Goal: Task Accomplishment & Management: Manage account settings

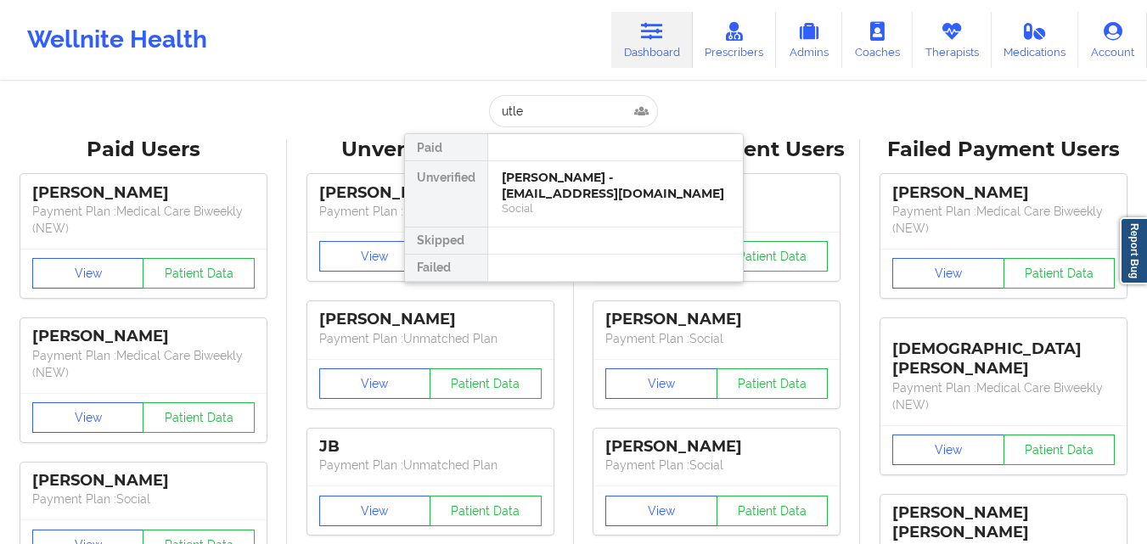
type input "utley"
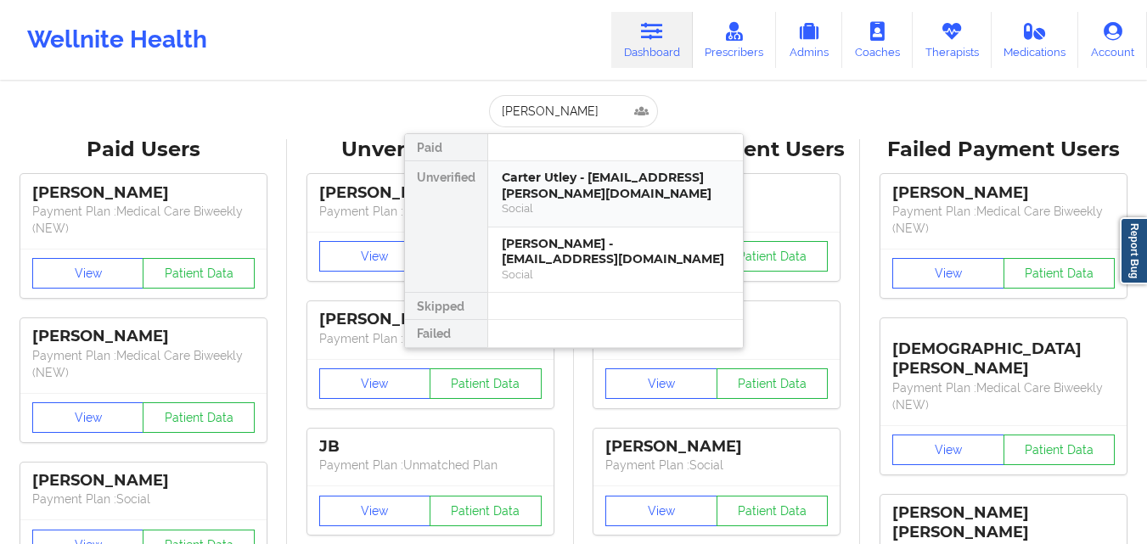
click at [555, 172] on div "Carter Utley - carter.utley@outlook.com" at bounding box center [615, 185] width 227 height 31
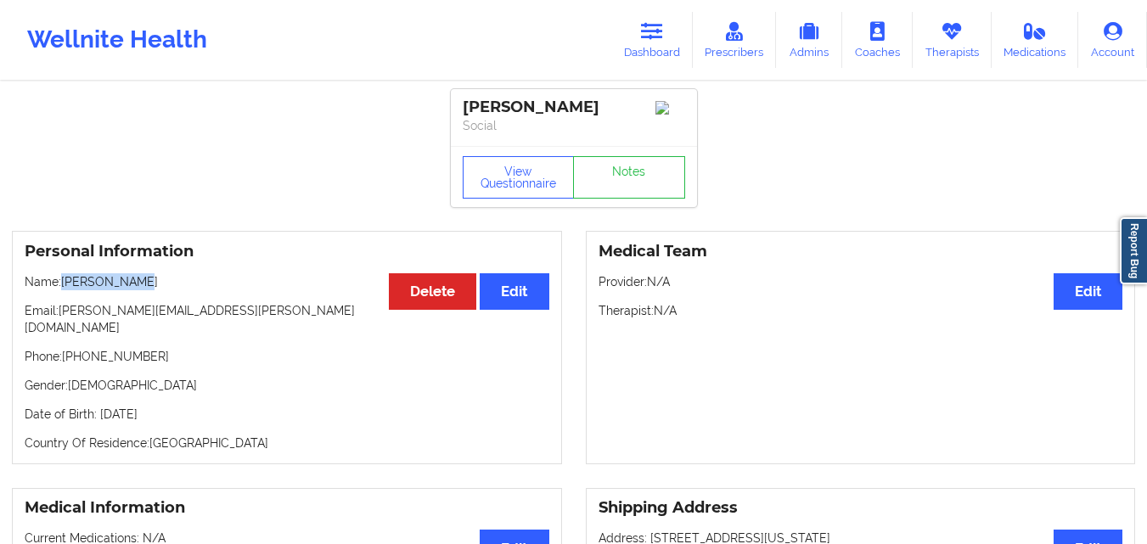
drag, startPoint x: 67, startPoint y: 286, endPoint x: 174, endPoint y: 295, distance: 107.3
click at [174, 290] on p "Name: Carter Utley" at bounding box center [287, 281] width 525 height 17
copy p "Carter Utley"
click at [648, 50] on link "Dashboard" at bounding box center [651, 40] width 81 height 56
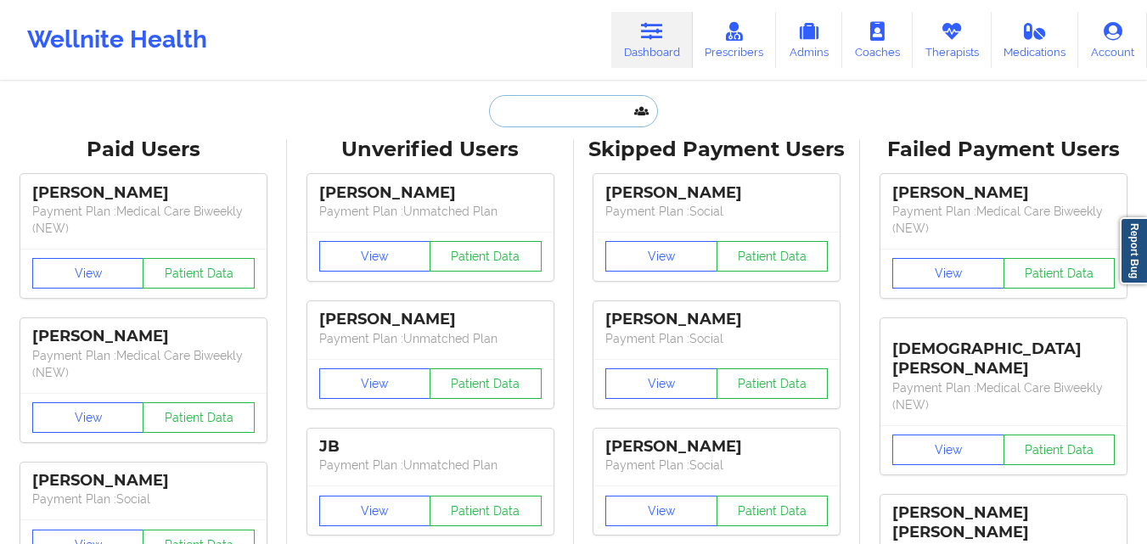
click at [549, 107] on input "text" at bounding box center [573, 111] width 168 height 32
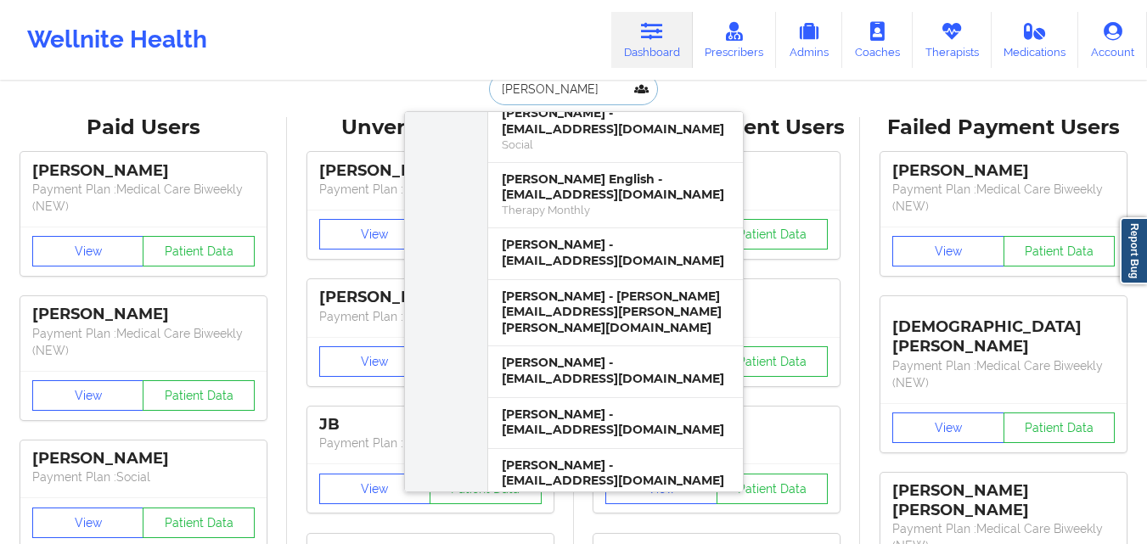
scroll to position [24, 0]
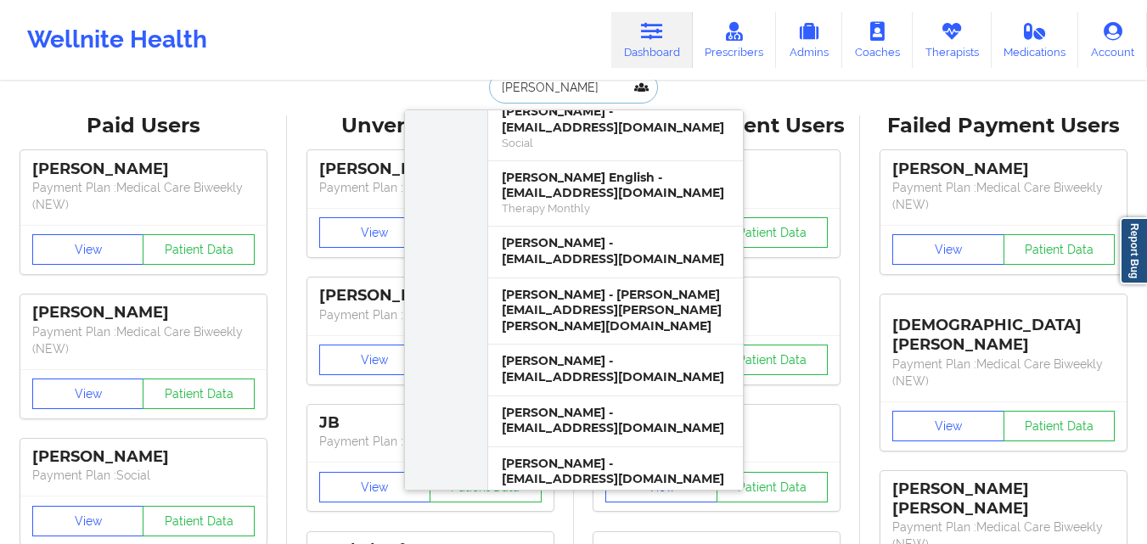
click at [564, 93] on input "terri" at bounding box center [573, 87] width 168 height 32
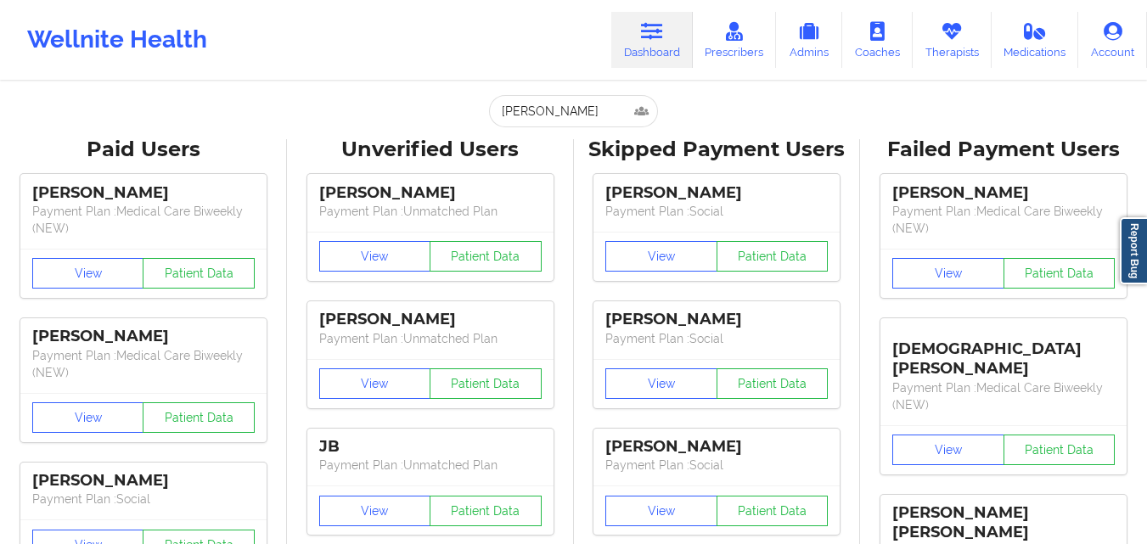
scroll to position [0, 0]
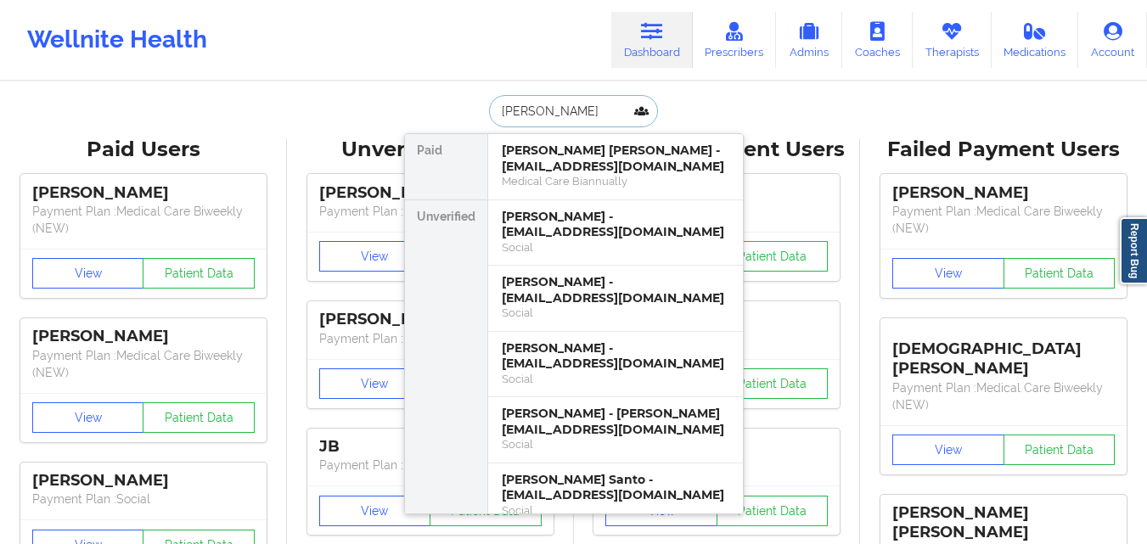
click at [577, 105] on input "sean" at bounding box center [573, 111] width 168 height 32
paste input "sean8372@gmail.com"
click at [577, 105] on input "sean" at bounding box center [573, 111] width 168 height 32
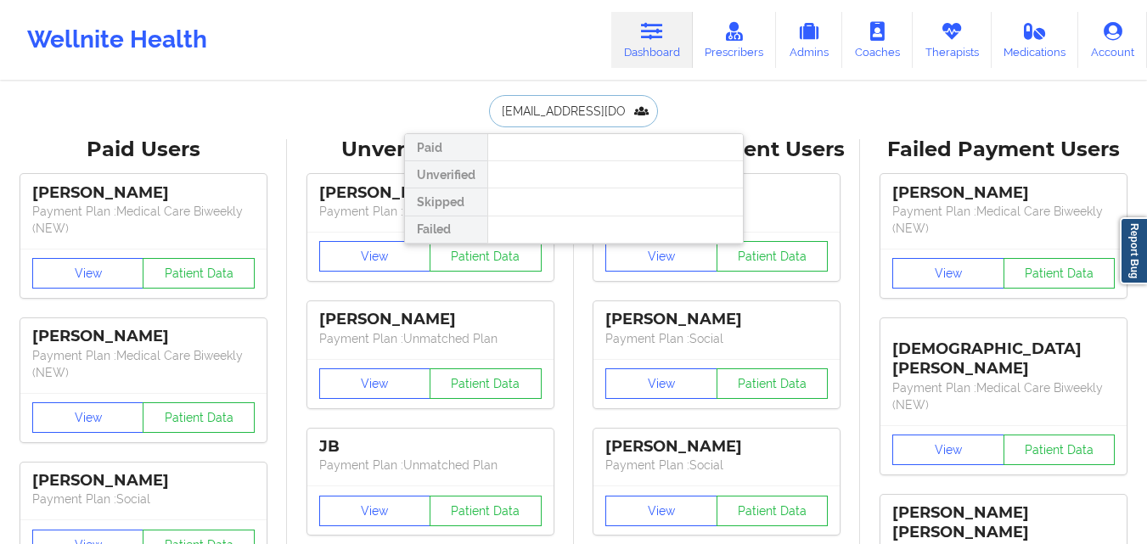
click at [560, 106] on input "seansean8372@gmail.com" at bounding box center [573, 111] width 168 height 32
paste input "Miranda Chassi"
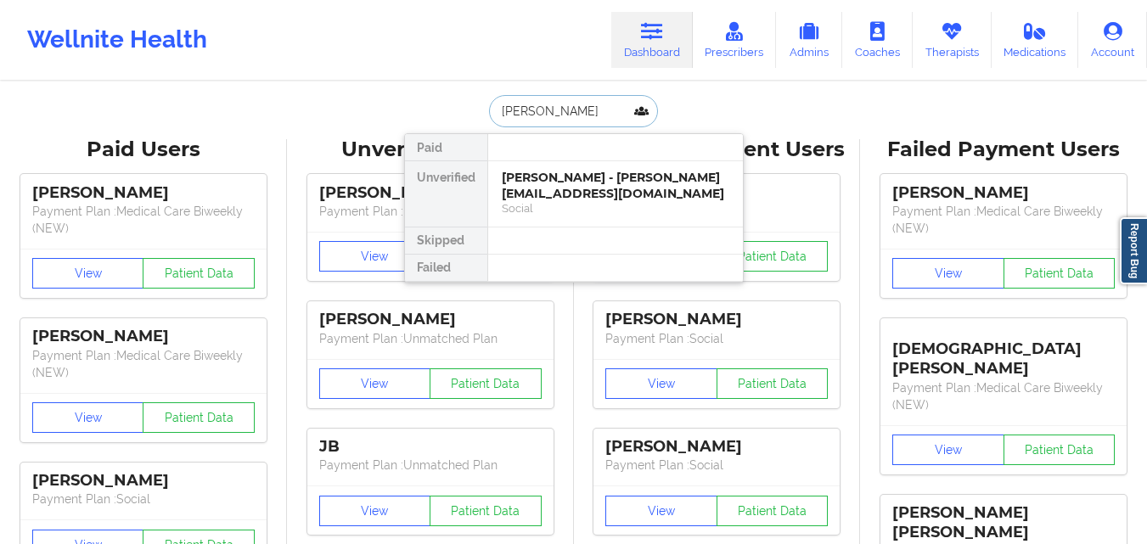
click at [570, 115] on input "Miranda Chassi" at bounding box center [573, 111] width 168 height 32
paste input "Arishia"
type input "Arishia"
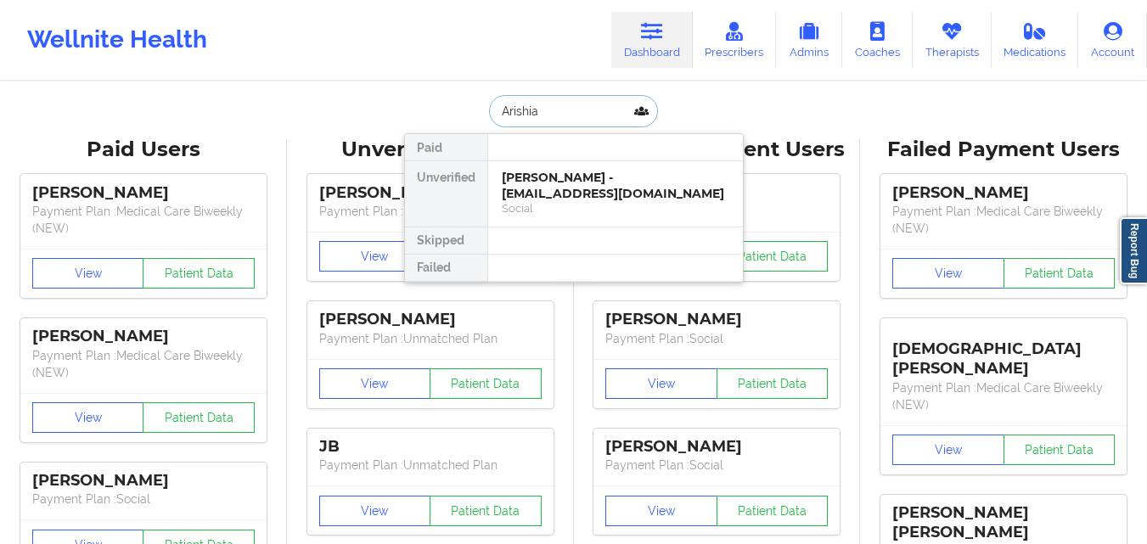
click at [582, 197] on div "Arishia Mishra - arishiam12@gmail.com" at bounding box center [615, 185] width 227 height 31
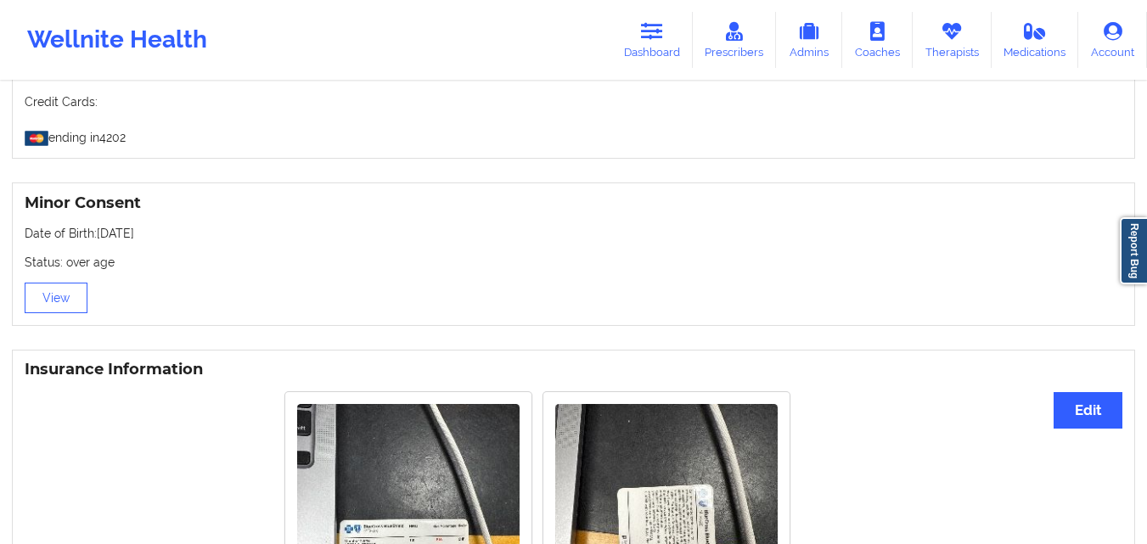
scroll to position [991, 0]
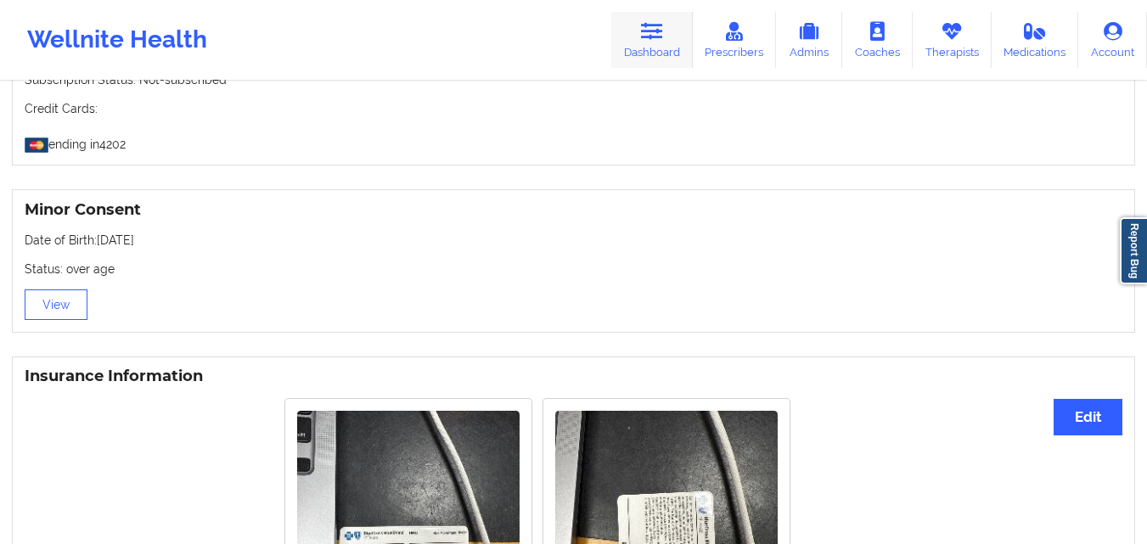
click at [630, 51] on link "Dashboard" at bounding box center [651, 40] width 81 height 56
click at [667, 39] on link "Dashboard" at bounding box center [651, 40] width 81 height 56
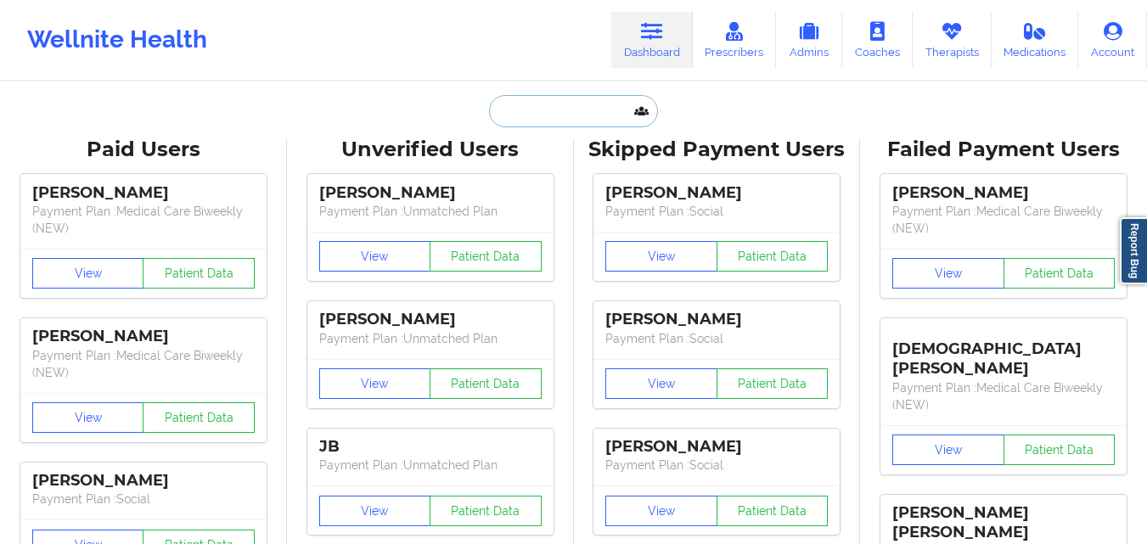
click at [548, 115] on input "text" at bounding box center [573, 111] width 168 height 32
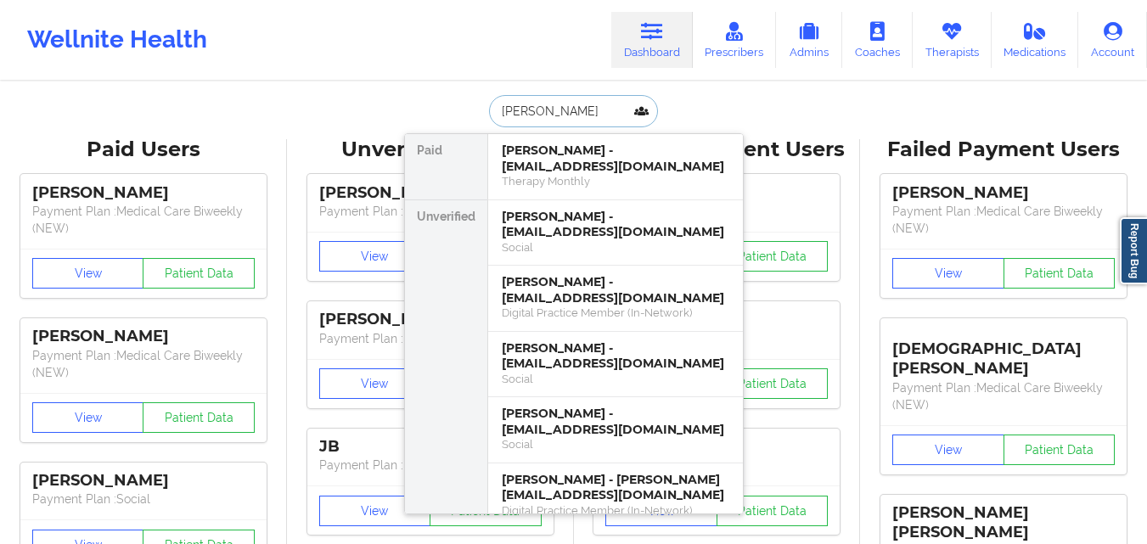
type input "monica j"
click at [598, 239] on div "Monica Jackson - mej2255@icloud.com" at bounding box center [615, 224] width 227 height 31
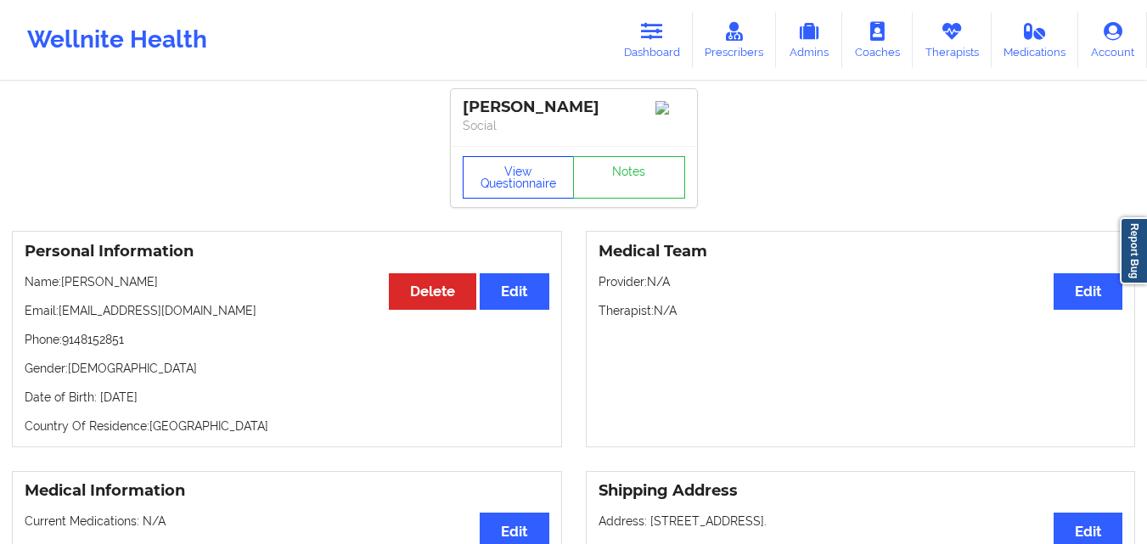
click at [542, 188] on button "View Questionnaire" at bounding box center [519, 177] width 112 height 42
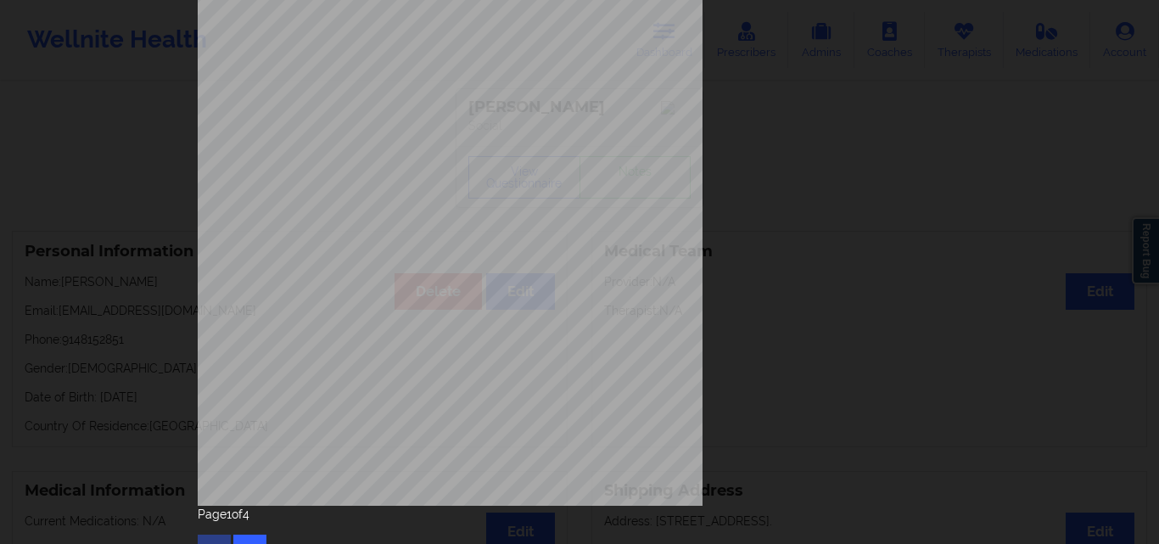
scroll to position [266, 0]
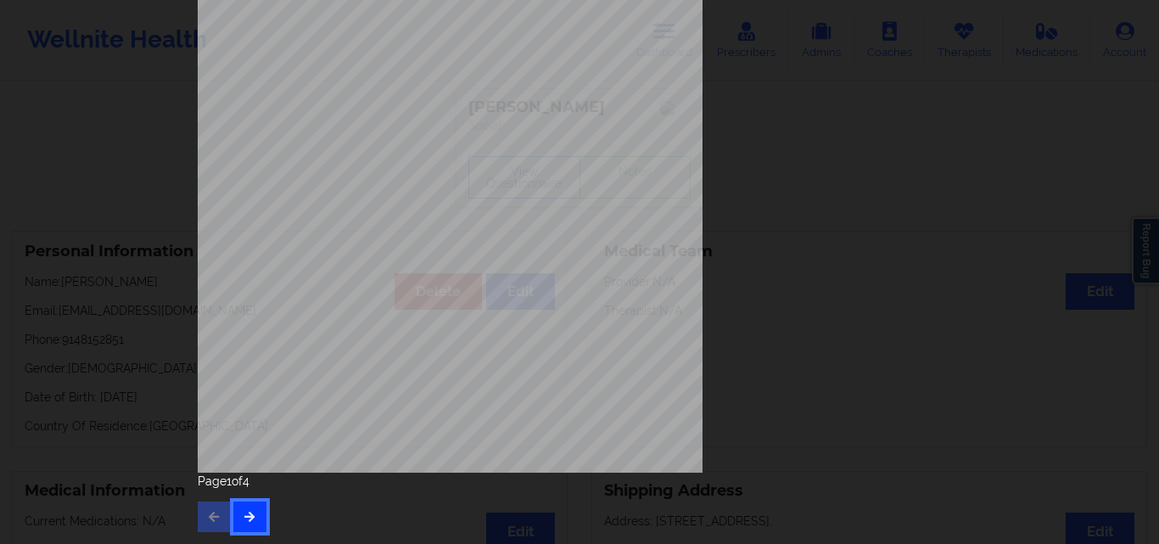
click at [243, 512] on icon "button" at bounding box center [250, 516] width 14 height 10
click at [243, 519] on icon "button" at bounding box center [250, 516] width 14 height 10
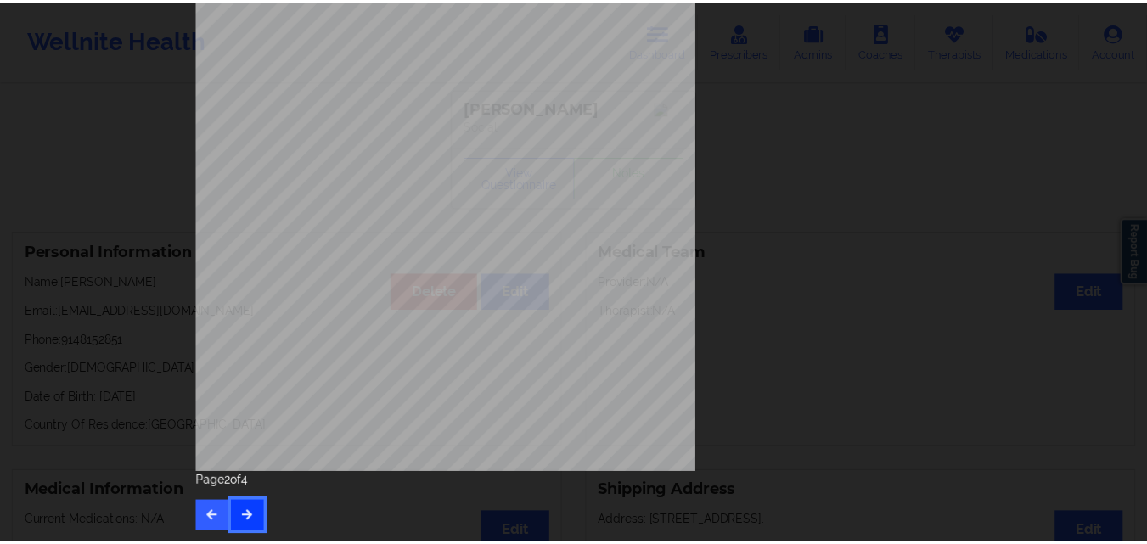
scroll to position [0, 0]
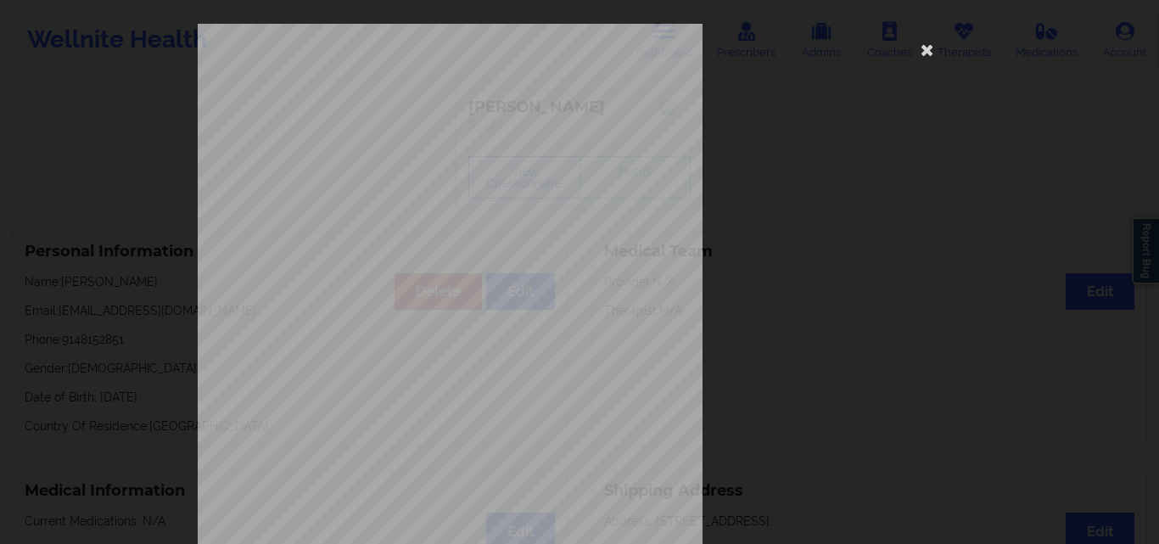
click at [911, 375] on div "This patient has not provided the type of insurance Insurance Member ID for pat…" at bounding box center [580, 381] width 764 height 715
click at [919, 46] on icon at bounding box center [927, 49] width 27 height 27
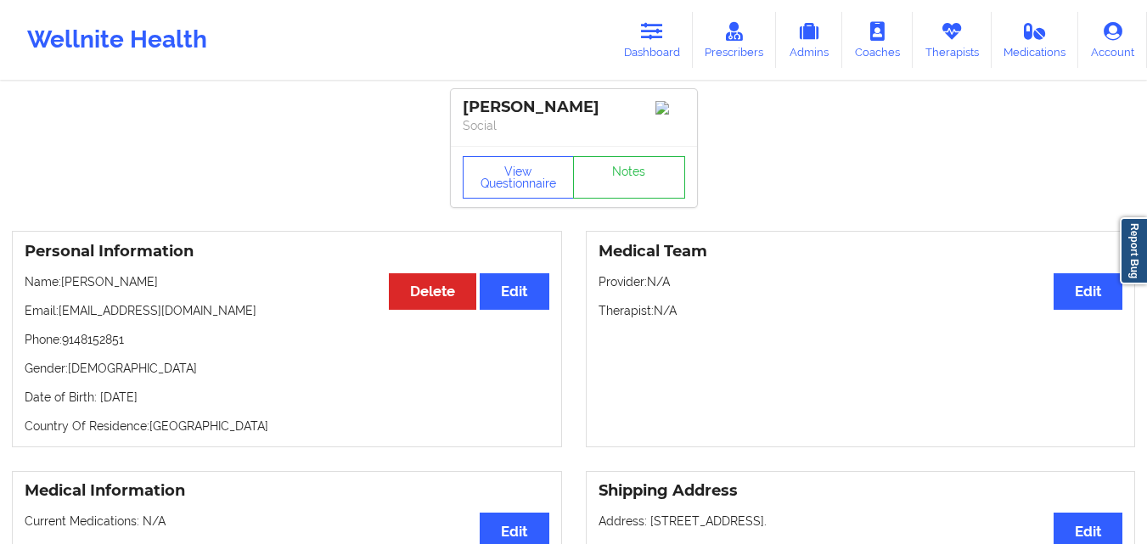
drag, startPoint x: 594, startPoint y: 105, endPoint x: 422, endPoint y: 90, distance: 173.0
copy div "Monica Jackson"
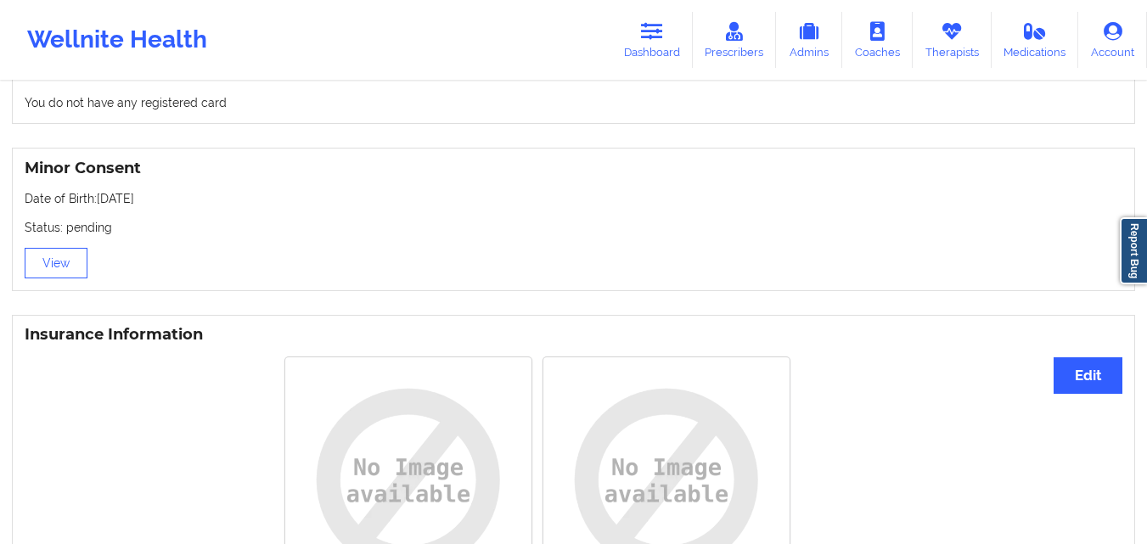
scroll to position [1026, 0]
click at [681, 33] on link "Dashboard" at bounding box center [651, 40] width 81 height 56
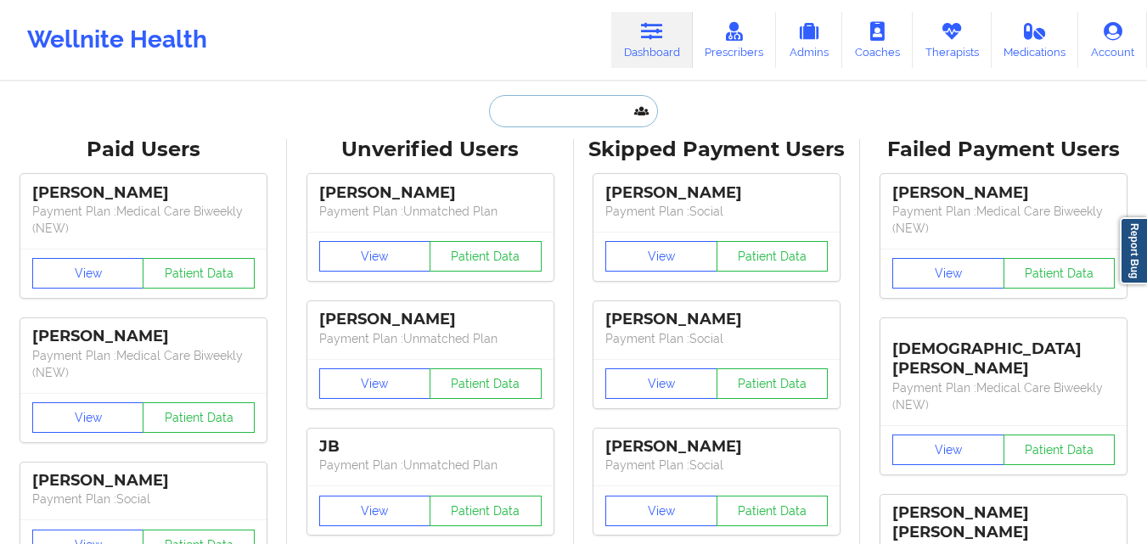
click at [575, 104] on input "text" at bounding box center [573, 111] width 168 height 32
paste input "Donielle Clayton"
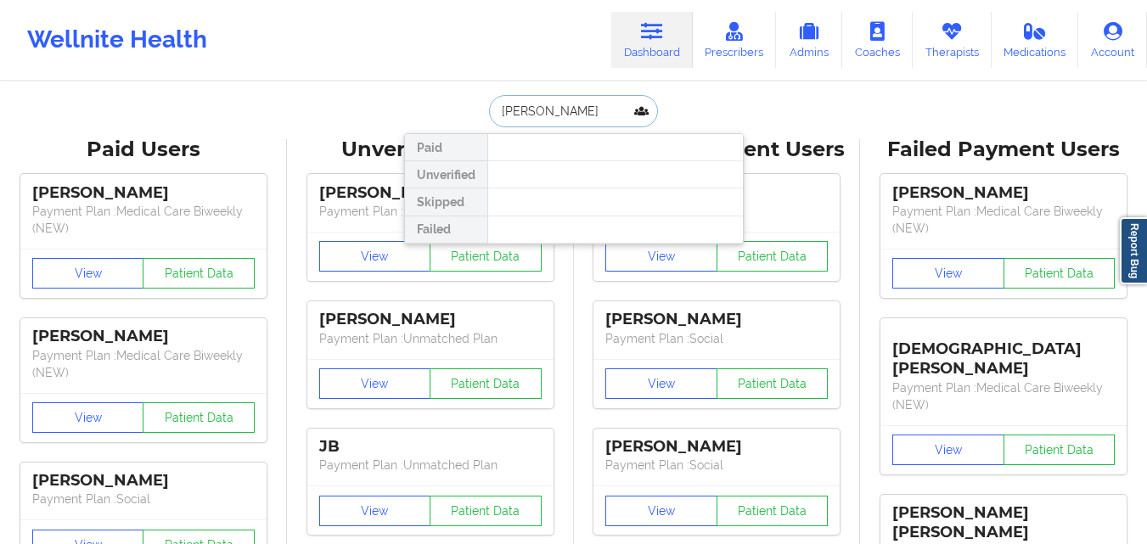
type input "Donielle Clayton"
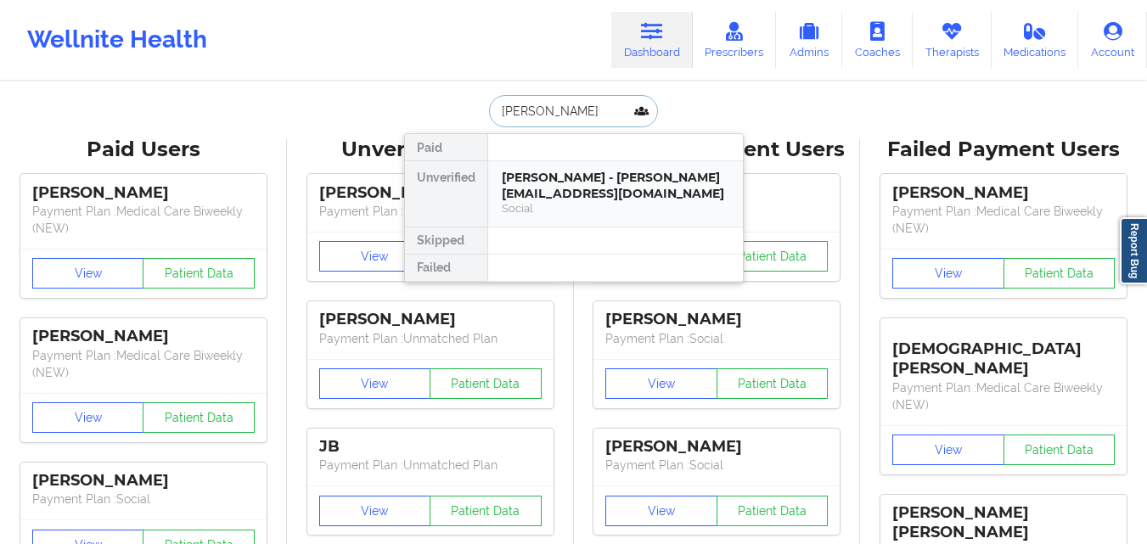
click at [595, 199] on div "Donielle Clayton - claytondonielle.dc@gmail.com" at bounding box center [615, 185] width 227 height 31
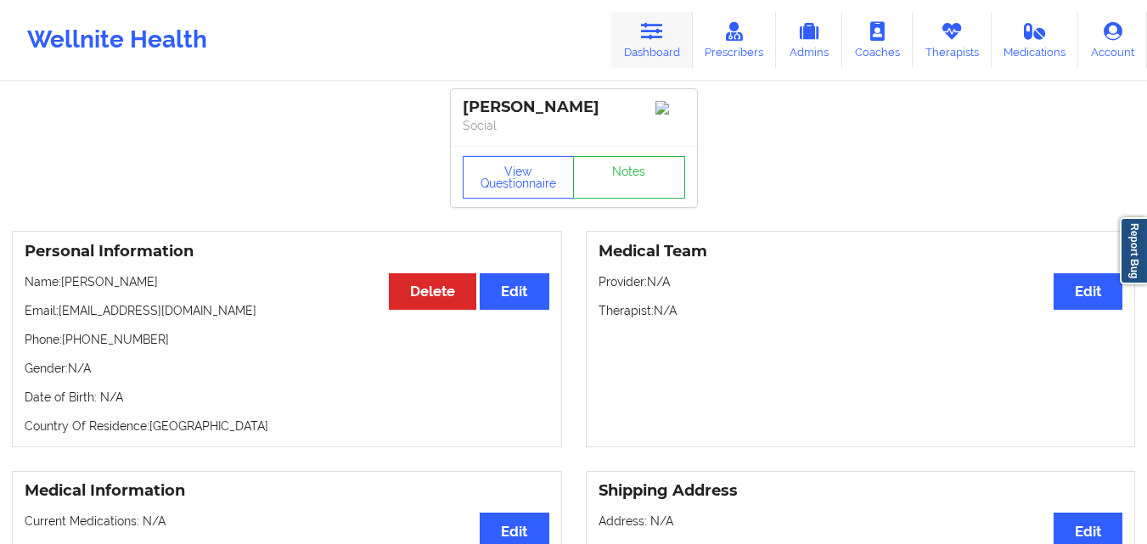
click at [663, 40] on icon at bounding box center [652, 31] width 22 height 19
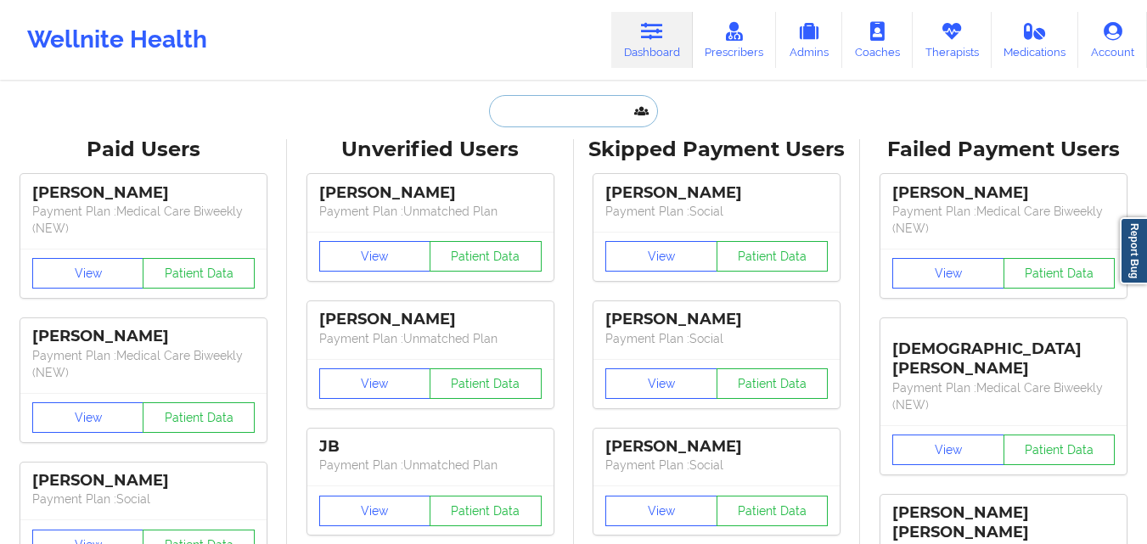
click at [578, 115] on input "text" at bounding box center [573, 111] width 168 height 32
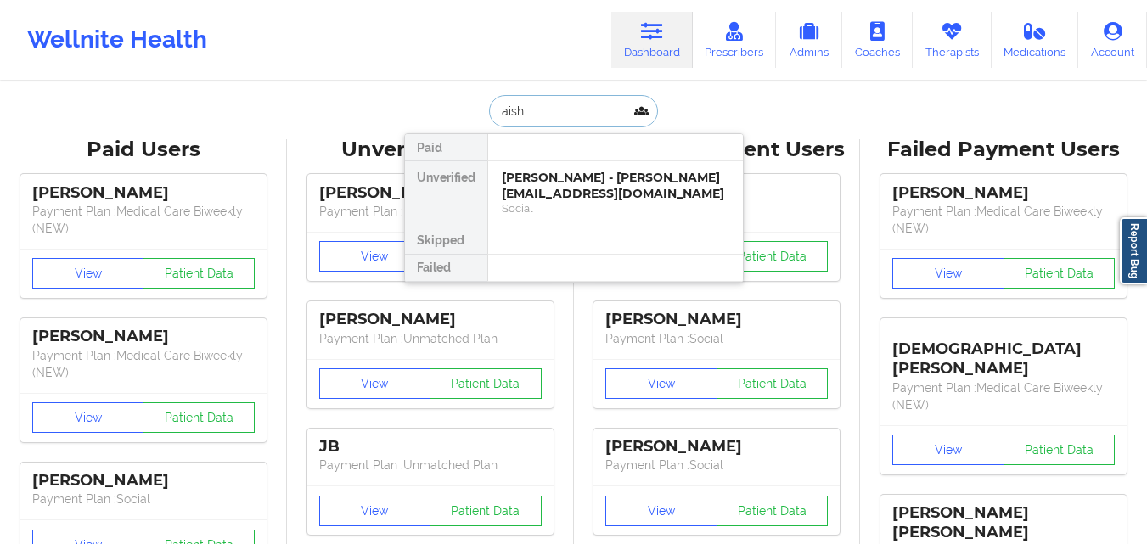
type input "aisha"
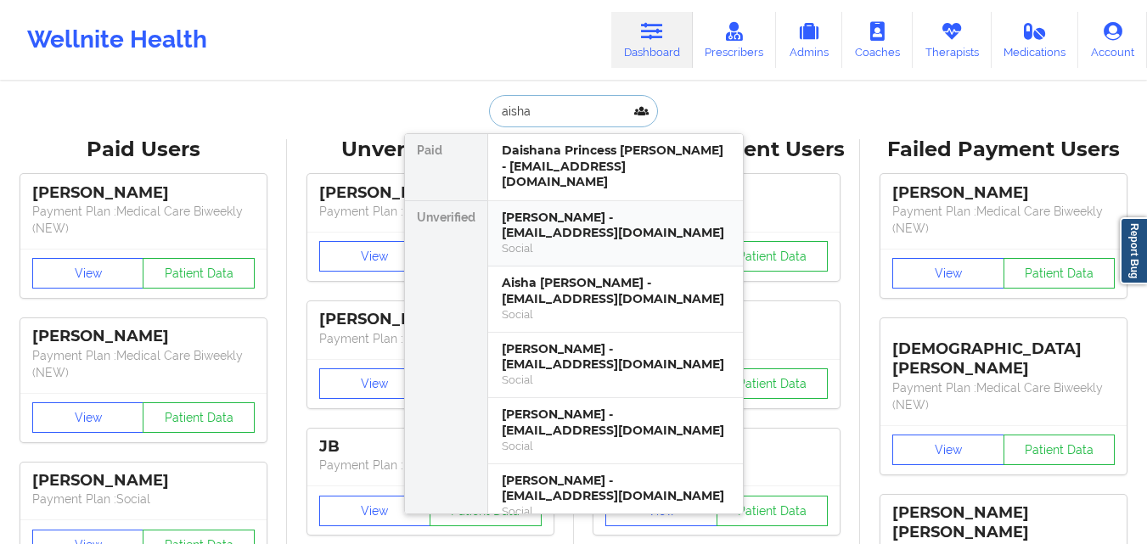
click at [642, 222] on div "Aisha Johnson - apjohns468@gmail.com" at bounding box center [615, 225] width 227 height 31
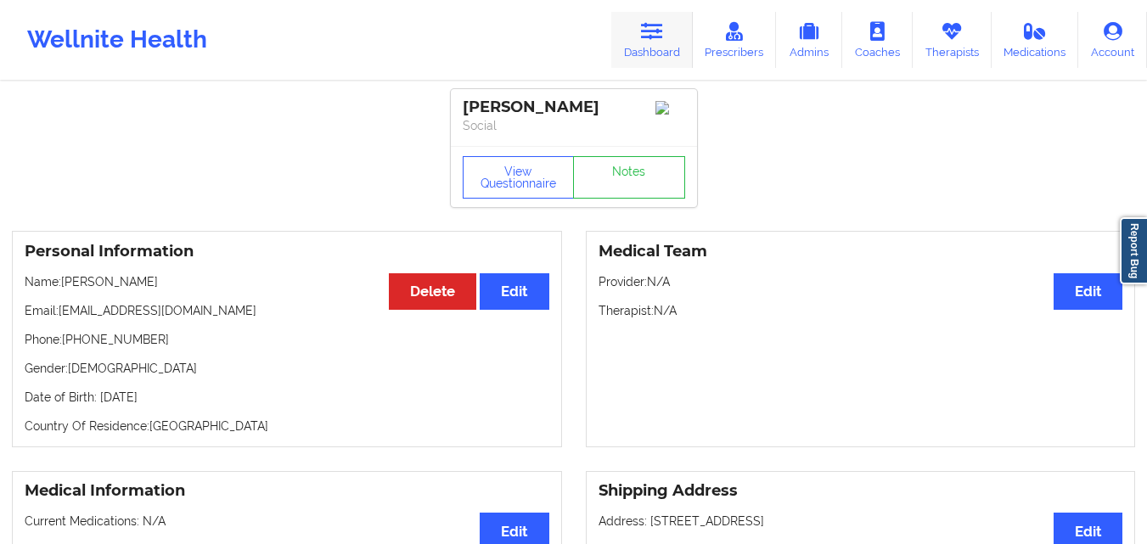
click at [656, 43] on link "Dashboard" at bounding box center [651, 40] width 81 height 56
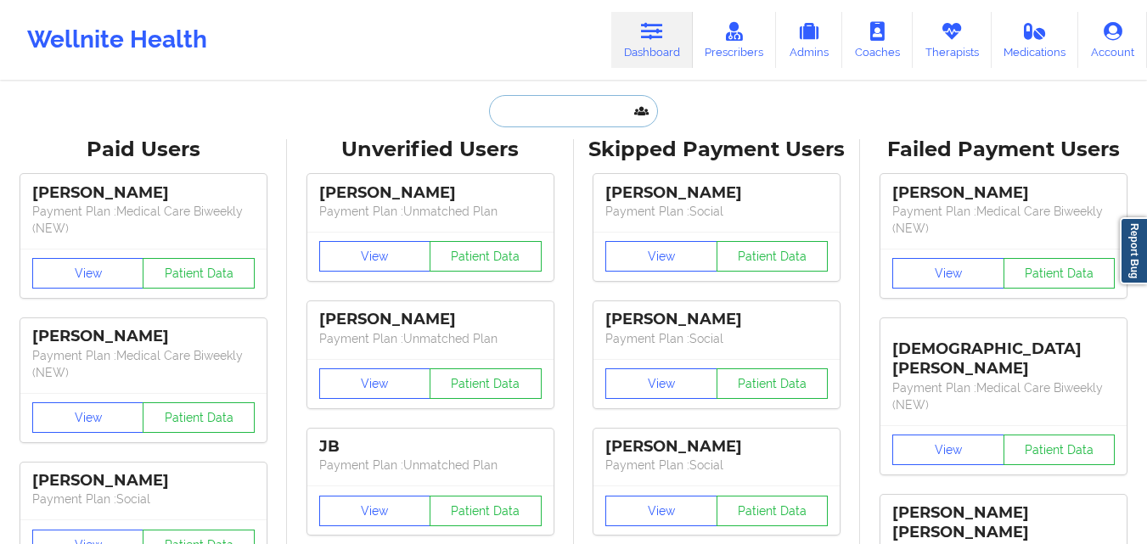
click at [516, 104] on input "text" at bounding box center [573, 111] width 168 height 32
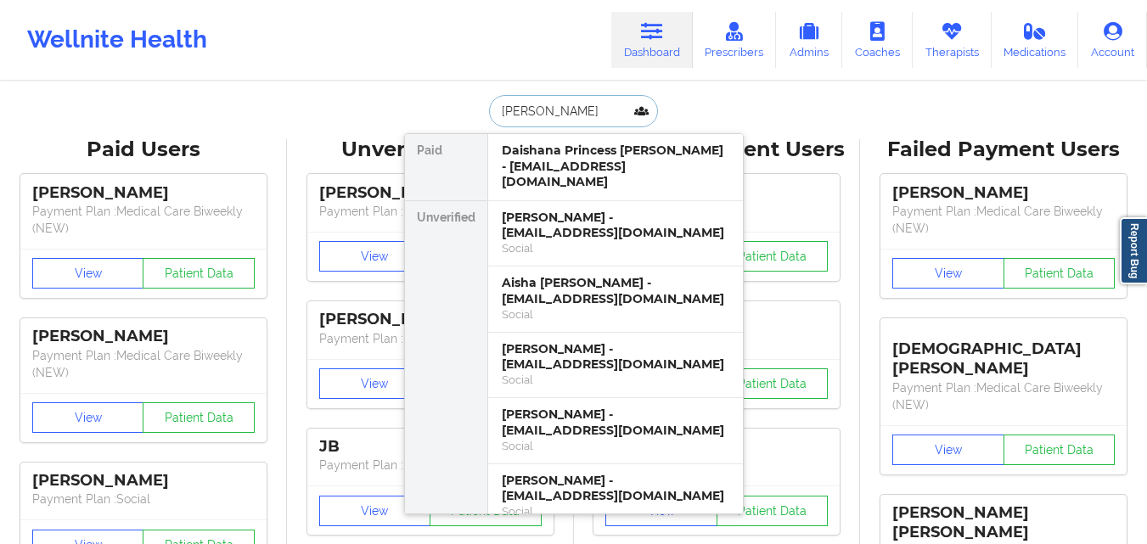
type input "miranda c"
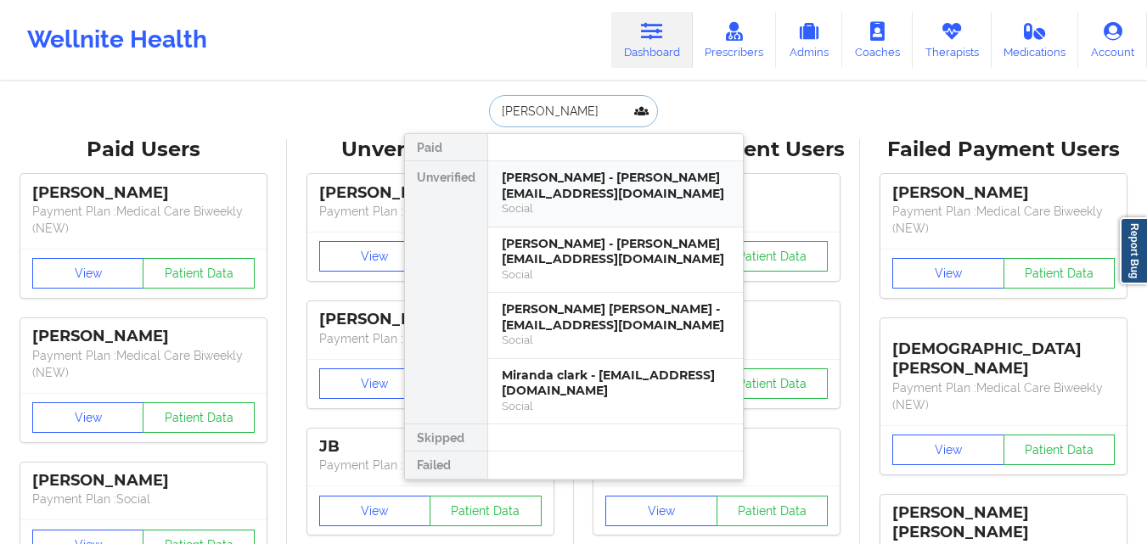
click at [610, 196] on div "miranda chassi - mirandachassi@gmail.com" at bounding box center [615, 185] width 227 height 31
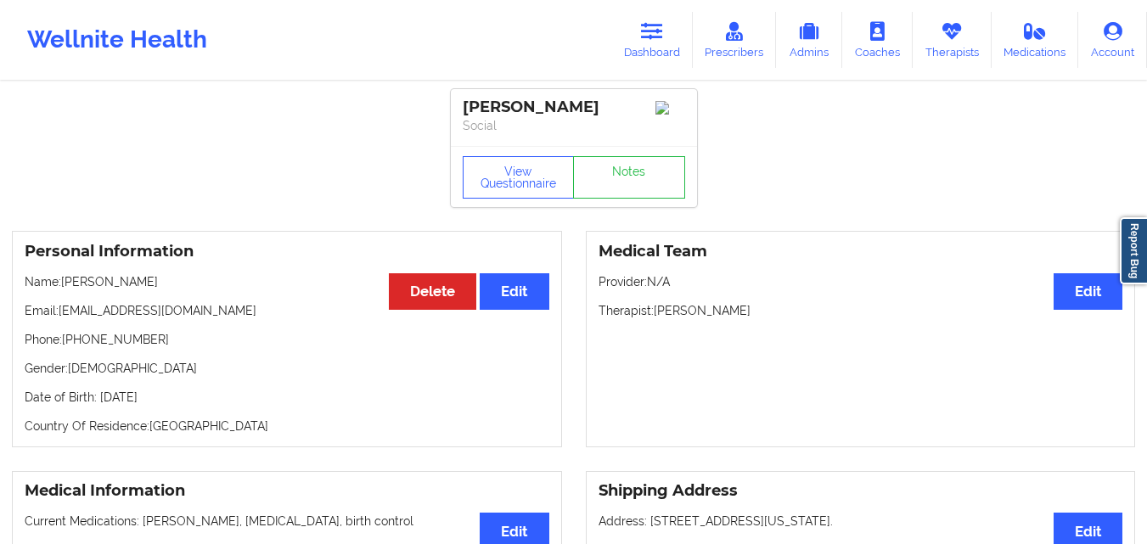
drag, startPoint x: 65, startPoint y: 285, endPoint x: 215, endPoint y: 279, distance: 150.4
click at [215, 279] on p "Name: miranda chassi" at bounding box center [287, 281] width 525 height 17
copy p "miranda chassi"
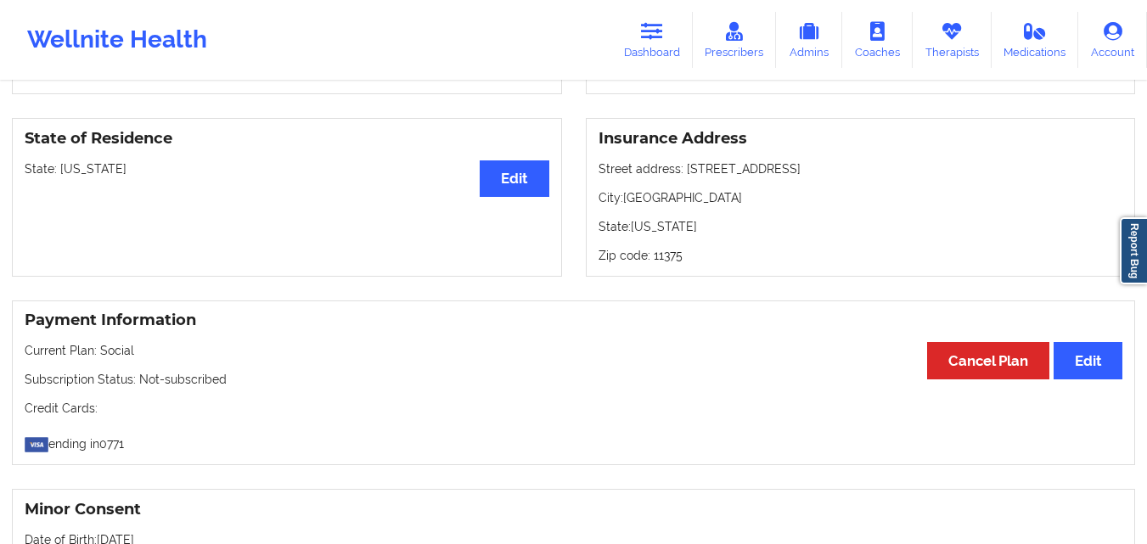
scroll to position [695, 0]
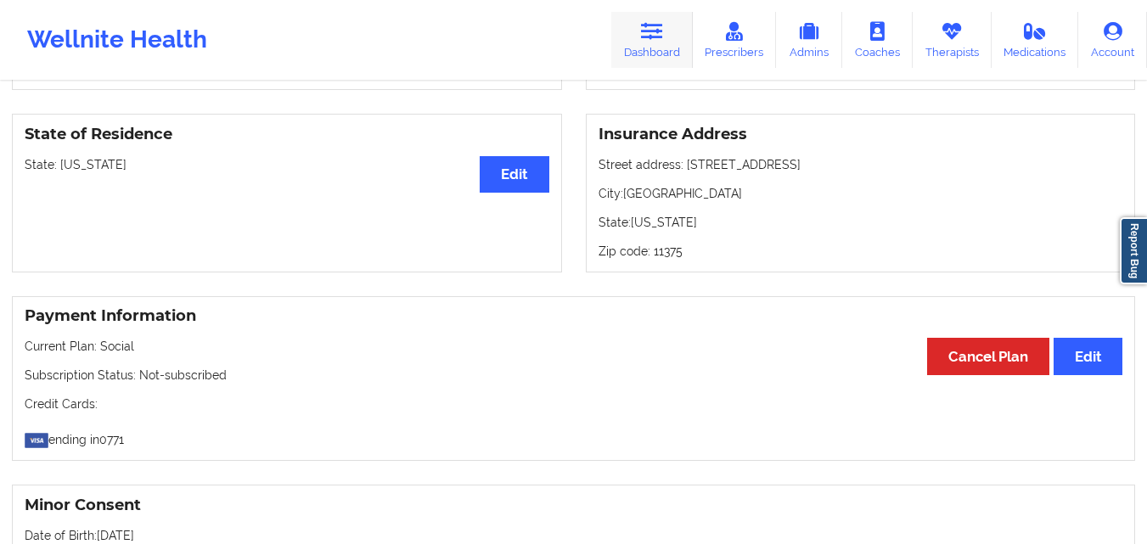
click at [662, 16] on link "Dashboard" at bounding box center [651, 40] width 81 height 56
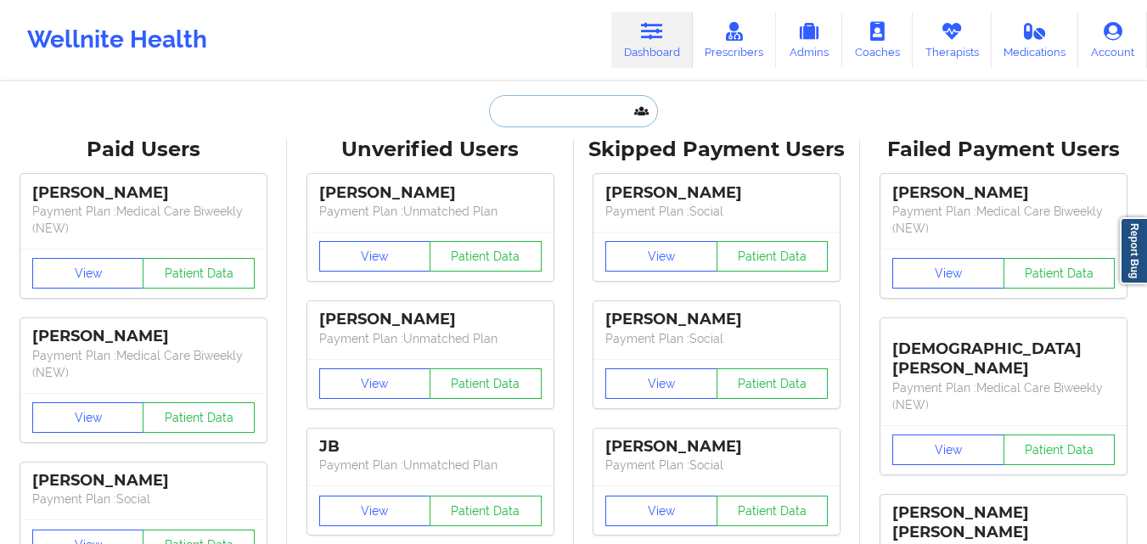
click at [562, 122] on input "text" at bounding box center [573, 111] width 168 height 32
paste input "Kelise Whitehorne"
type input "Kelise Whitehorne"
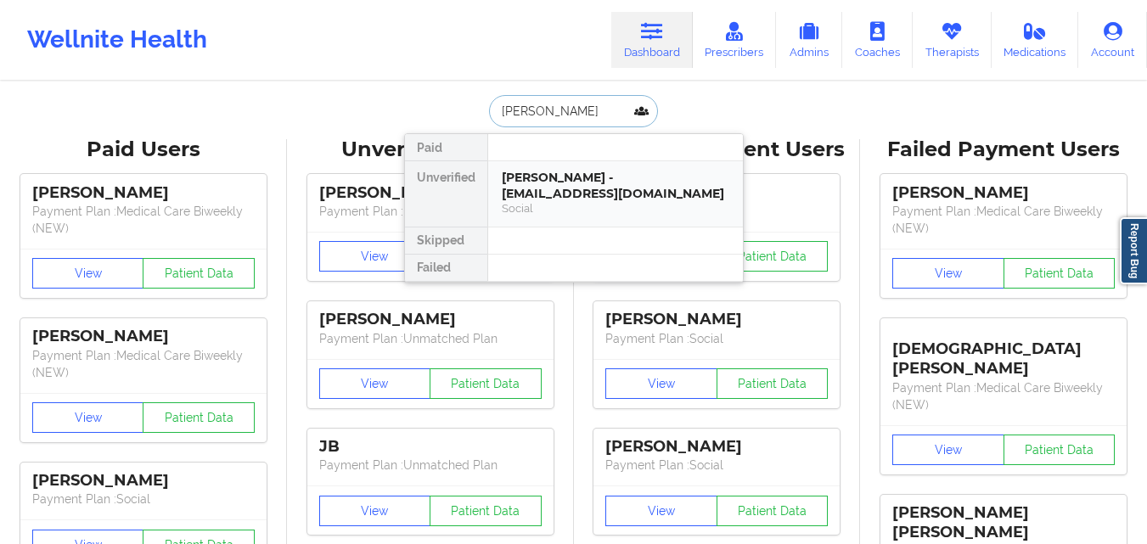
click at [555, 196] on div "Kelise Whitehorne - kelise1000@gmail.com" at bounding box center [615, 185] width 227 height 31
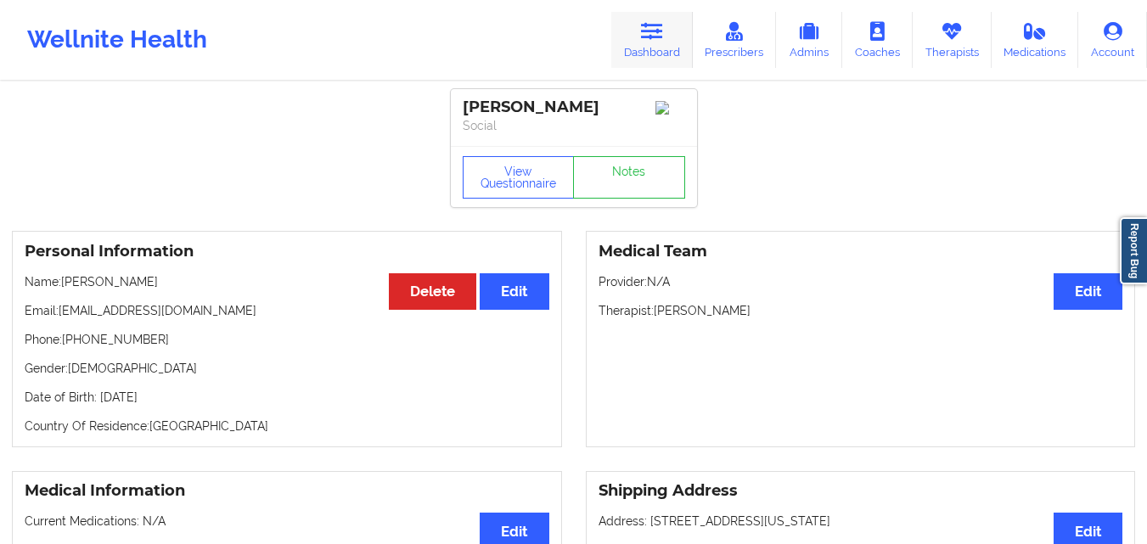
click at [662, 57] on link "Dashboard" at bounding box center [651, 40] width 81 height 56
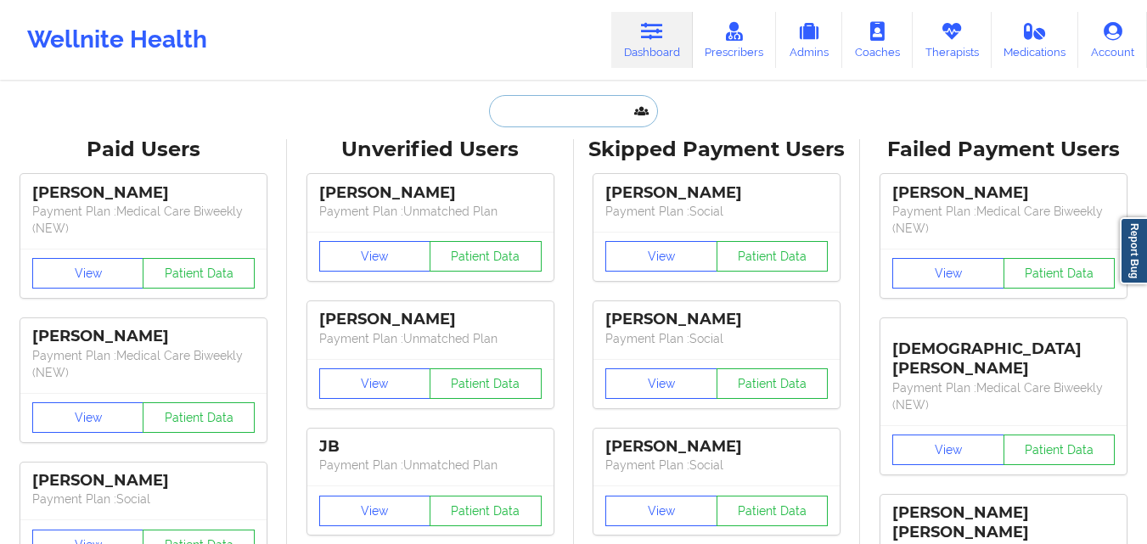
click at [596, 105] on input "text" at bounding box center [573, 111] width 168 height 32
paste input "Gwen DAIELLO"
type input "Gwen DAIELLO"
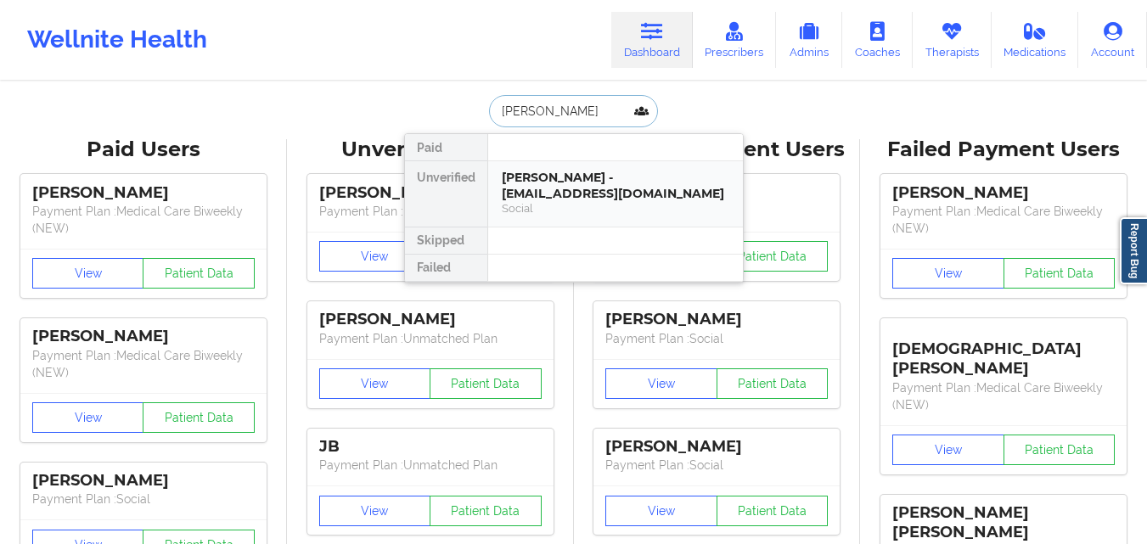
click at [555, 182] on div "Gwen Daiello - jes0918@valdane.com" at bounding box center [615, 185] width 227 height 31
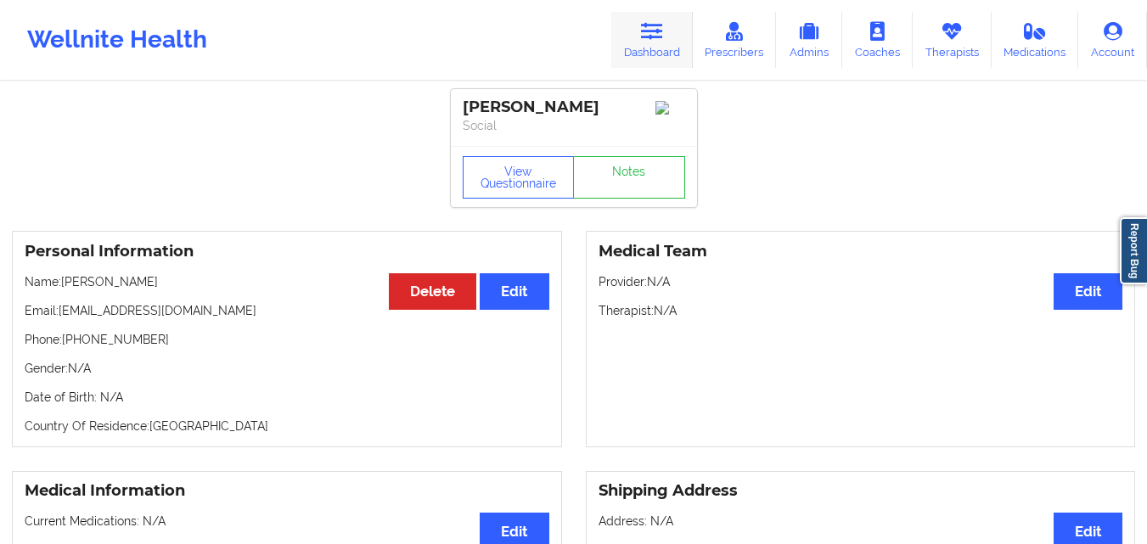
click at [648, 49] on link "Dashboard" at bounding box center [651, 40] width 81 height 56
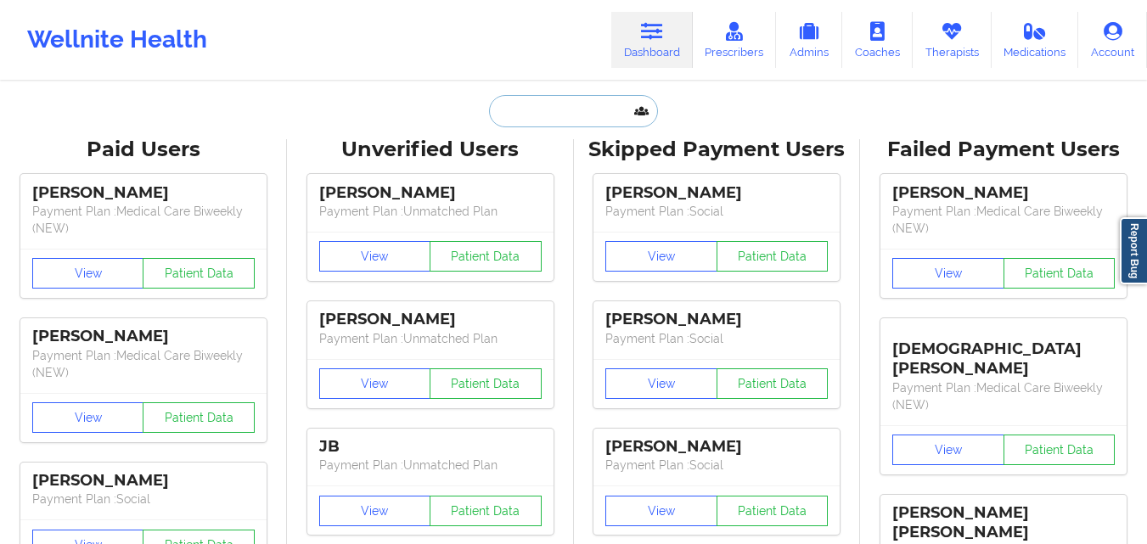
click at [557, 111] on input "text" at bounding box center [573, 111] width 168 height 32
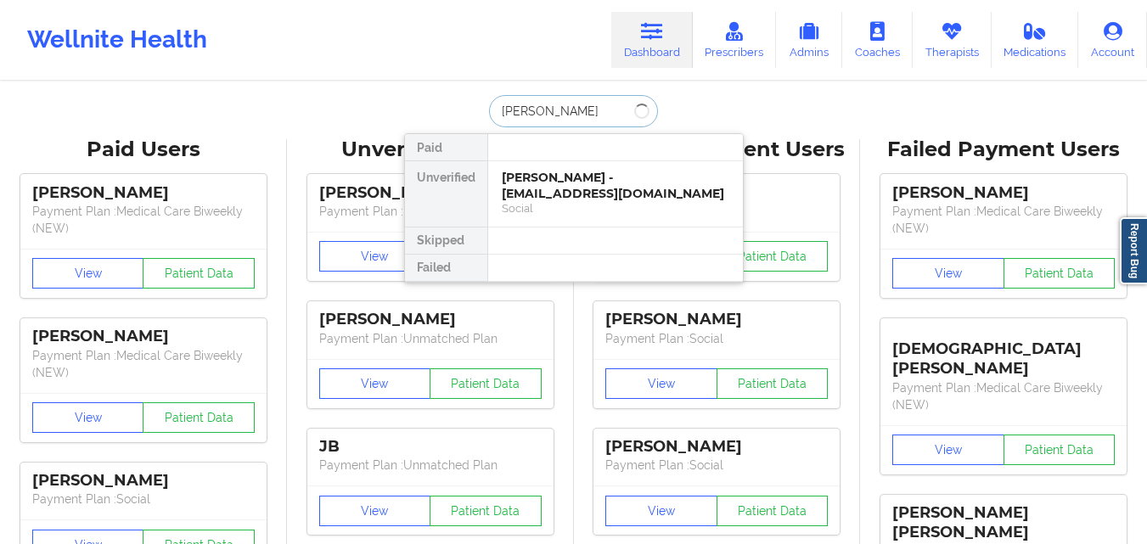
type input "monica j"
click at [615, 182] on div "Monica Jackson - mej2255@icloud.com" at bounding box center [615, 185] width 227 height 31
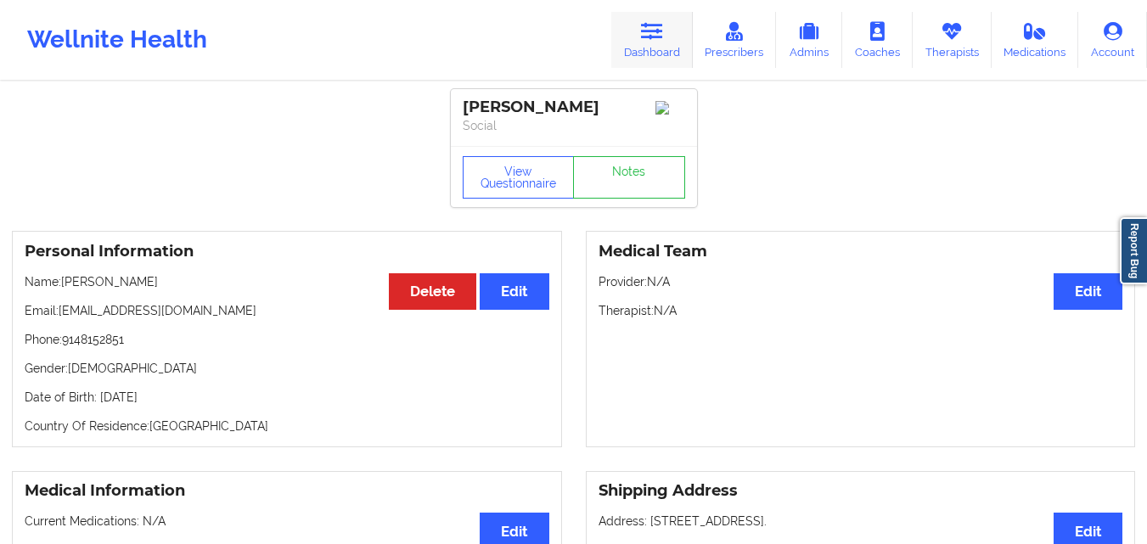
click at [650, 24] on icon at bounding box center [652, 31] width 22 height 19
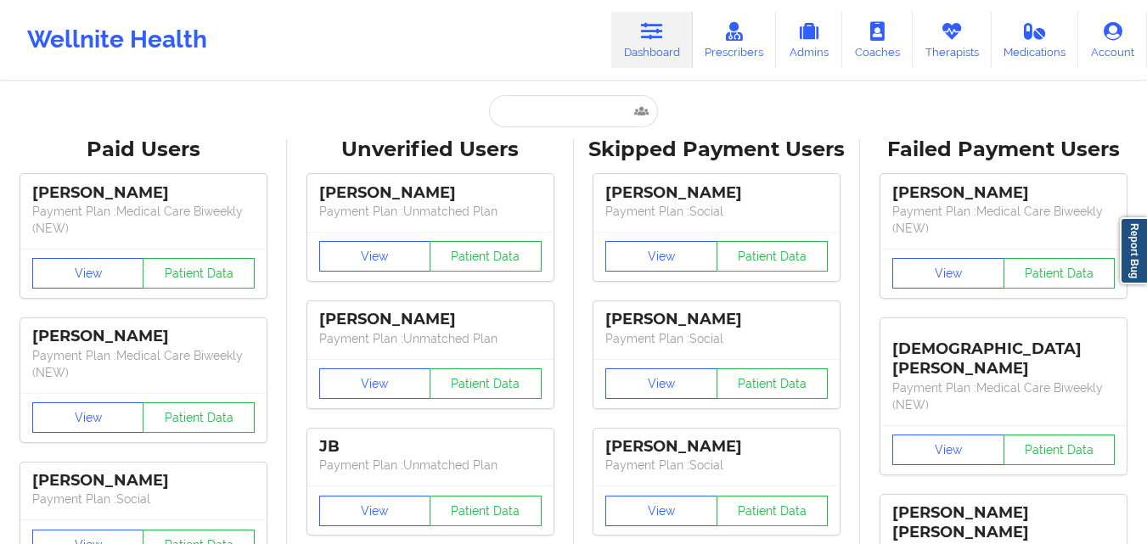
drag, startPoint x: 534, startPoint y: 93, endPoint x: 535, endPoint y: 103, distance: 9.4
click at [535, 103] on input "text" at bounding box center [573, 111] width 168 height 32
paste input "DAIELLO"
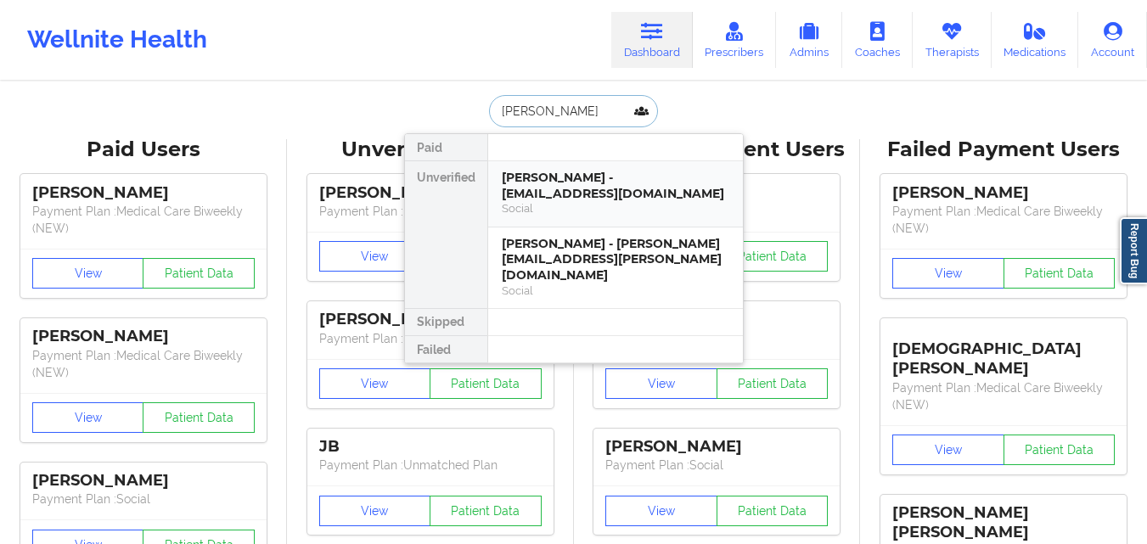
type input "DAIELLO"
click at [590, 106] on input "DAIELLO" at bounding box center [573, 111] width 168 height 32
click at [587, 182] on div "Gwen Daiello - jes0918@valdane.com" at bounding box center [615, 185] width 227 height 31
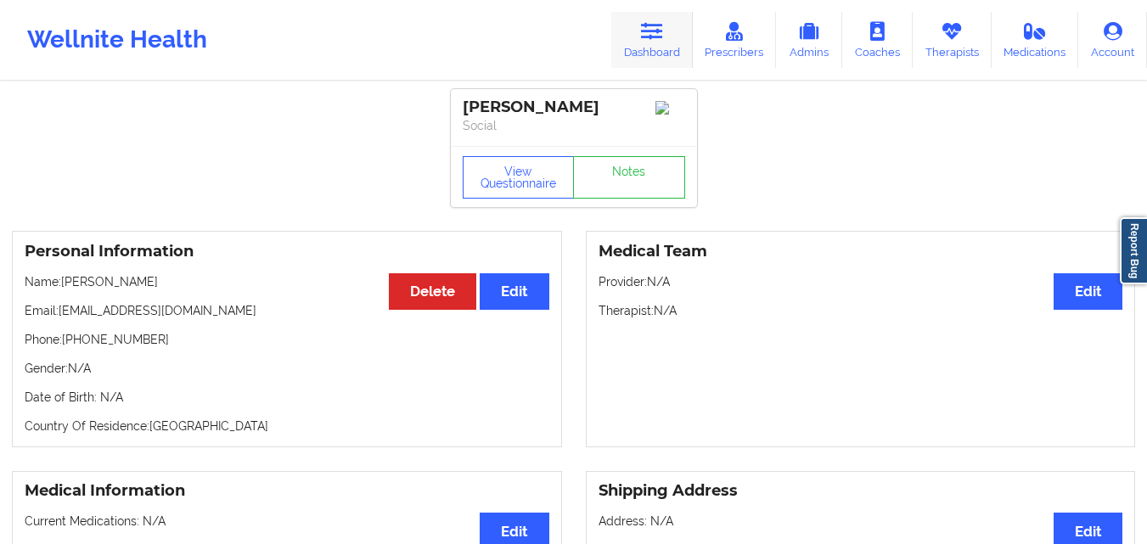
click at [655, 41] on icon at bounding box center [652, 31] width 22 height 19
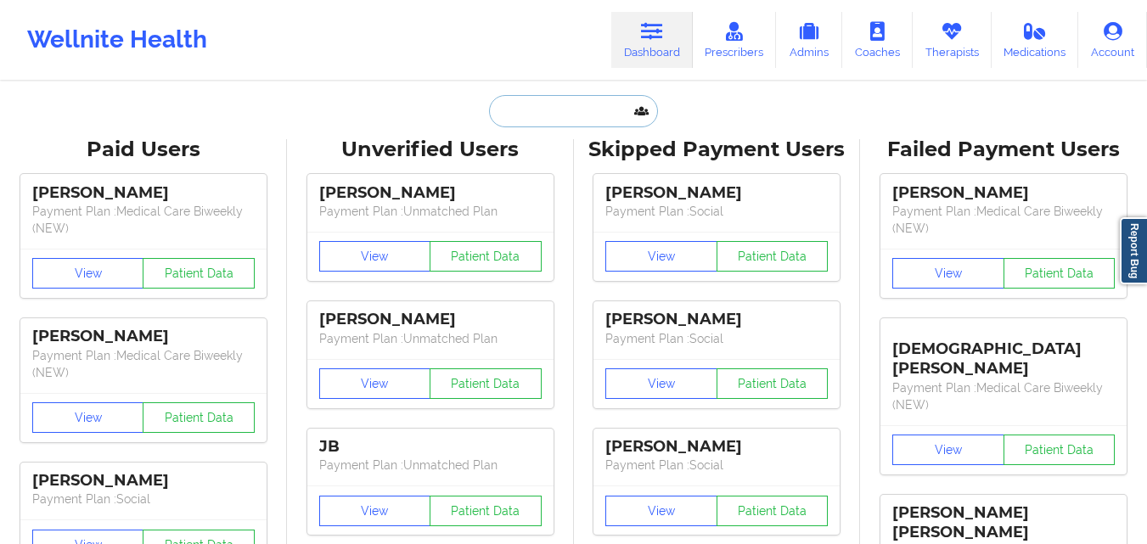
click at [587, 122] on input "text" at bounding box center [573, 111] width 168 height 32
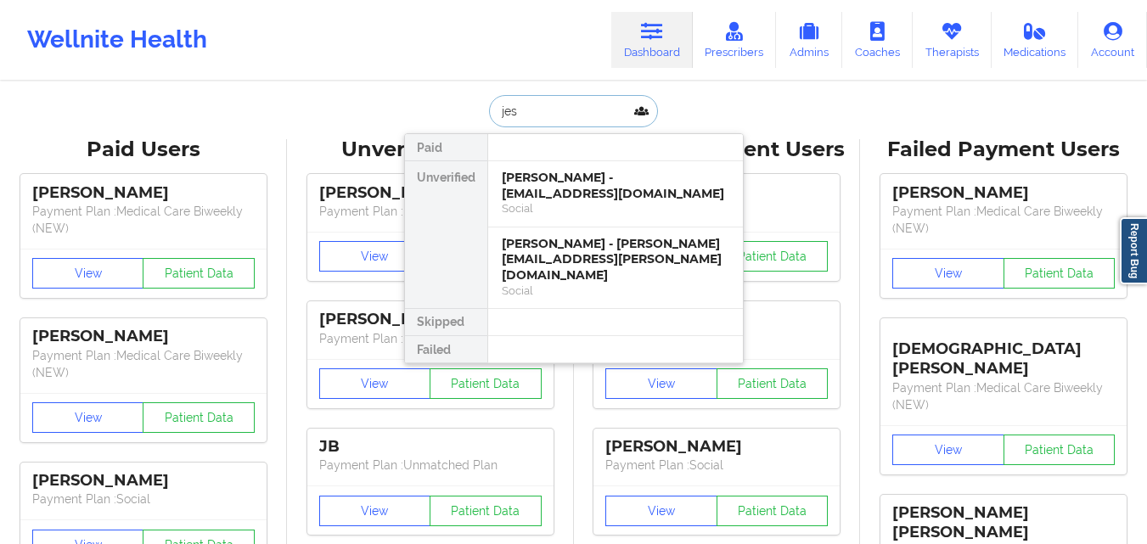
type input "jess"
click at [619, 264] on div "Jessica Frisch-Daiello - jessica.frisch-daiello@valdane.com" at bounding box center [615, 260] width 227 height 48
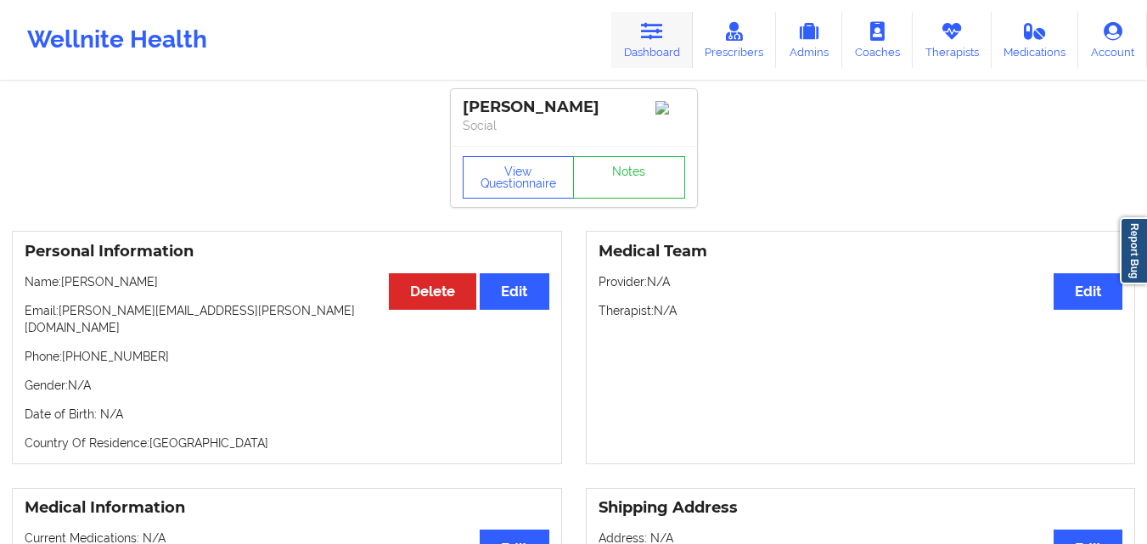
click at [641, 43] on link "Dashboard" at bounding box center [651, 40] width 81 height 56
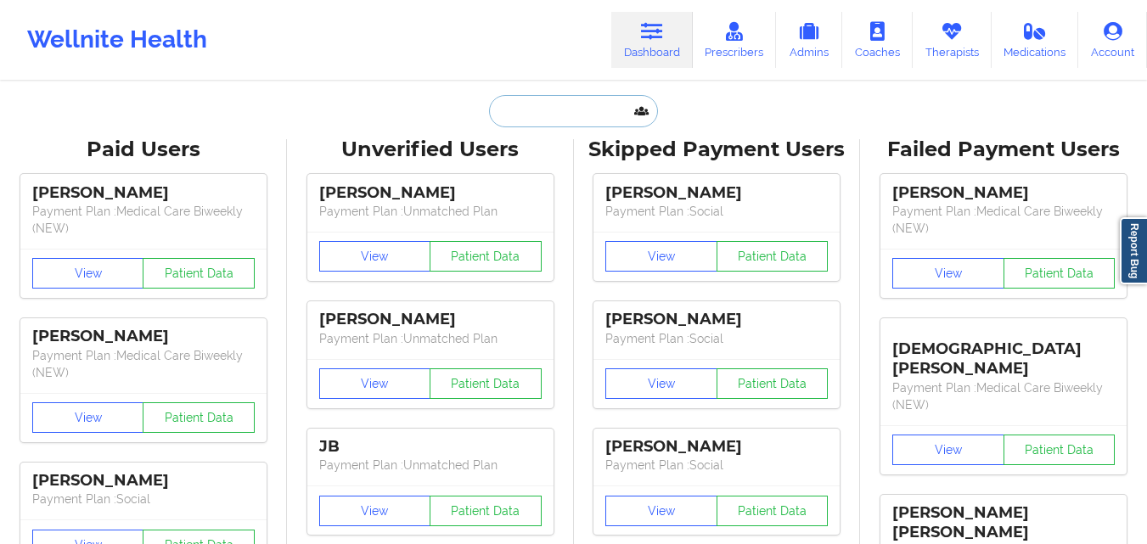
click at [573, 109] on input "text" at bounding box center [573, 111] width 168 height 32
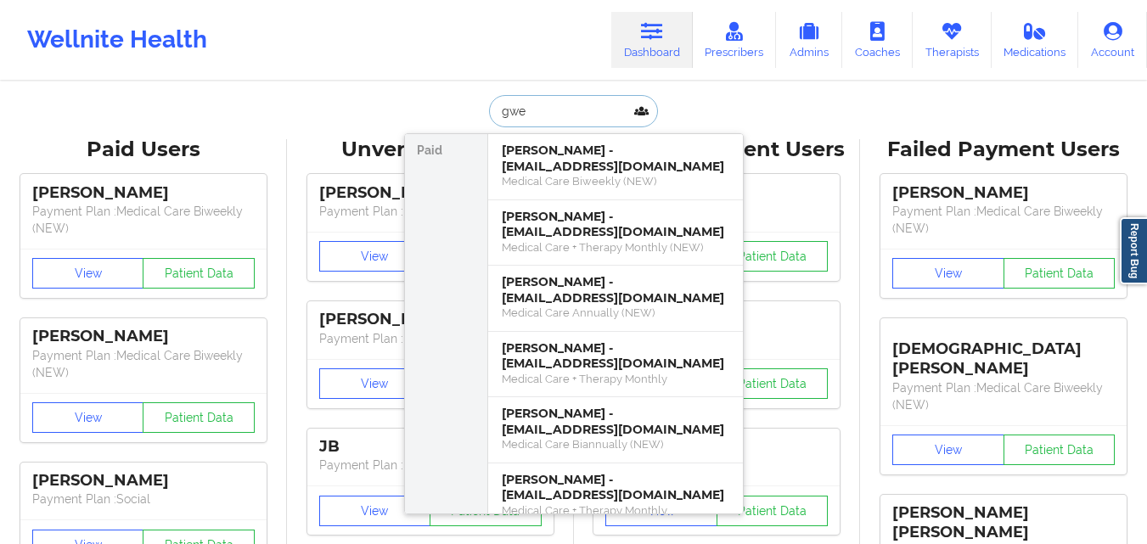
type input "gwen"
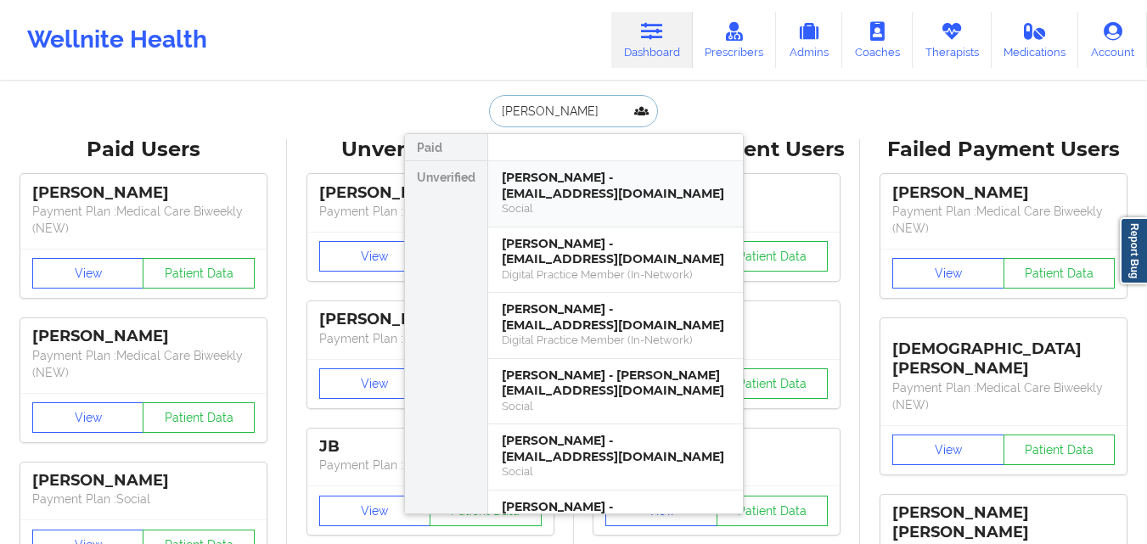
click at [604, 201] on div "Social" at bounding box center [615, 208] width 227 height 14
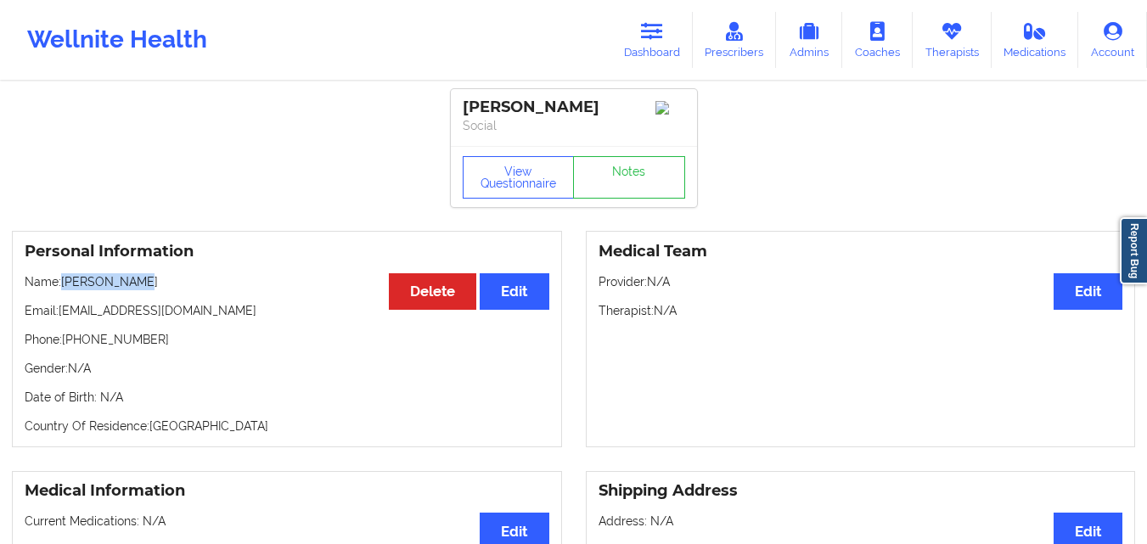
drag, startPoint x: 66, startPoint y: 283, endPoint x: 161, endPoint y: 285, distance: 95.1
click at [161, 285] on p "Name: Gwen Daiello" at bounding box center [287, 281] width 525 height 17
copy p "Gwen Daiello"
drag, startPoint x: 59, startPoint y: 316, endPoint x: 198, endPoint y: 306, distance: 138.7
click at [198, 306] on div "Personal Information Edit Delete Name: Gwen Daiello Email: jes0918@valdane.com …" at bounding box center [287, 339] width 550 height 216
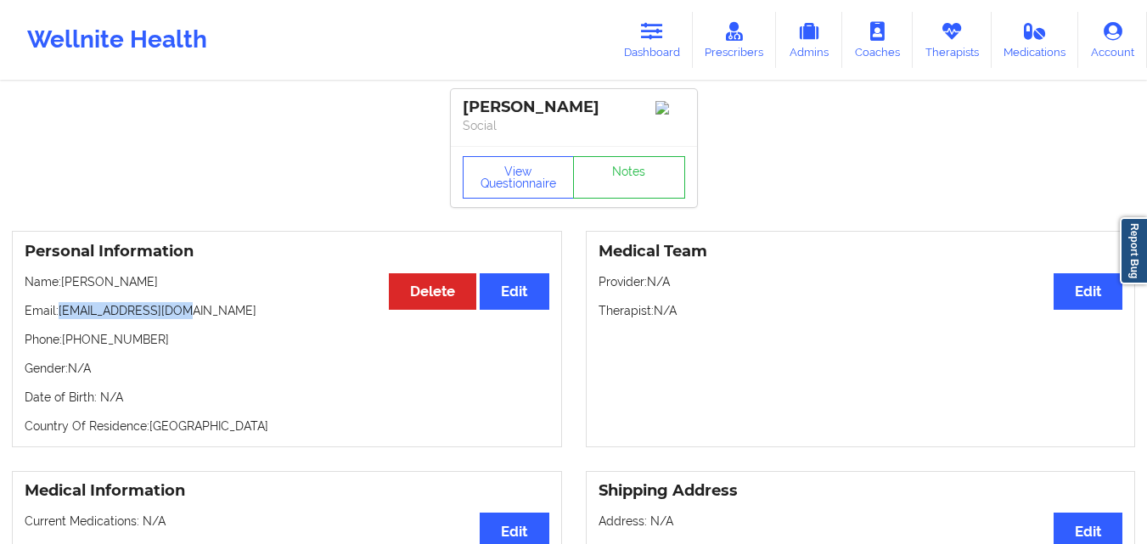
copy p "jes0918@valdane.com"
click at [637, 43] on link "Dashboard" at bounding box center [651, 40] width 81 height 56
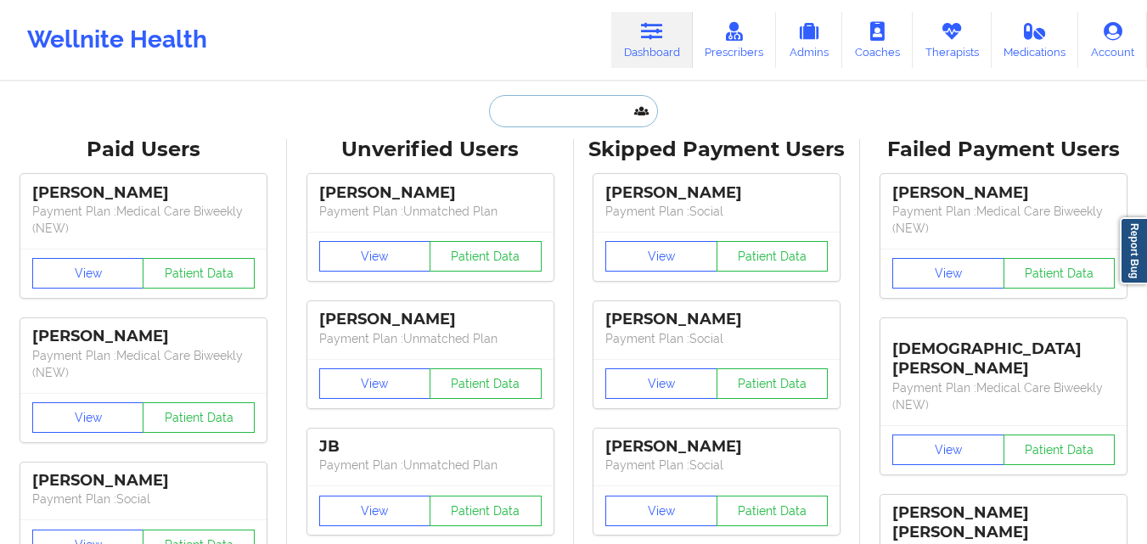
click at [555, 101] on input "text" at bounding box center [573, 111] width 168 height 32
type input "v"
paste input "James C Clyde"
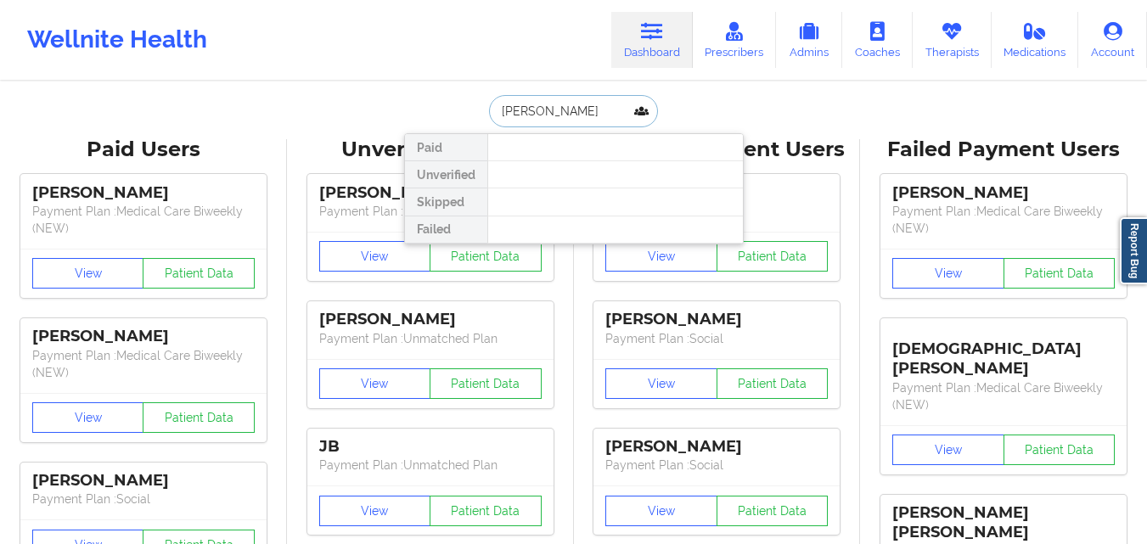
click at [536, 117] on input "James C Clyde" at bounding box center [573, 111] width 168 height 32
type input "James C Clyde"
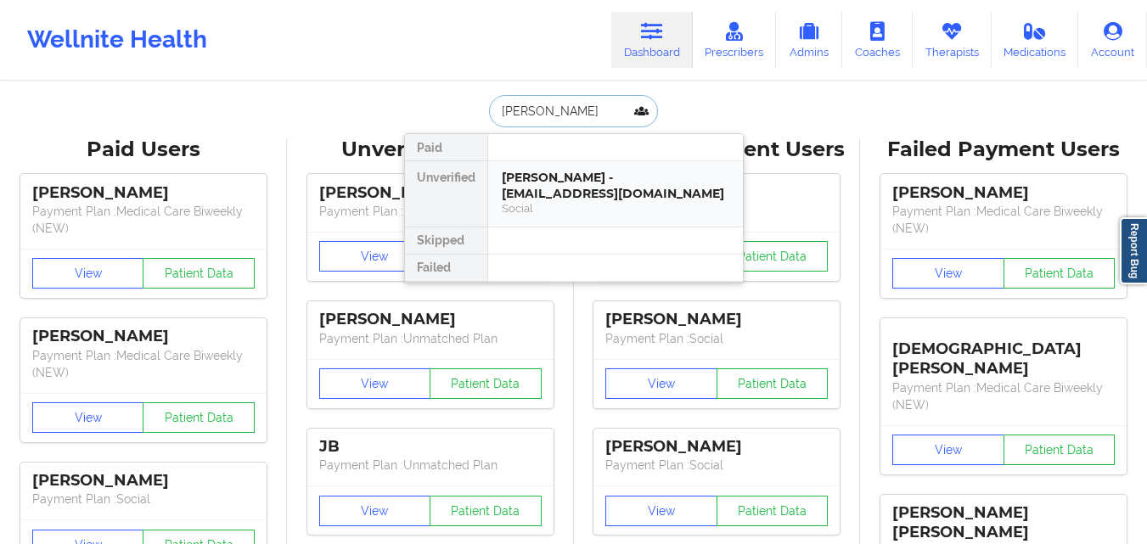
click at [572, 199] on div "James C Clyde - codyclyde5@gmail.com" at bounding box center [615, 185] width 227 height 31
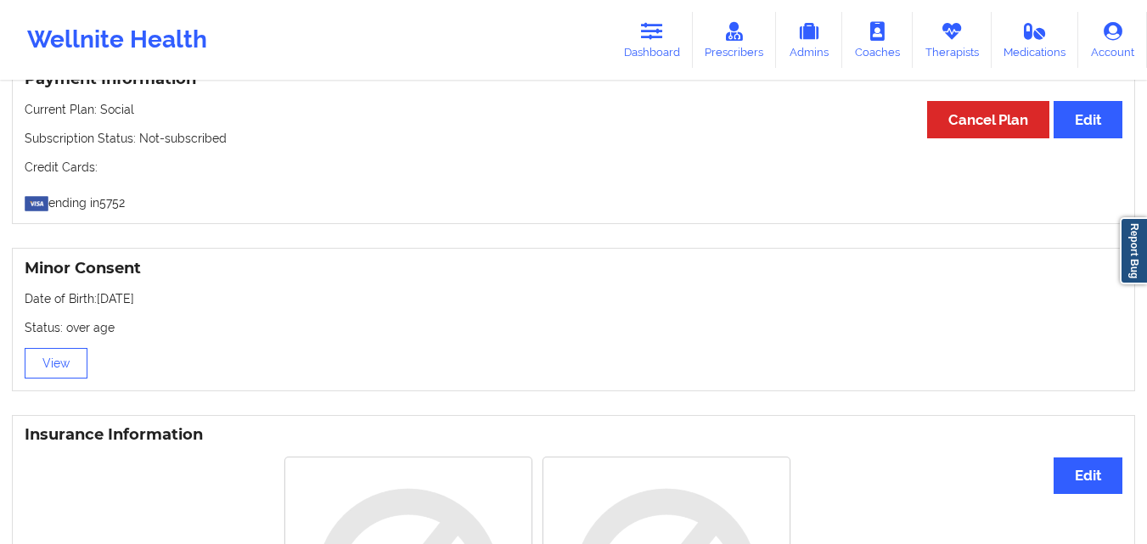
scroll to position [933, 0]
click at [682, 42] on link "Dashboard" at bounding box center [651, 40] width 81 height 56
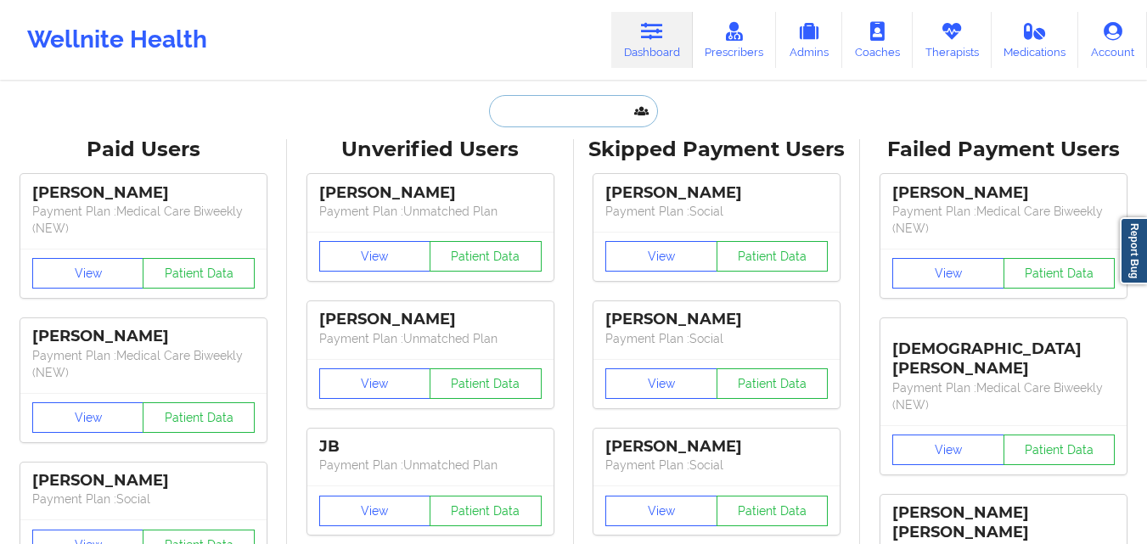
click at [564, 100] on input "text" at bounding box center [573, 111] width 168 height 32
paste input "Adam Milner"
type input "Adam Milner"
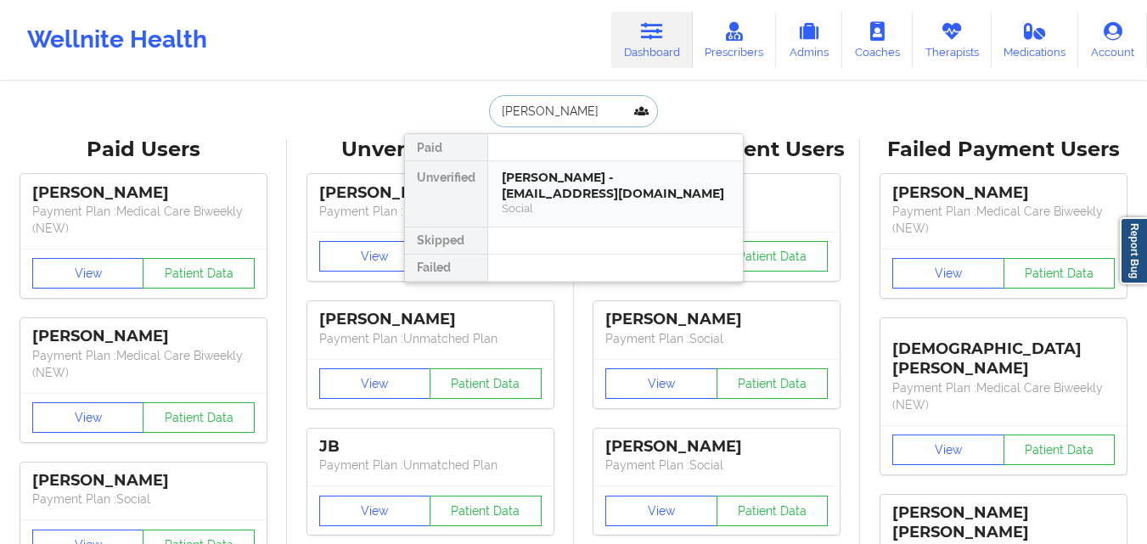
click at [597, 198] on div "Adam Milner - adammilner86@gmail.com" at bounding box center [615, 185] width 227 height 31
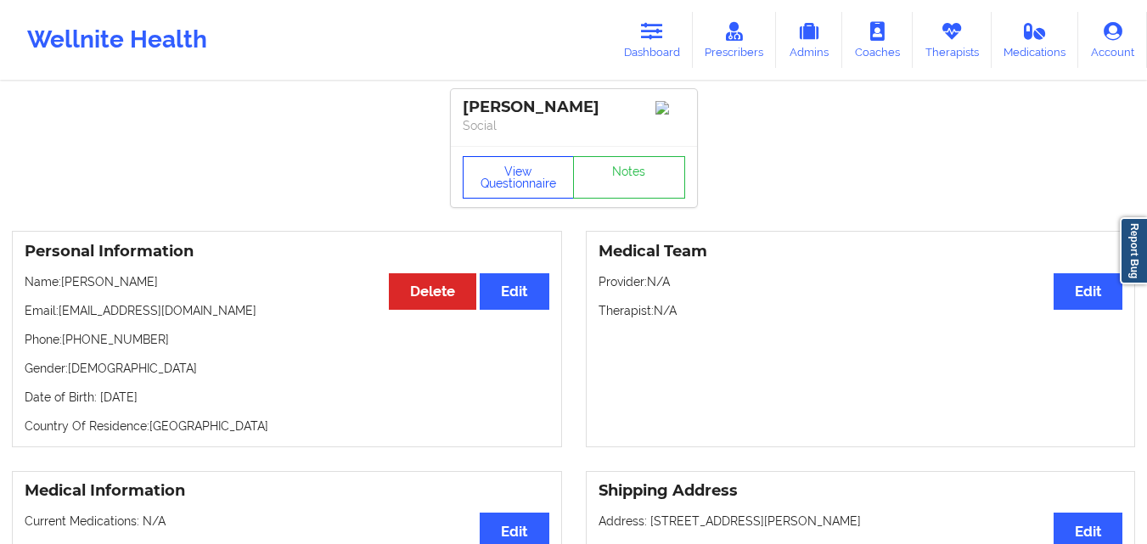
click at [522, 172] on button "View Questionnaire" at bounding box center [519, 177] width 112 height 42
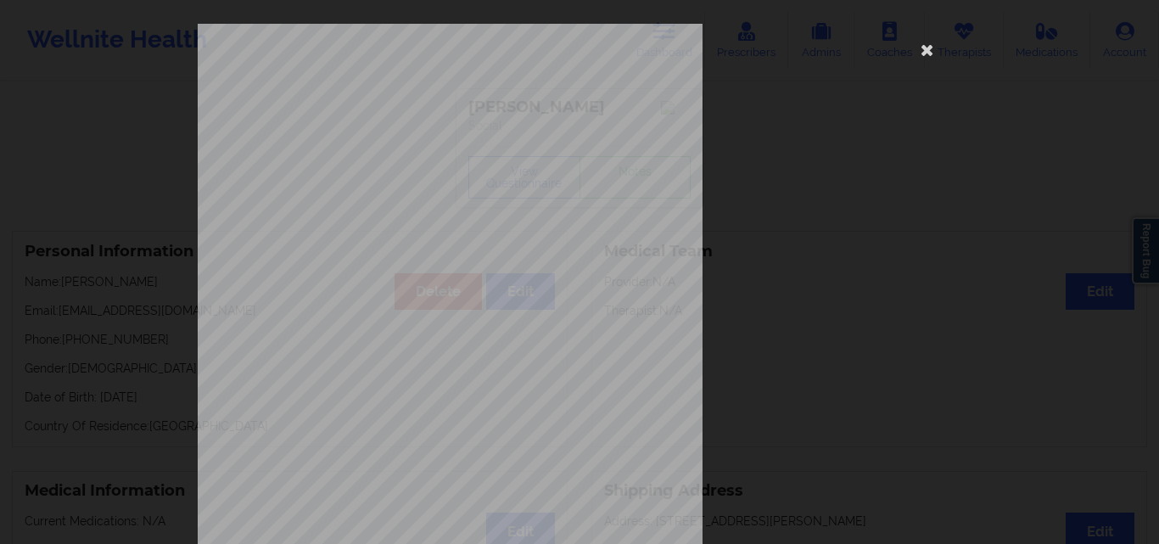
scroll to position [266, 0]
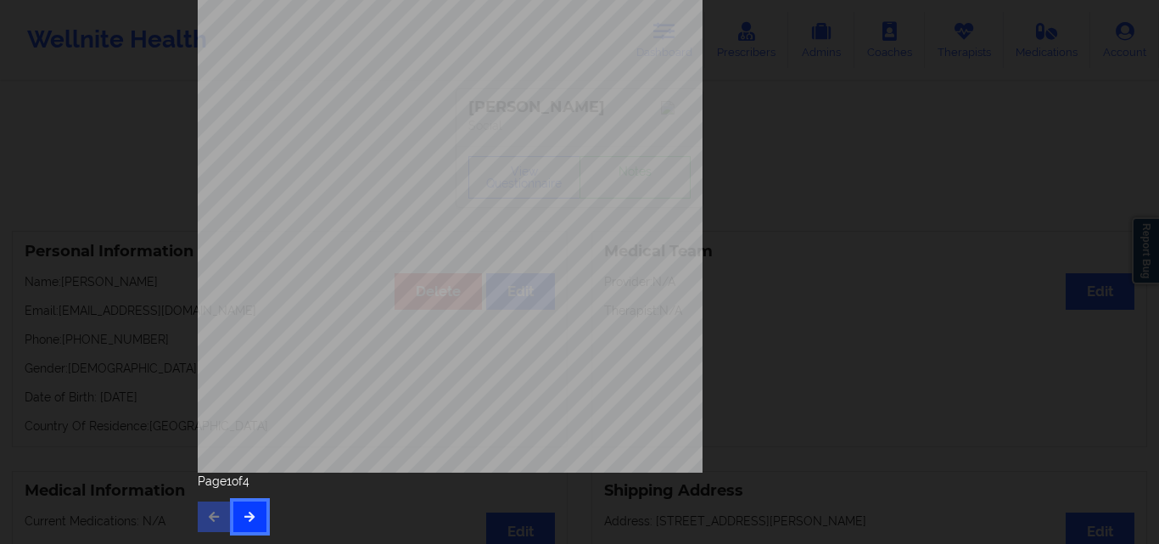
click at [250, 511] on icon "button" at bounding box center [250, 516] width 14 height 10
click at [249, 516] on icon "button" at bounding box center [250, 516] width 14 height 10
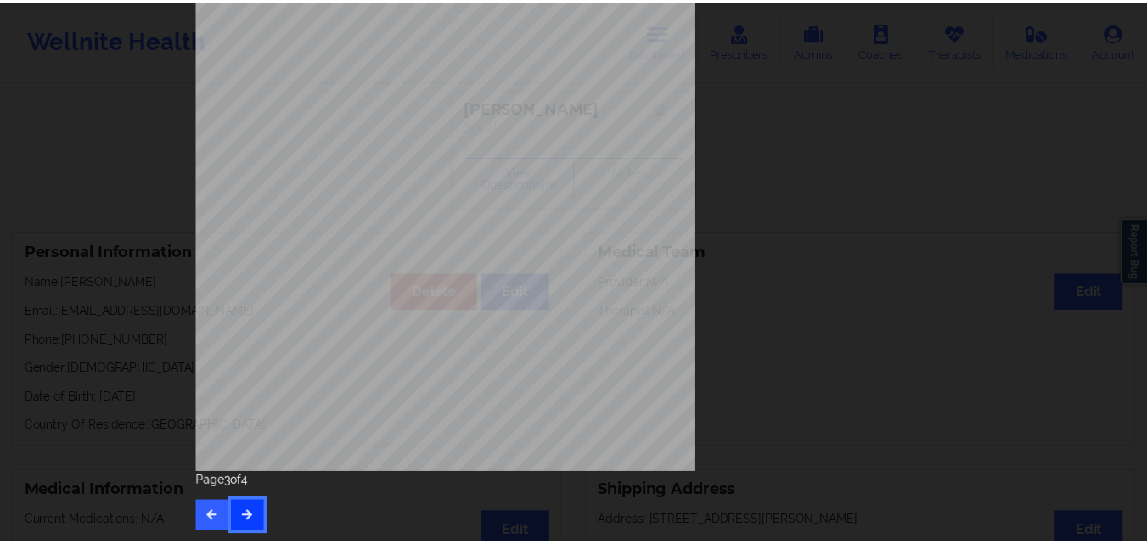
scroll to position [0, 0]
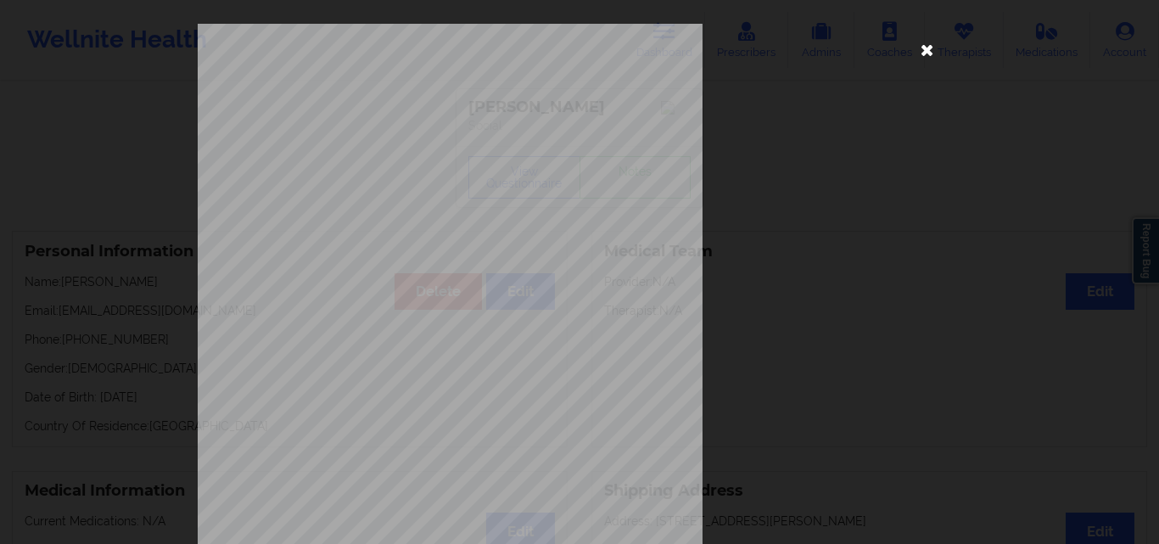
click at [916, 56] on icon at bounding box center [927, 49] width 27 height 27
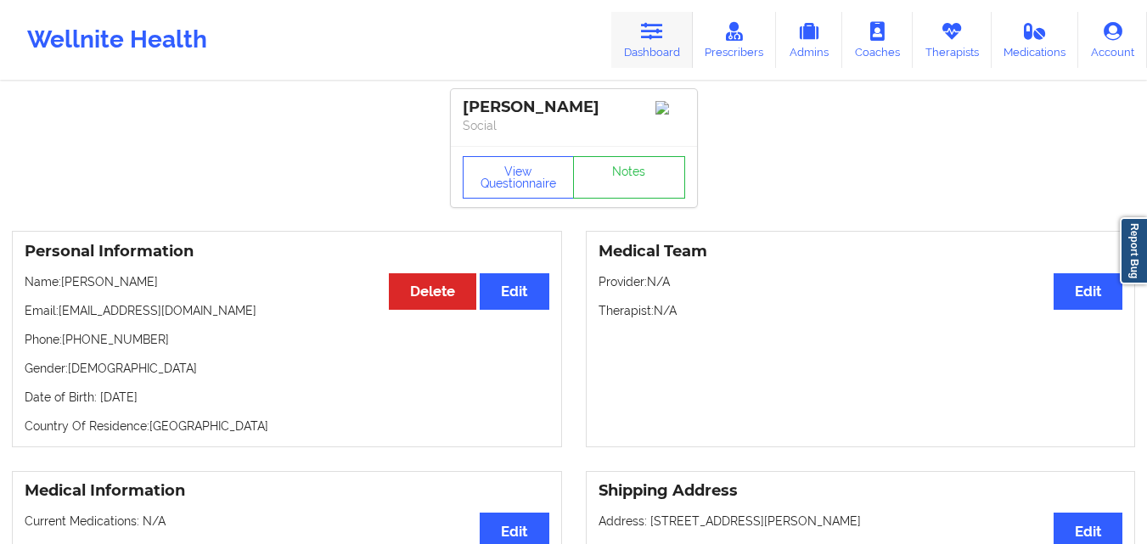
click at [663, 29] on icon at bounding box center [652, 31] width 22 height 19
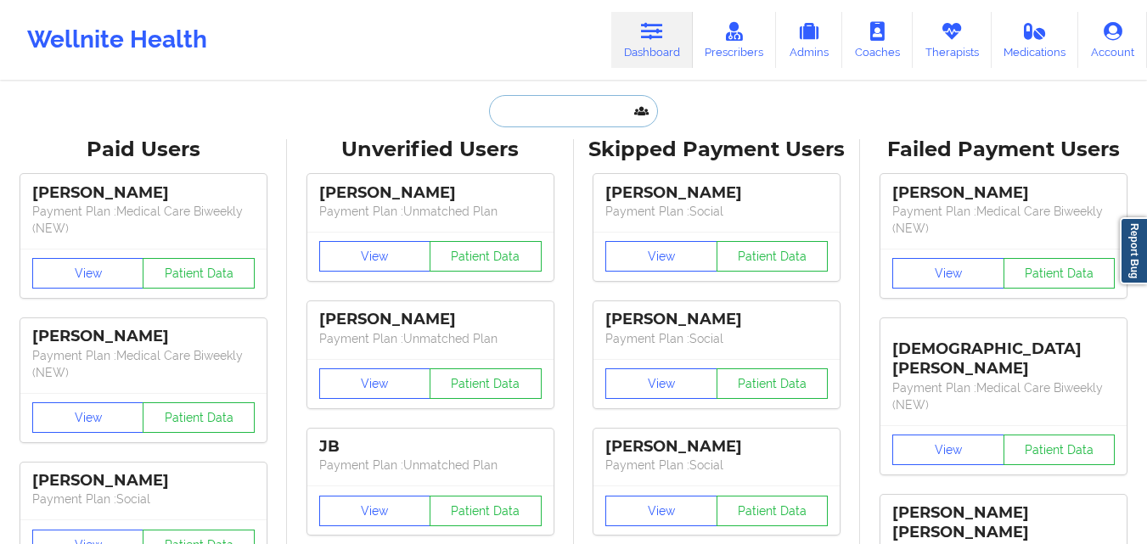
click at [541, 110] on input "text" at bounding box center [573, 111] width 168 height 32
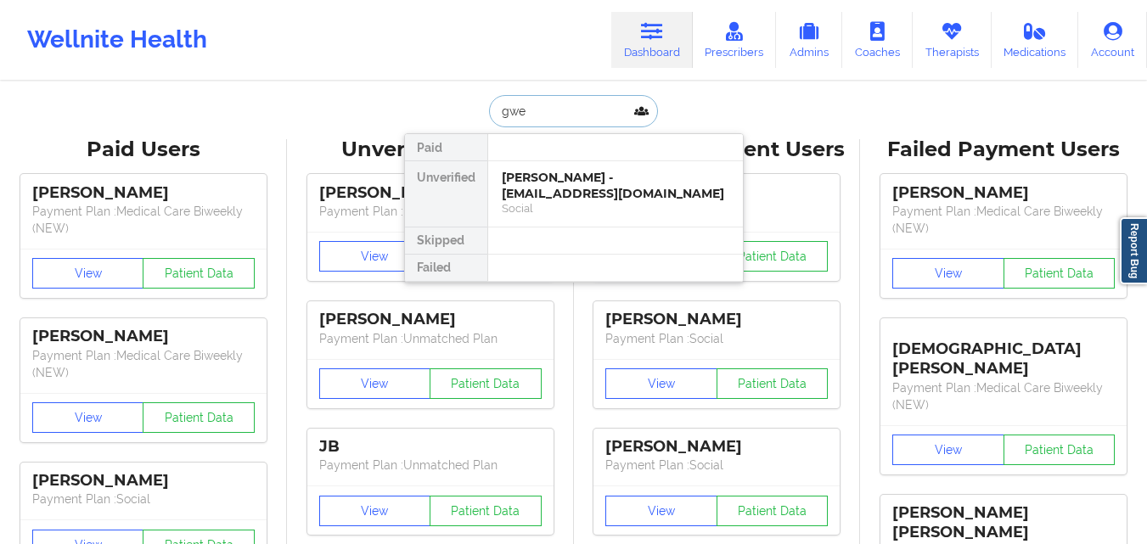
type input "gwen"
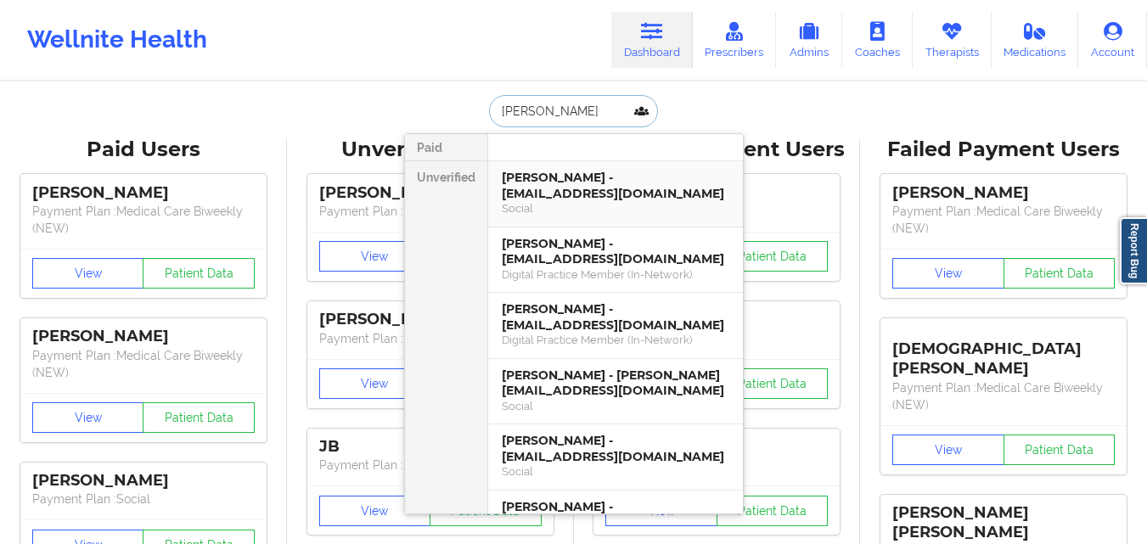
click at [635, 184] on div "Gwen Daiello - jes0918@valdane.com" at bounding box center [615, 185] width 227 height 31
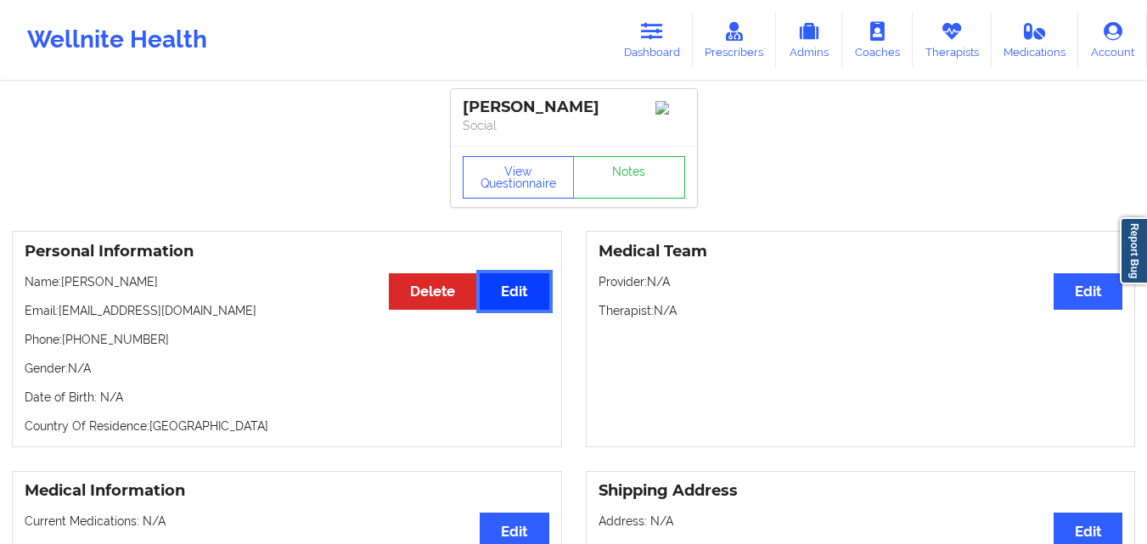
click at [530, 284] on button "Edit" at bounding box center [514, 291] width 69 height 36
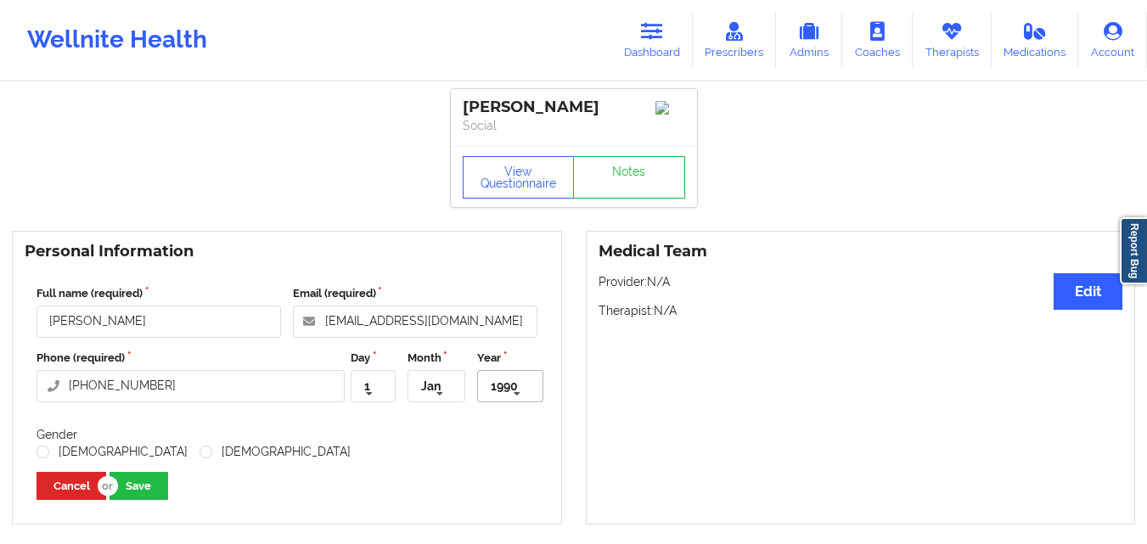
click at [506, 400] on icon at bounding box center [516, 394] width 25 height 31
click at [519, 394] on icon at bounding box center [516, 394] width 25 height 31
click at [532, 401] on input "20220" at bounding box center [524, 386] width 36 height 31
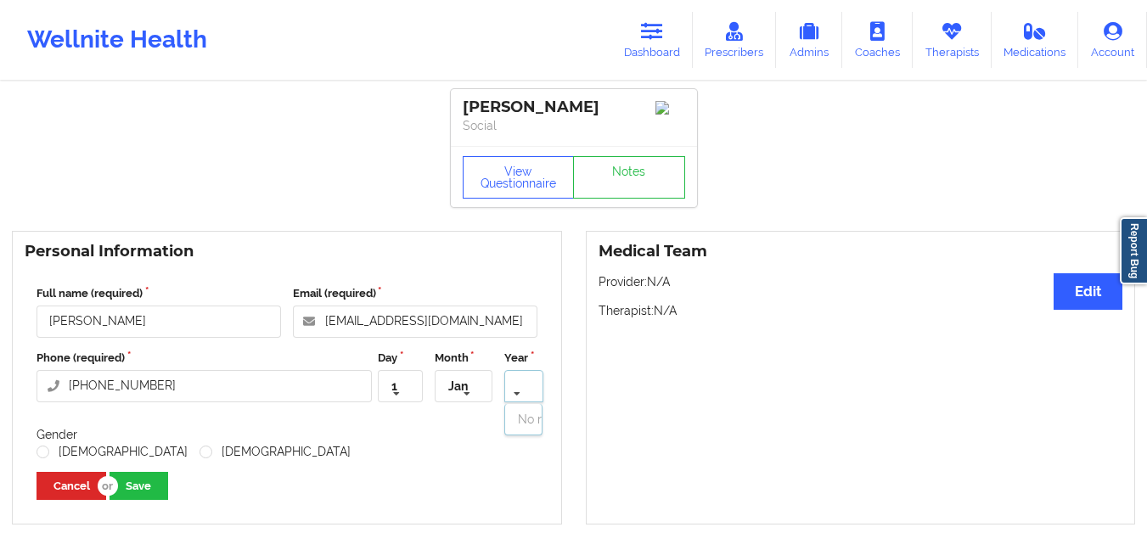
scroll to position [0, 42]
type input "20220w"
click at [379, 400] on icon at bounding box center [368, 394] width 25 height 31
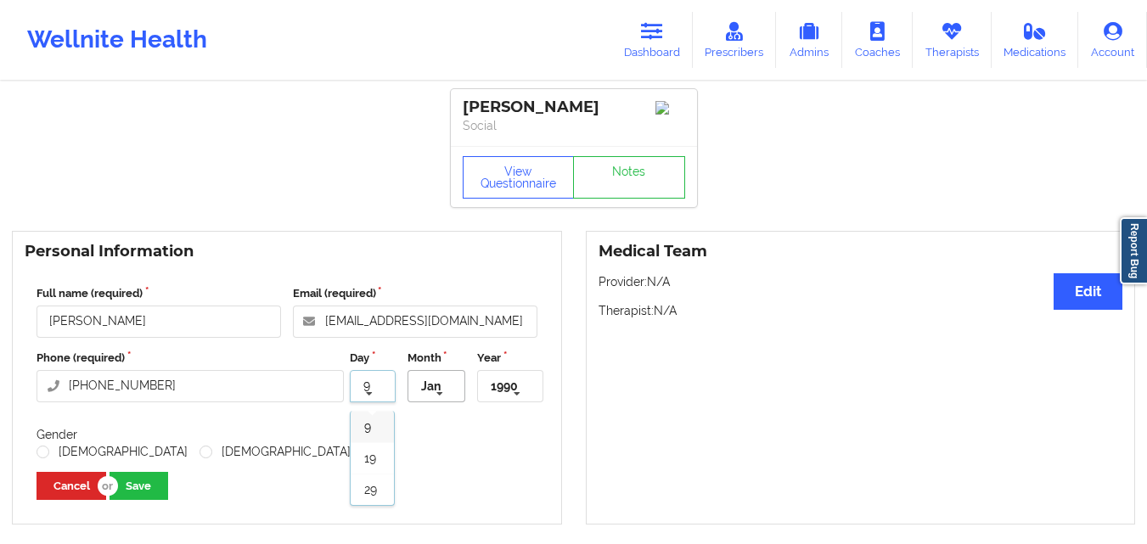
type input "9"
click at [434, 392] on icon at bounding box center [439, 394] width 25 height 31
click at [444, 457] on div "Jun" at bounding box center [436, 452] width 56 height 31
click at [508, 394] on icon at bounding box center [516, 394] width 25 height 31
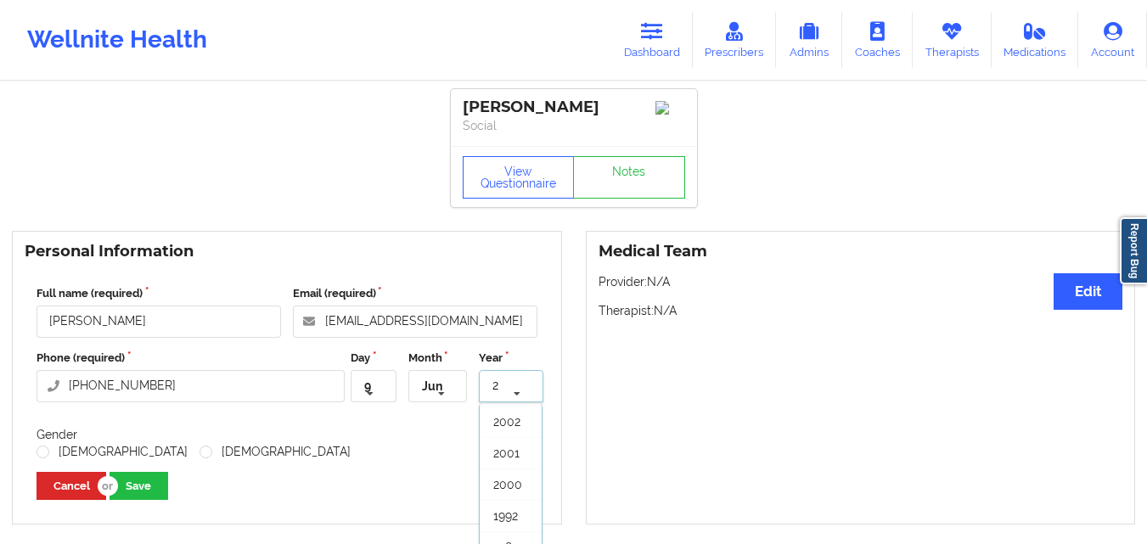
type input "20"
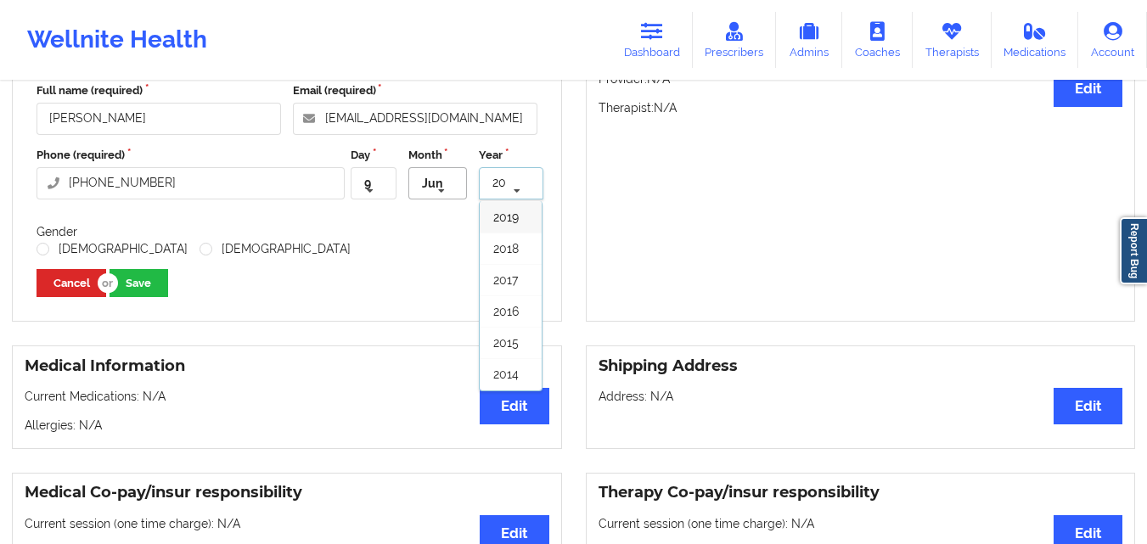
scroll to position [202, 0]
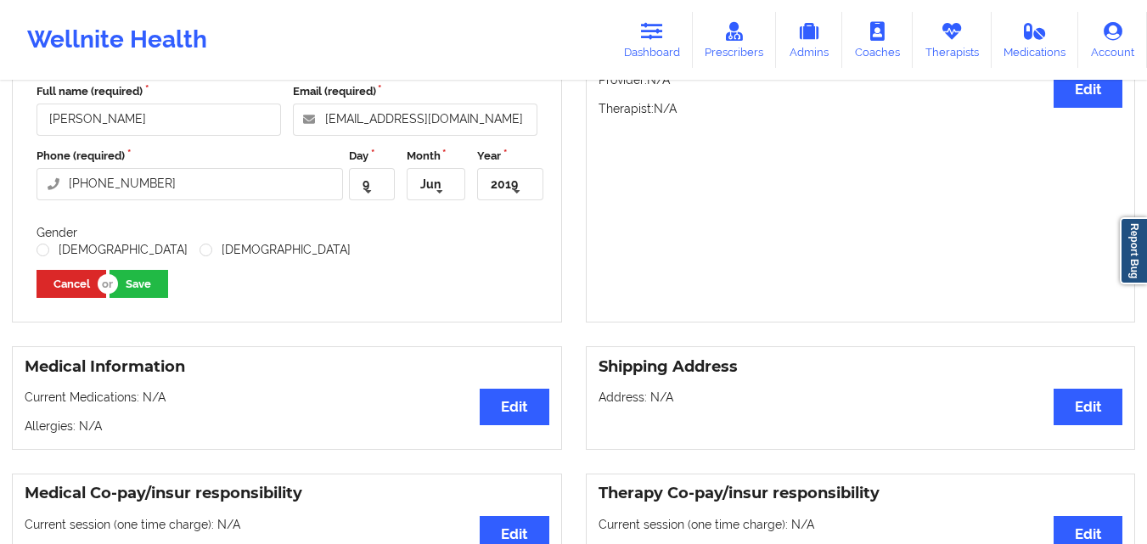
click at [365, 233] on div "Full name (required) Gwen Daiello Email (required) jes0918@valdane.com Phone (r…" at bounding box center [287, 190] width 525 height 239
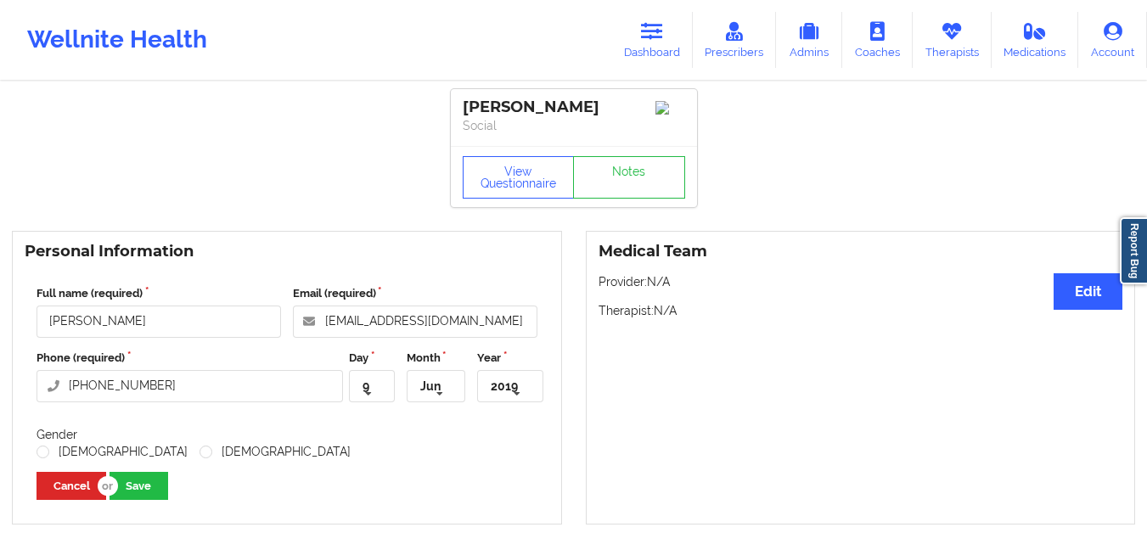
click at [653, 36] on icon at bounding box center [652, 31] width 22 height 19
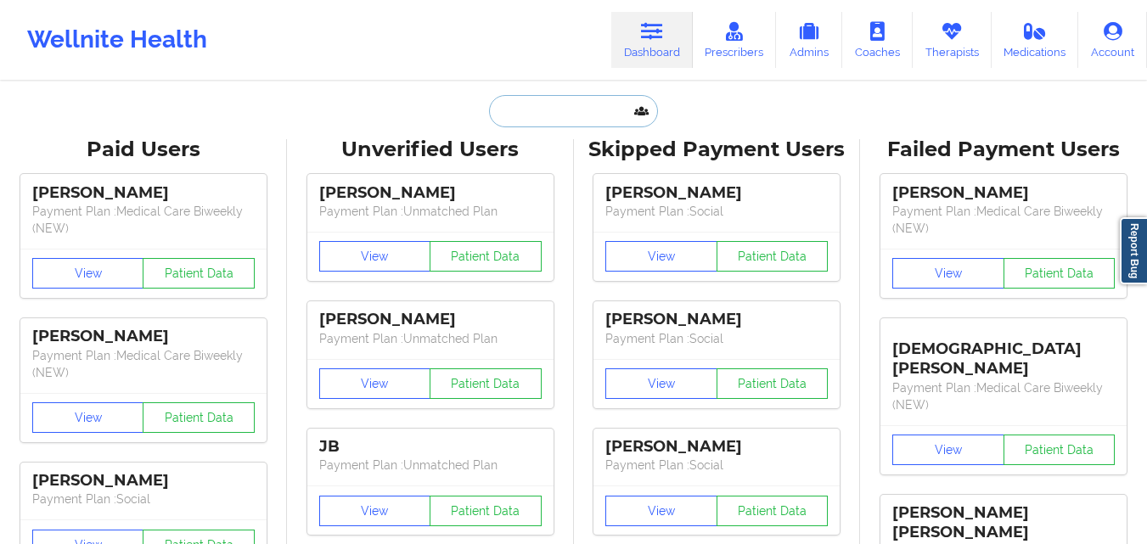
click at [525, 113] on input "text" at bounding box center [573, 111] width 168 height 32
paste input "Daniel Hadley"
type input "Daniel Hadley"
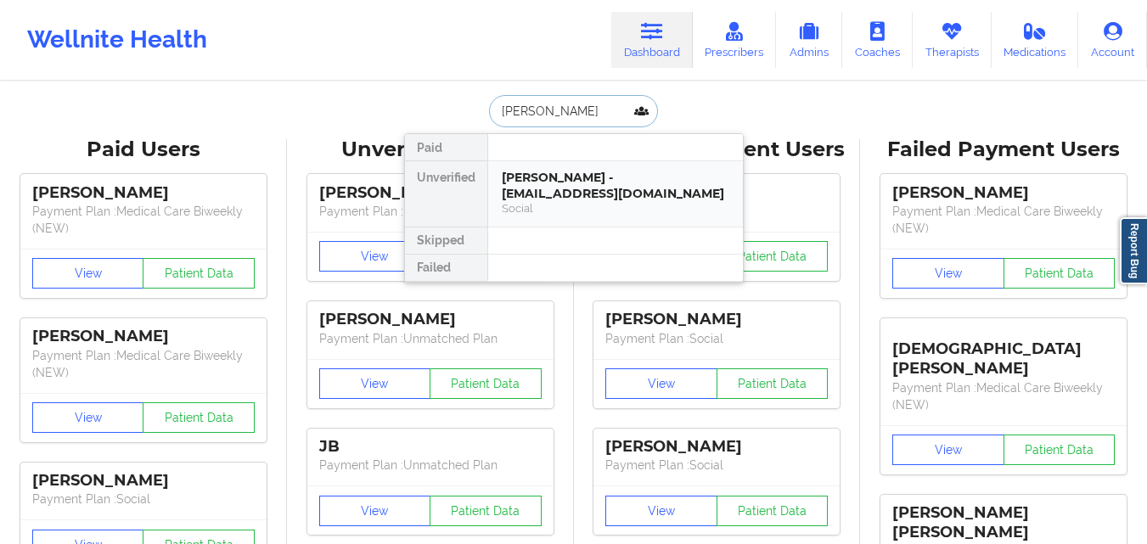
click at [598, 190] on div "Daniel Hadley - dhadley832@gmail.com" at bounding box center [615, 185] width 227 height 31
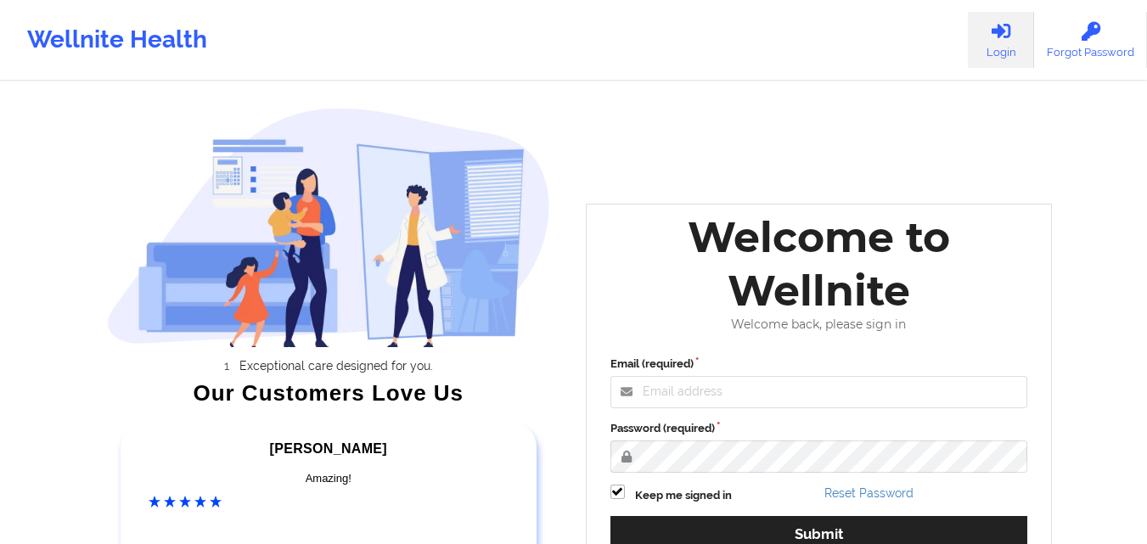
scroll to position [234, 0]
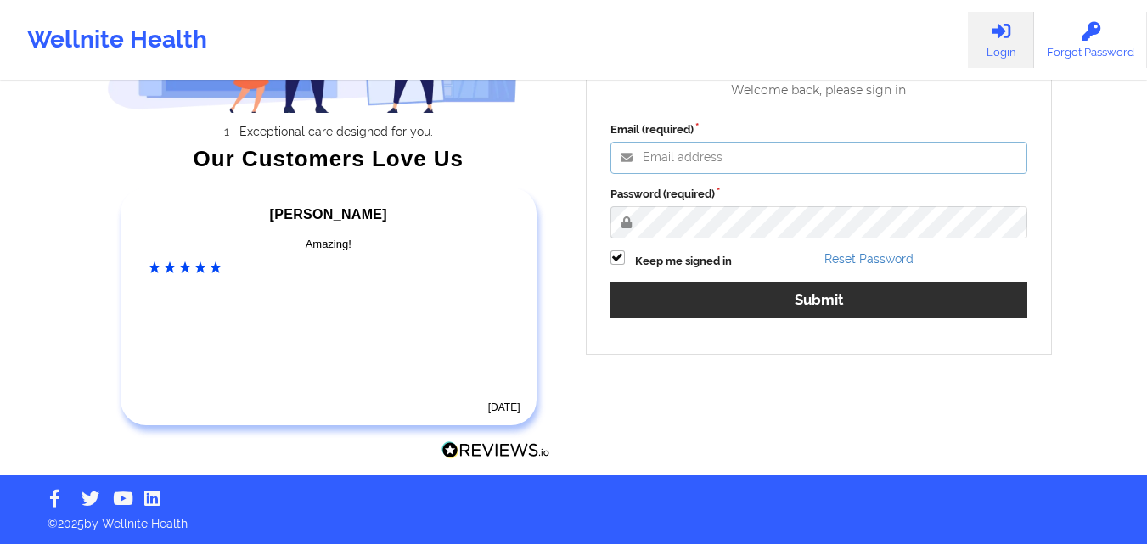
type input "[PERSON_NAME][EMAIL_ADDRESS][PERSON_NAME][DOMAIN_NAME]"
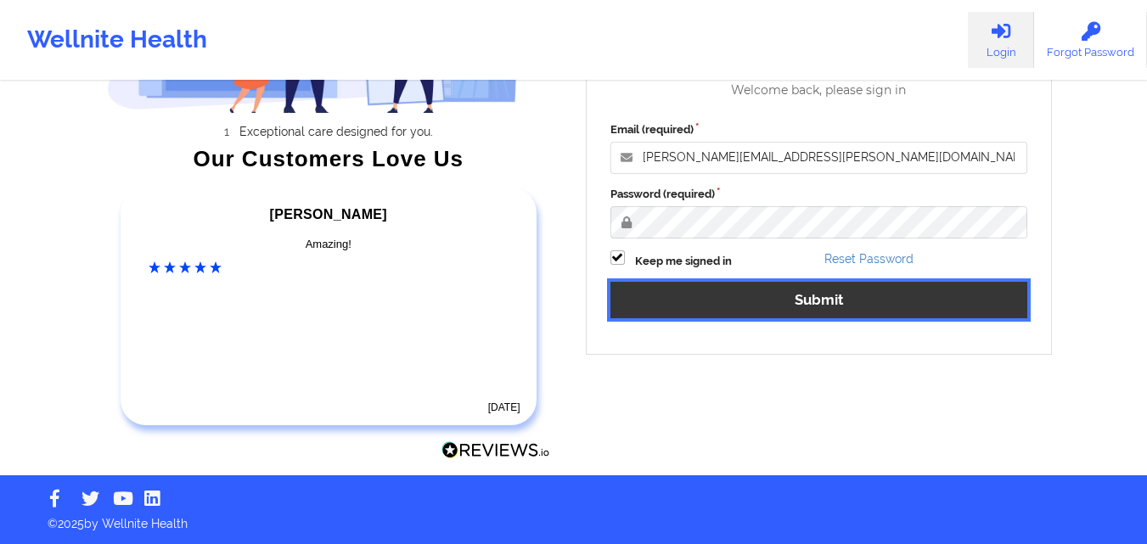
click at [820, 305] on button "Submit" at bounding box center [819, 300] width 418 height 36
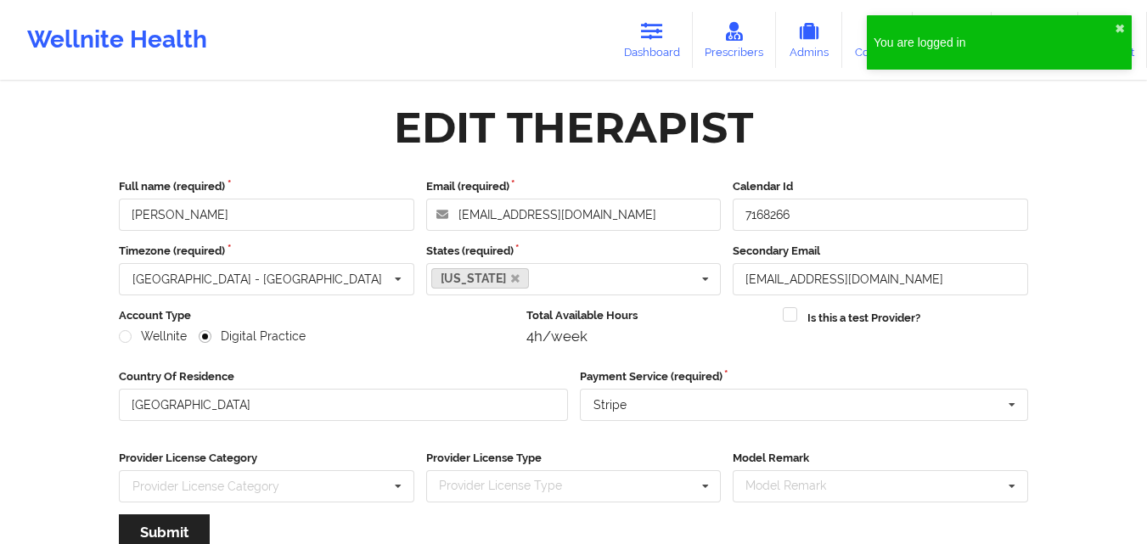
click at [905, 126] on div "Edit Therapist" at bounding box center [573, 127] width 933 height 53
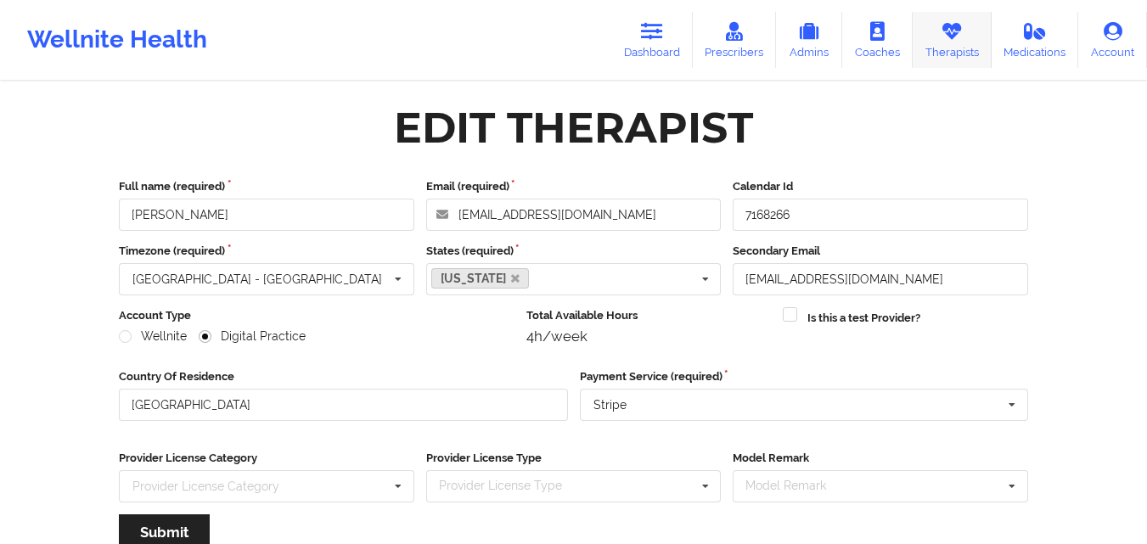
click at [940, 41] on link "Therapists" at bounding box center [951, 40] width 79 height 56
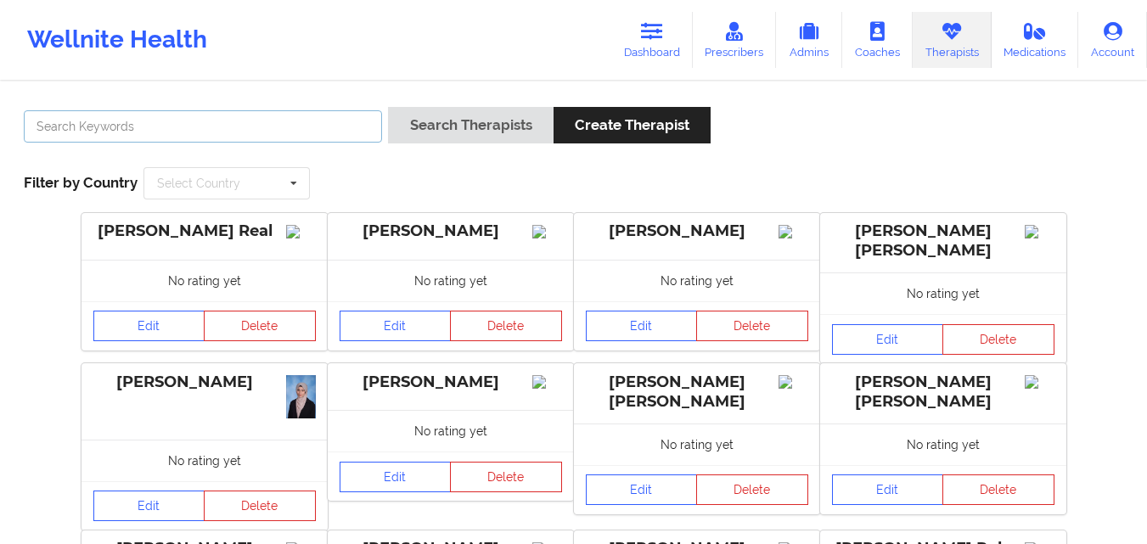
click at [126, 127] on input "text" at bounding box center [203, 126] width 358 height 32
type input "willie"
click at [388, 107] on button "Search Therapists" at bounding box center [470, 125] width 165 height 36
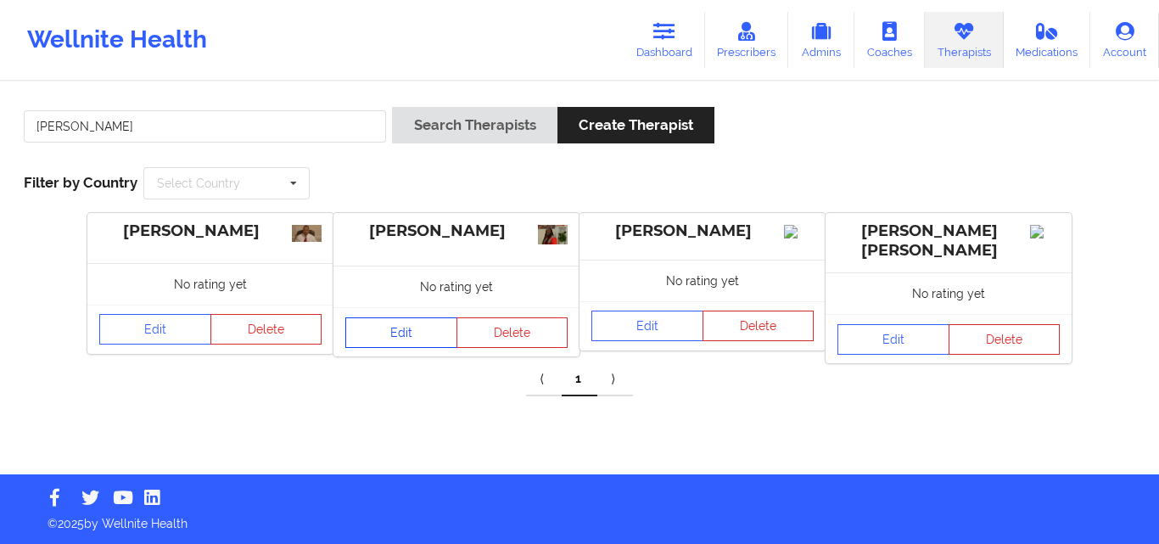
click at [431, 330] on link "Edit" at bounding box center [401, 332] width 112 height 31
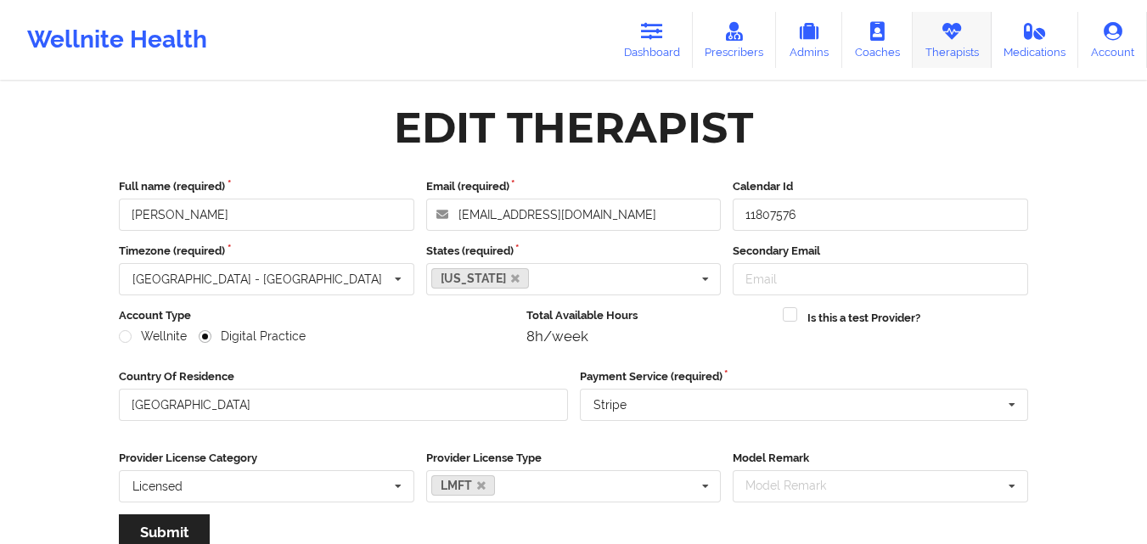
click at [926, 22] on link "Therapists" at bounding box center [951, 40] width 79 height 56
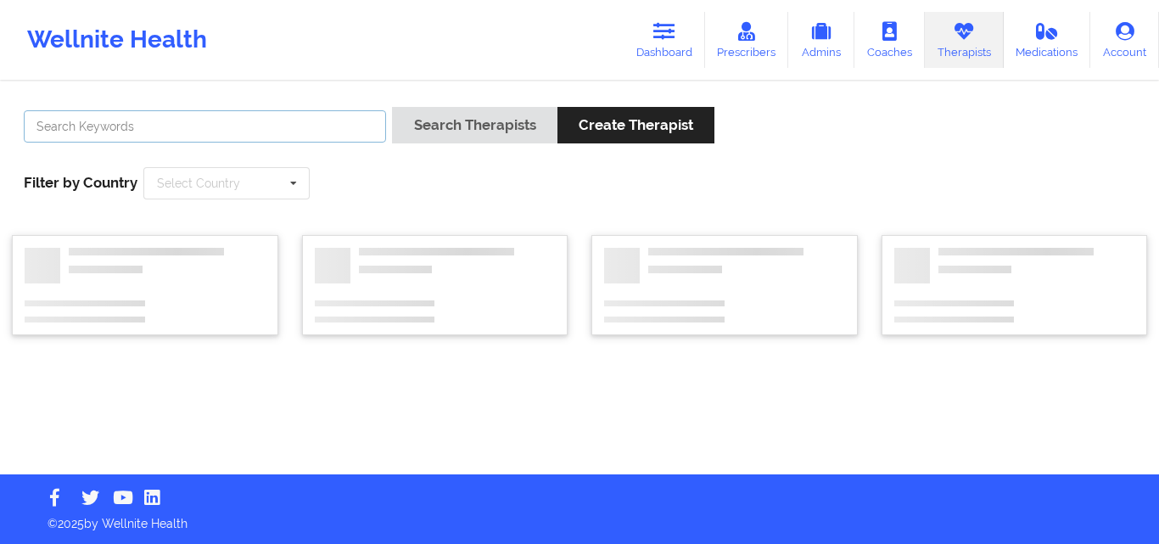
click at [298, 113] on input "text" at bounding box center [205, 126] width 362 height 32
paste input "Dale Eichenberg"
type input "Dale Eichenberg"
click at [392, 107] on button "Search Therapists" at bounding box center [474, 125] width 165 height 36
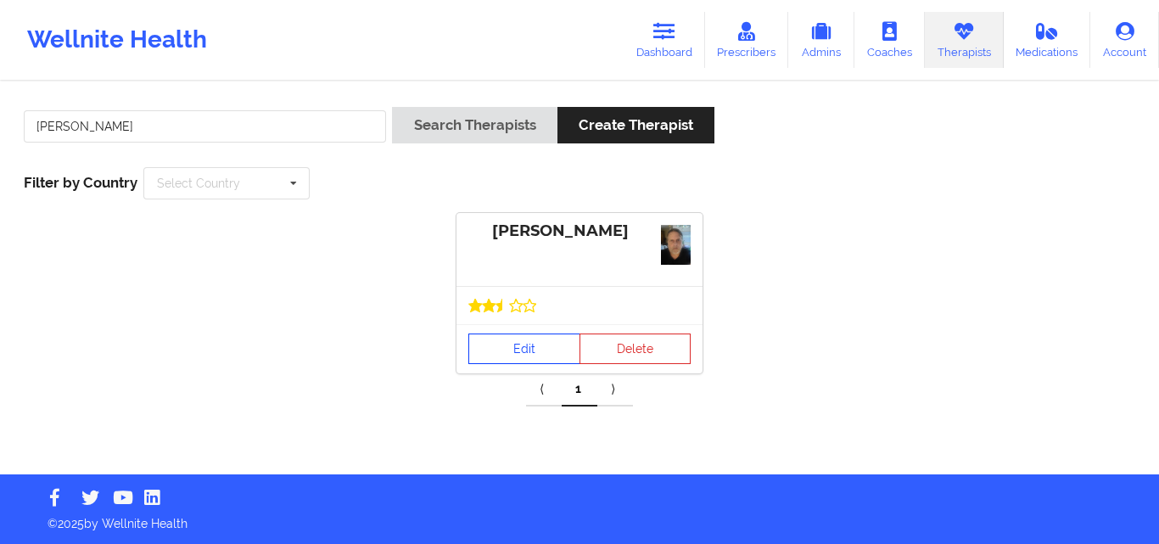
click at [519, 345] on link "Edit" at bounding box center [525, 349] width 112 height 31
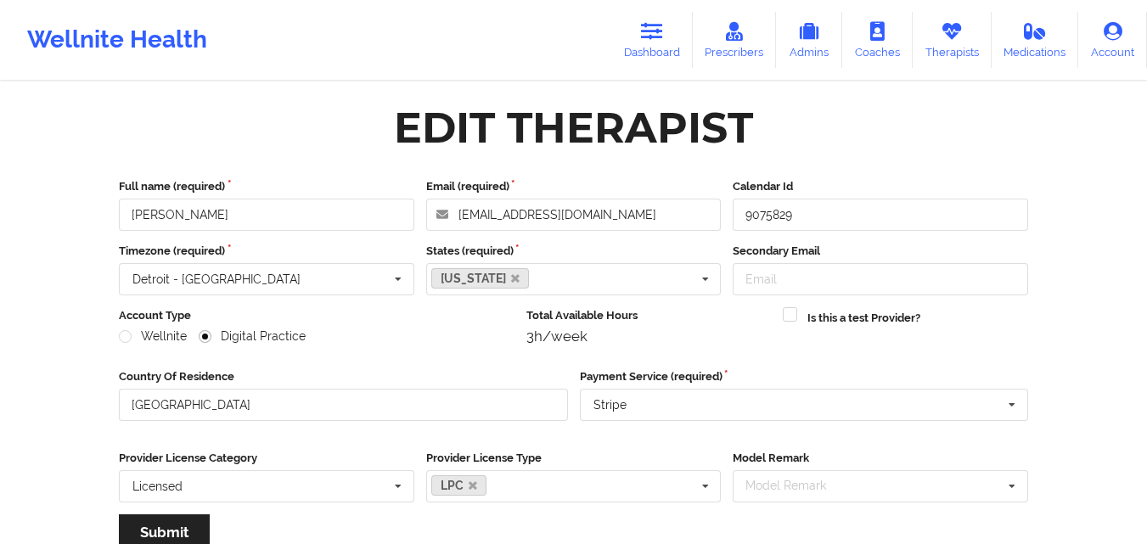
scroll to position [217, 0]
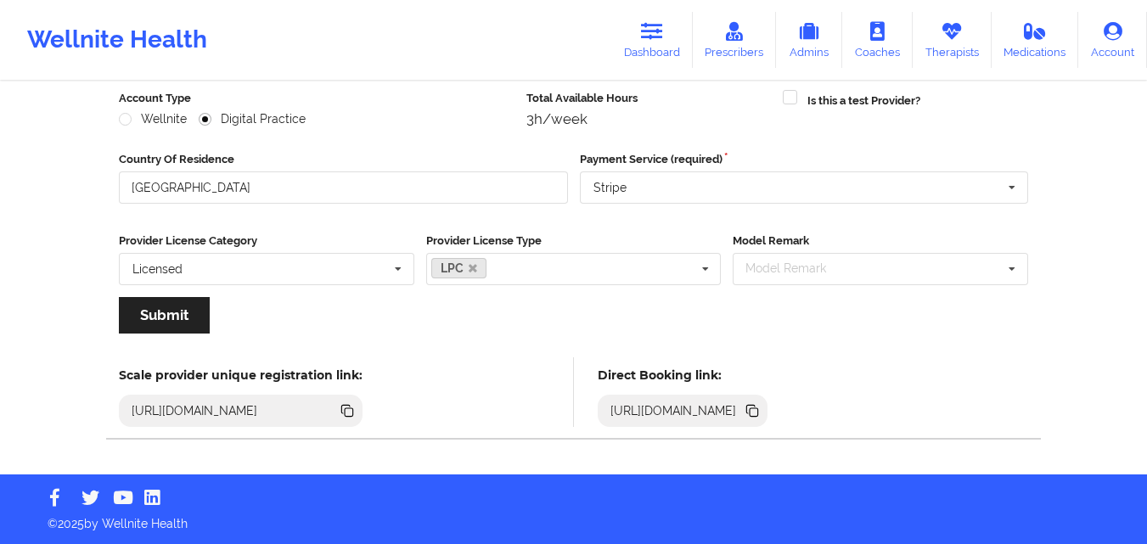
click at [758, 413] on icon at bounding box center [753, 412] width 8 height 8
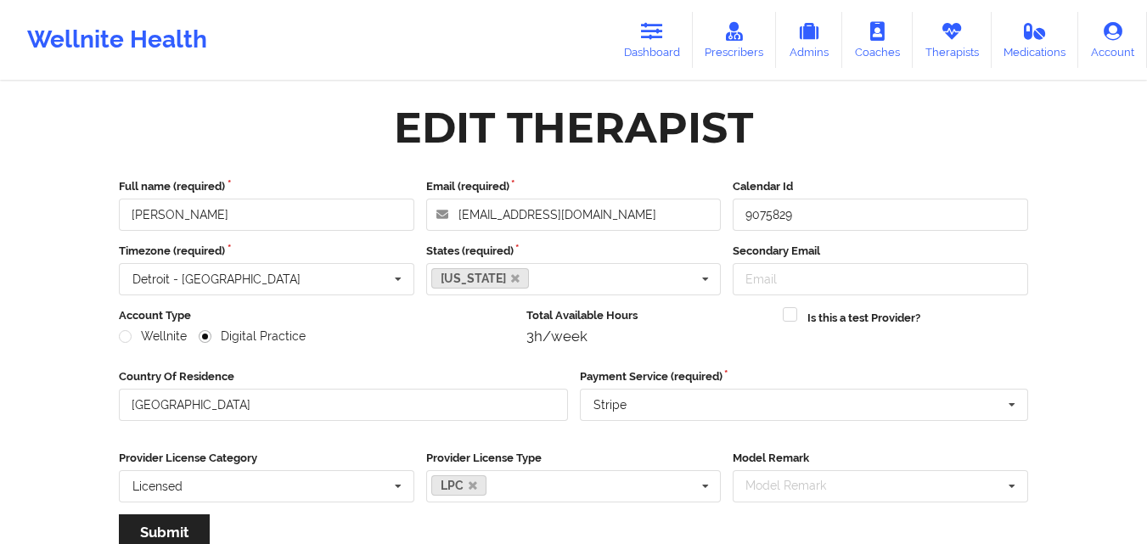
click at [945, 31] on icon at bounding box center [951, 31] width 22 height 19
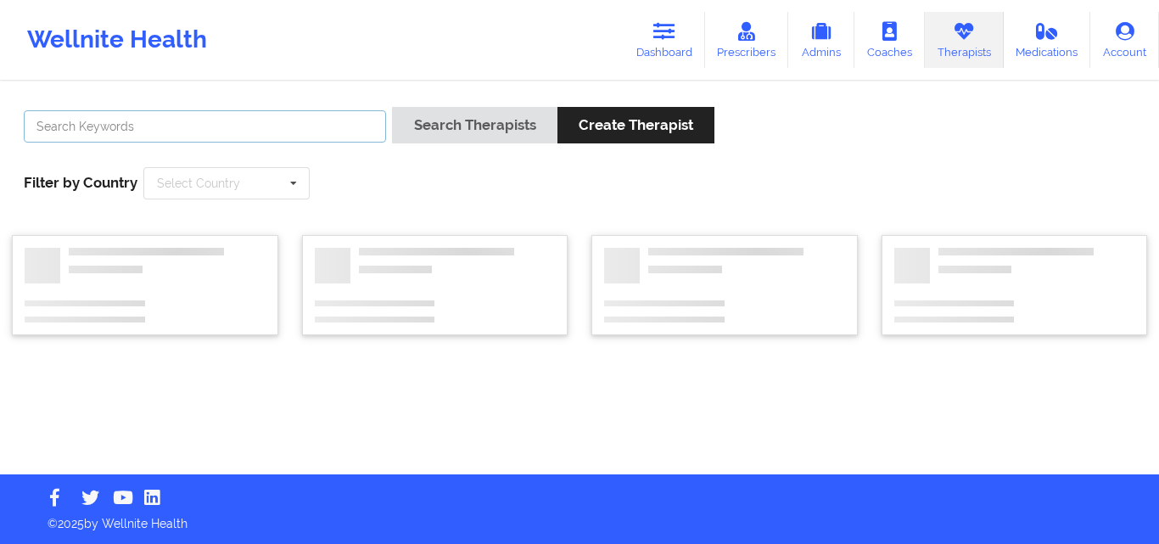
click at [268, 110] on input "text" at bounding box center [205, 126] width 362 height 32
paste input "Connie Pacheco"
type input "Connie Pacheco"
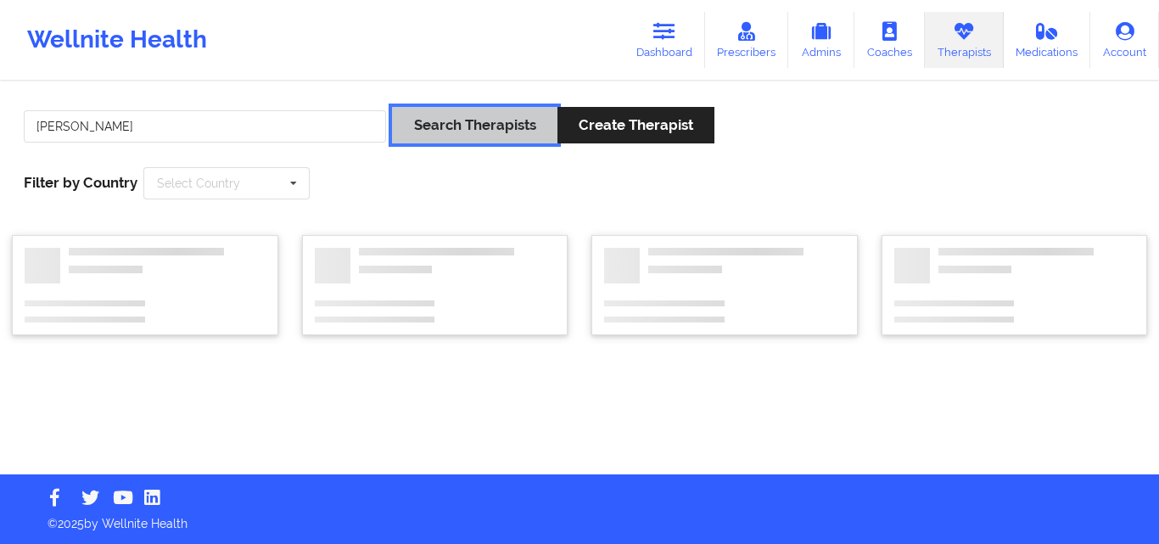
click at [485, 127] on button "Search Therapists" at bounding box center [474, 125] width 165 height 36
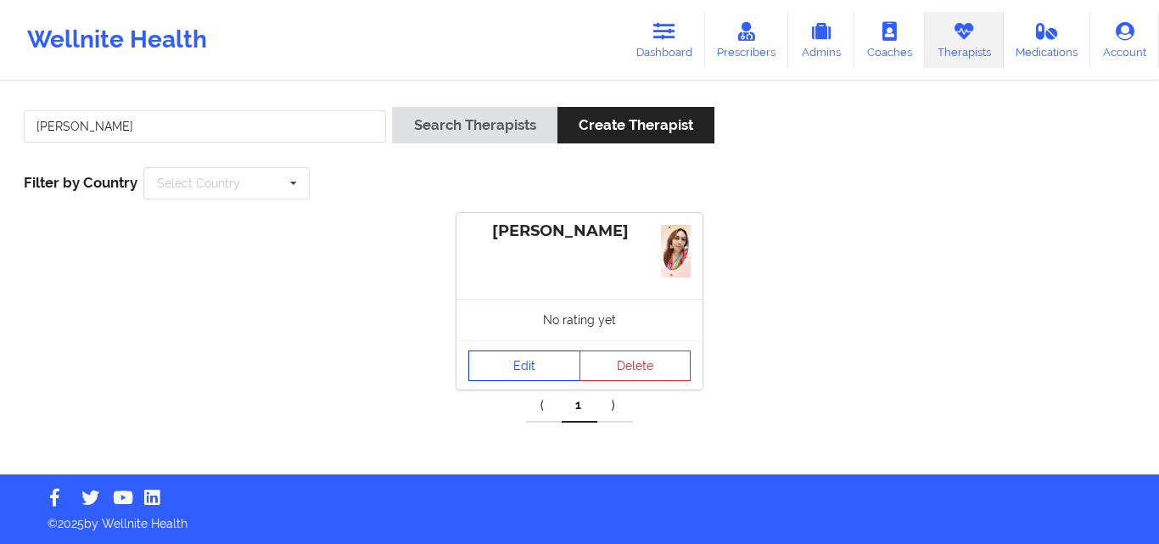
click at [526, 373] on link "Edit" at bounding box center [525, 366] width 112 height 31
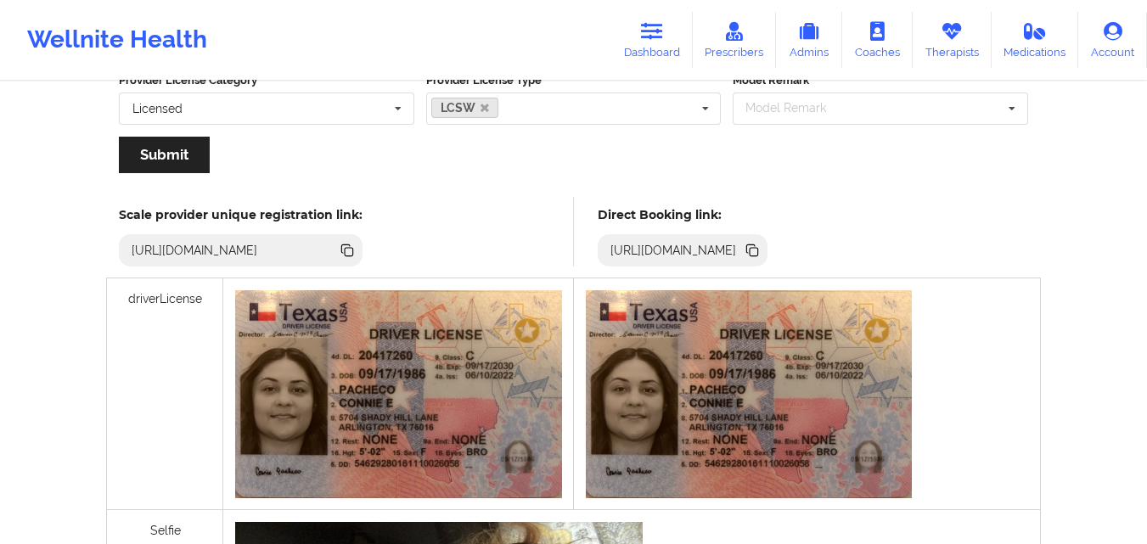
scroll to position [382, 0]
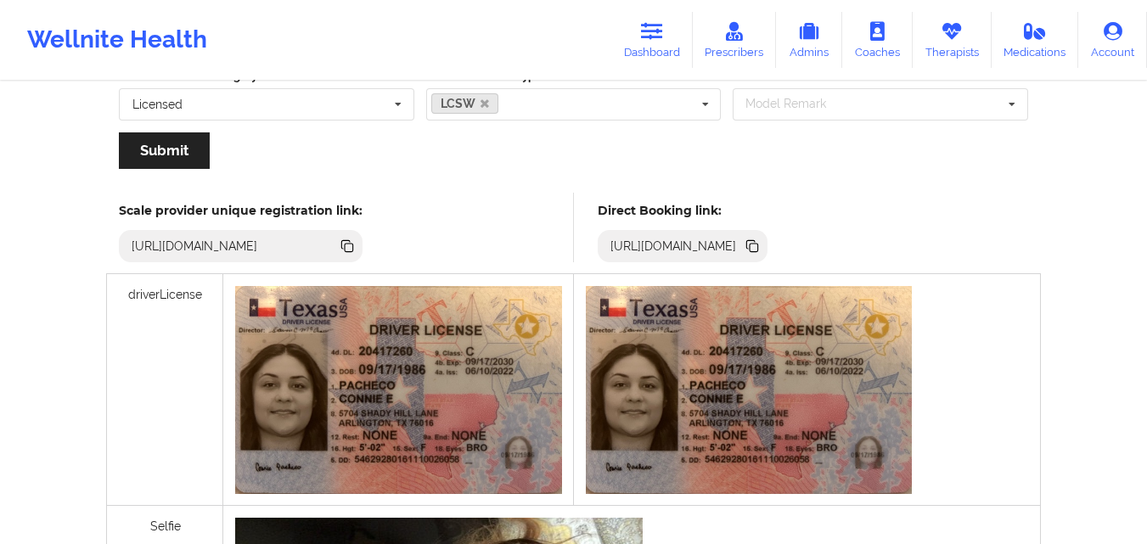
click at [758, 245] on icon at bounding box center [753, 248] width 8 height 8
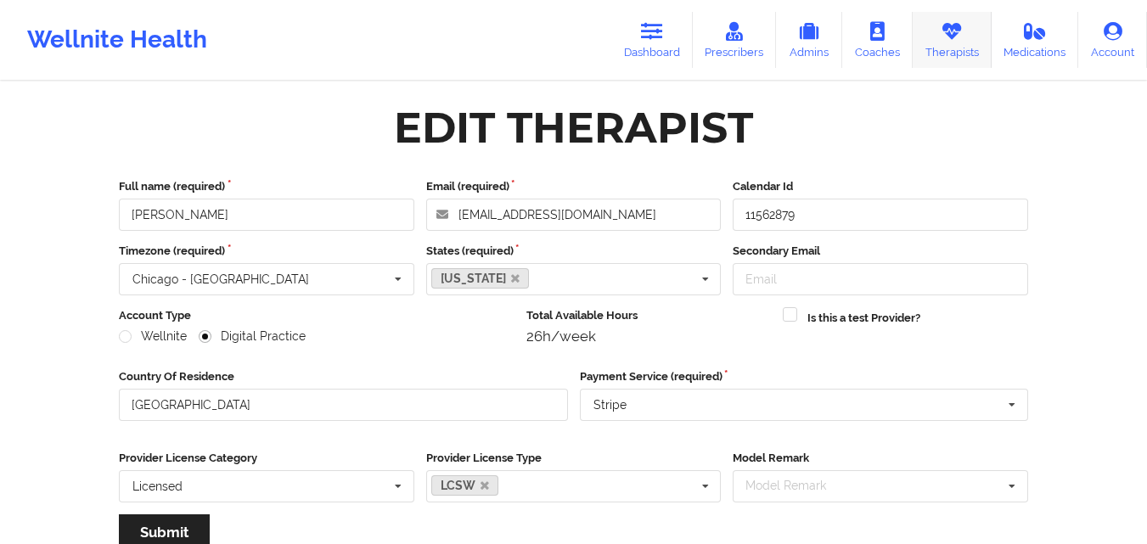
click at [962, 30] on icon at bounding box center [951, 31] width 22 height 19
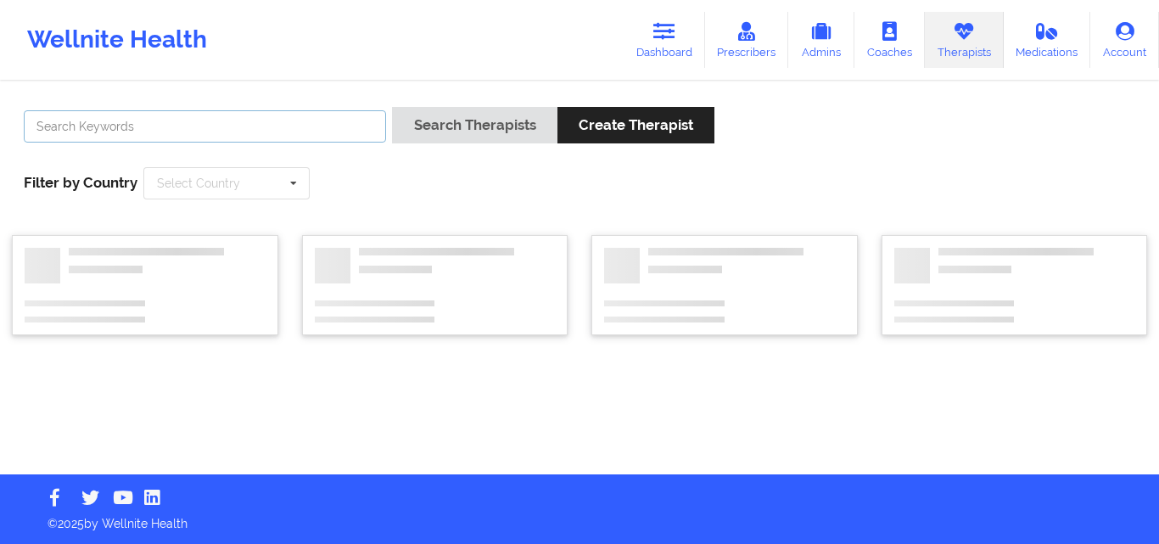
paste input "[PERSON_NAME]"
click at [284, 121] on input "text" at bounding box center [205, 126] width 362 height 32
type input "[PERSON_NAME]"
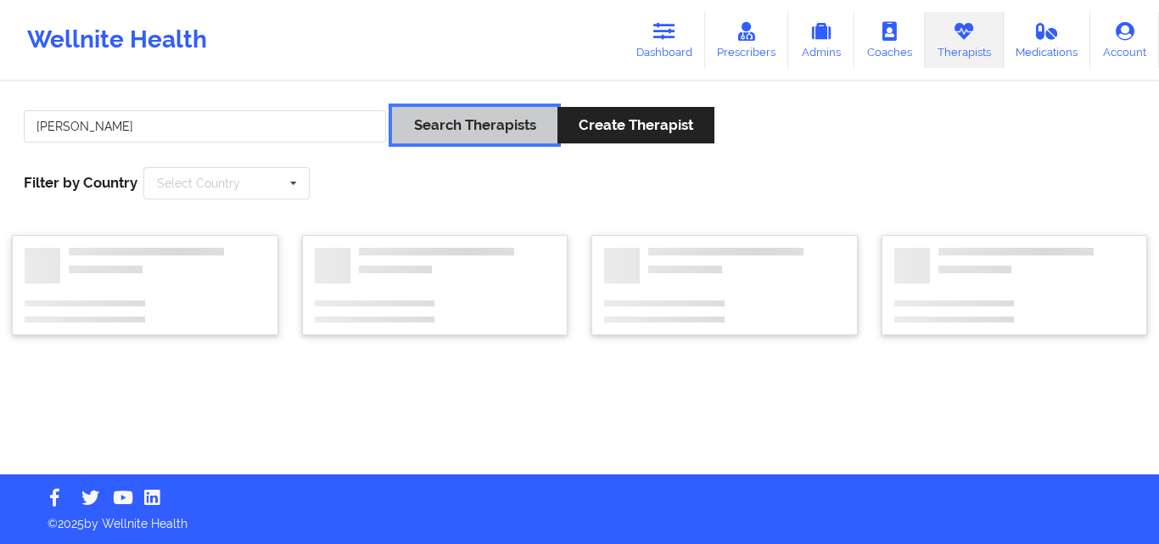
click at [474, 129] on button "Search Therapists" at bounding box center [474, 125] width 165 height 36
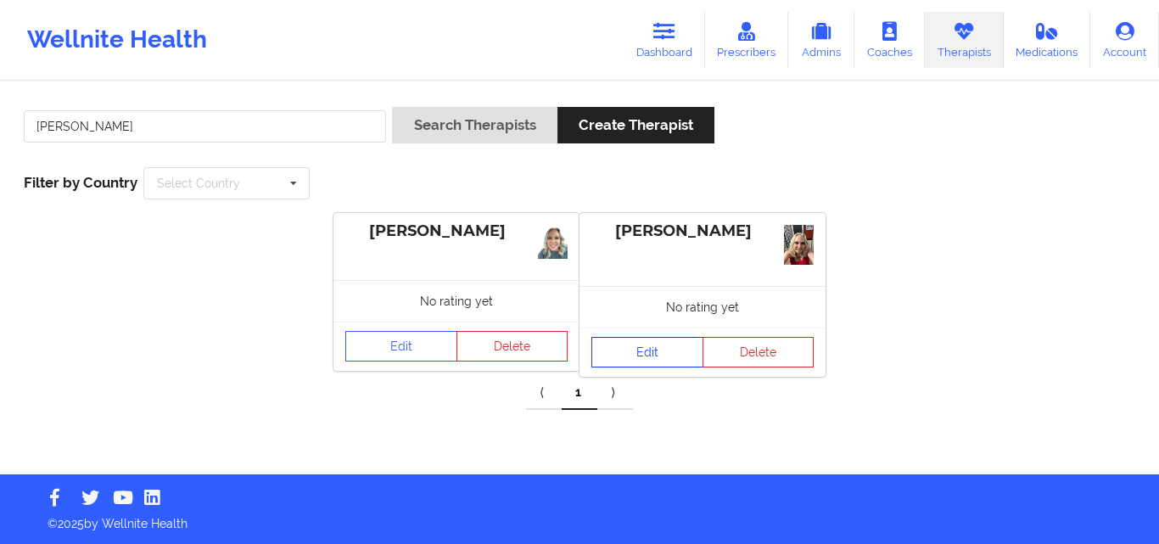
click at [652, 352] on link "Edit" at bounding box center [648, 352] width 112 height 31
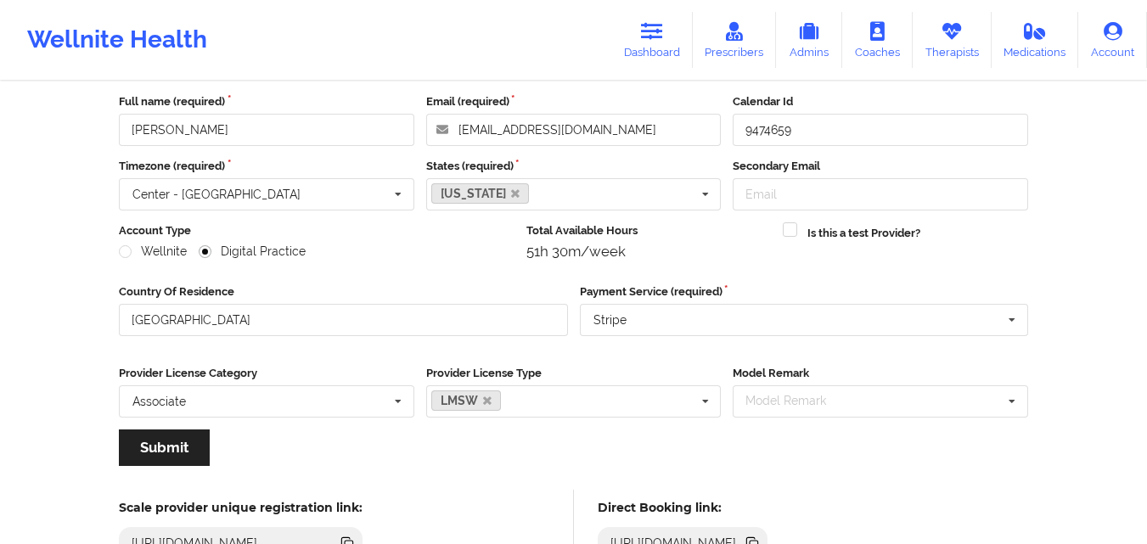
scroll to position [217, 0]
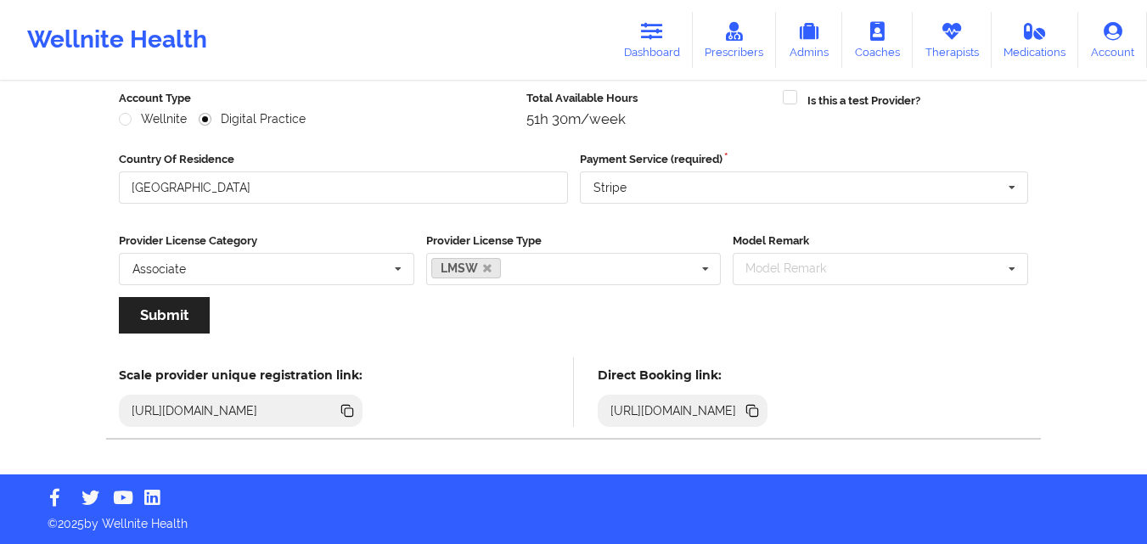
click at [761, 407] on icon at bounding box center [752, 410] width 19 height 19
click at [950, 45] on link "Therapists" at bounding box center [951, 40] width 79 height 56
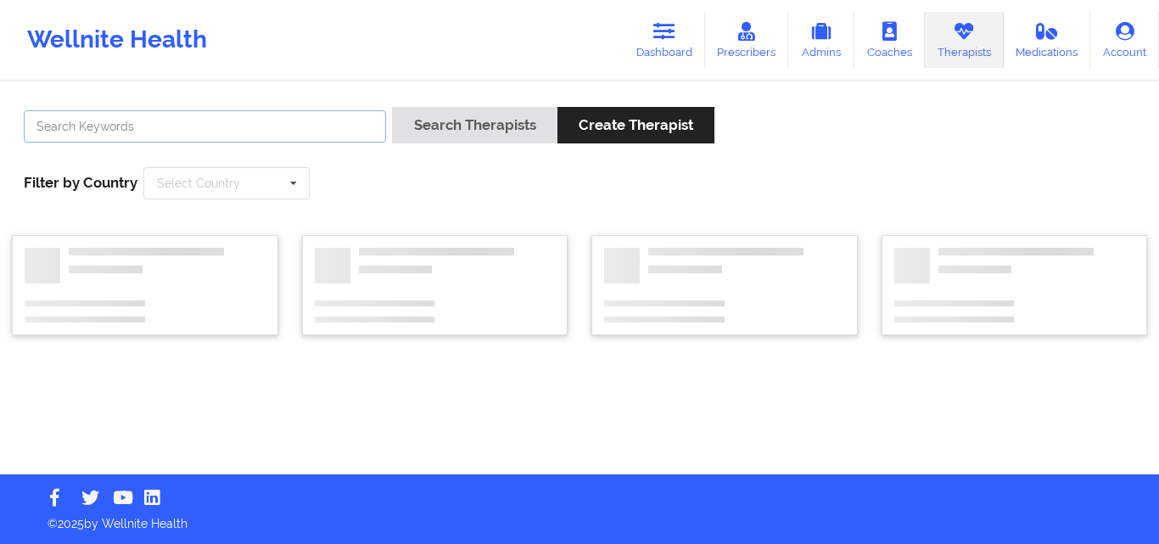
click at [254, 128] on input "text" at bounding box center [205, 126] width 362 height 32
click at [392, 107] on button "Search Therapists" at bounding box center [474, 125] width 165 height 36
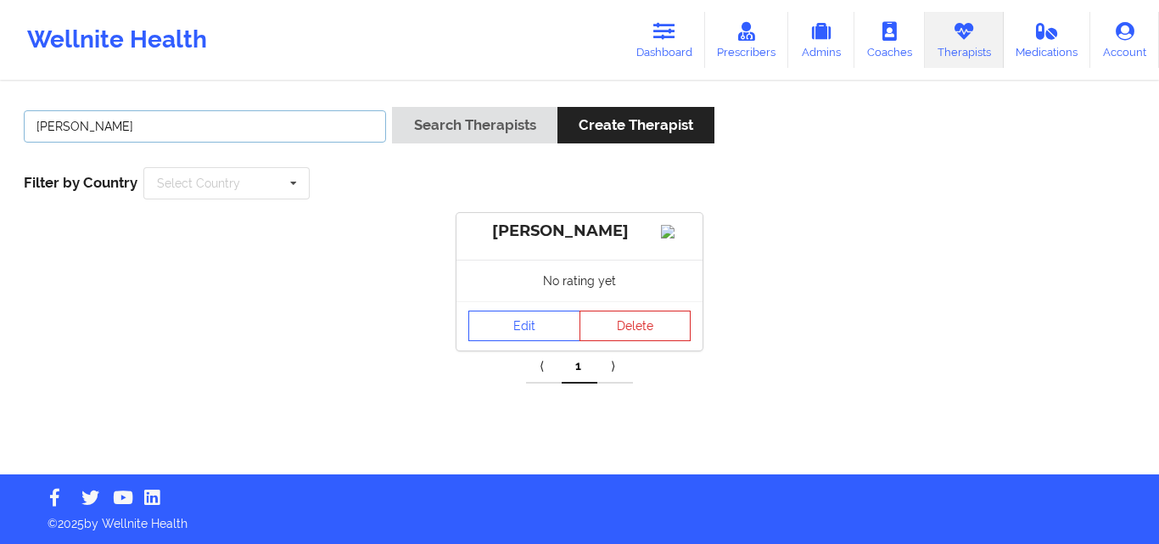
click at [267, 138] on input "sybil" at bounding box center [205, 126] width 362 height 32
type input "sibyl"
click at [392, 107] on button "Search Therapists" at bounding box center [474, 125] width 165 height 36
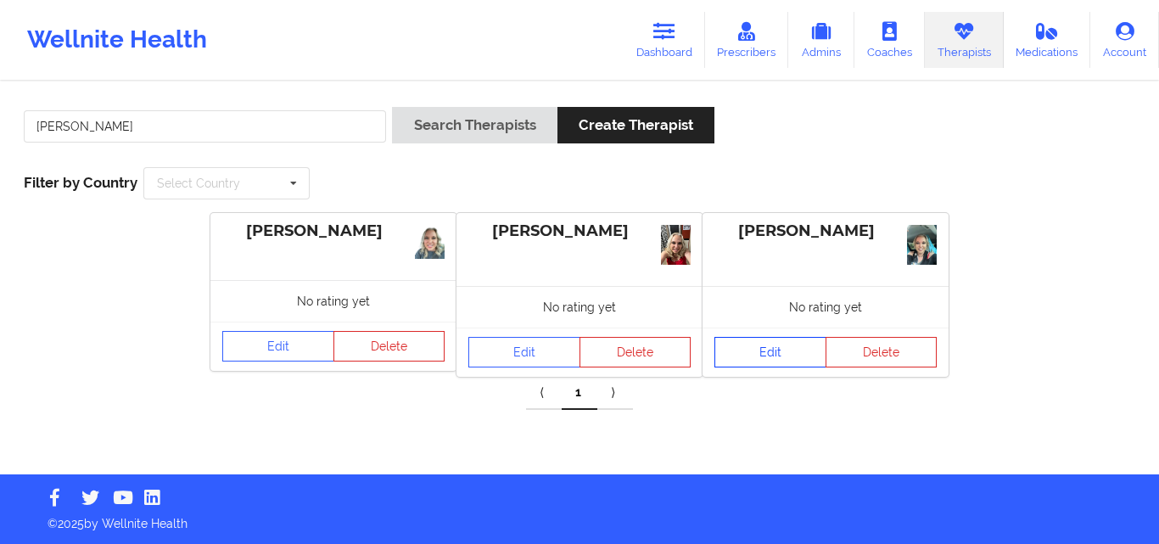
click at [745, 351] on link "Edit" at bounding box center [771, 352] width 112 height 31
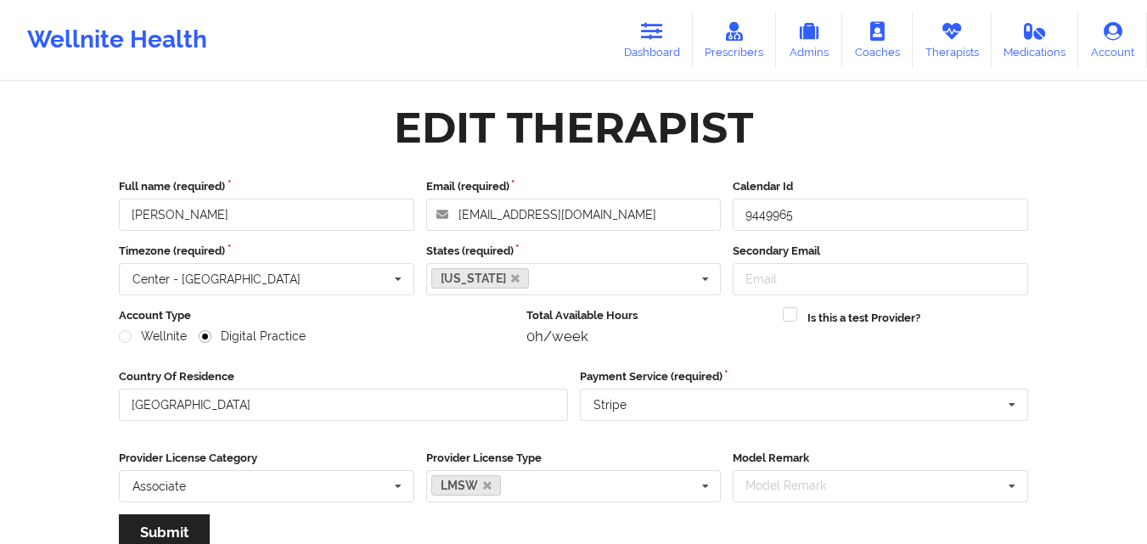
scroll to position [217, 0]
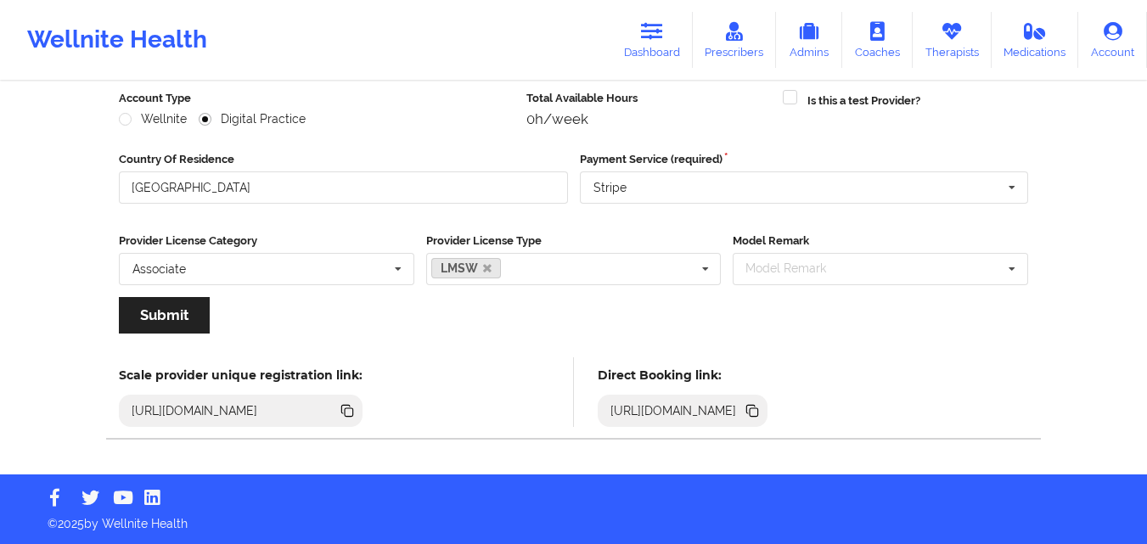
click at [761, 417] on icon at bounding box center [752, 410] width 19 height 19
click at [954, 52] on link "Therapists" at bounding box center [951, 40] width 79 height 56
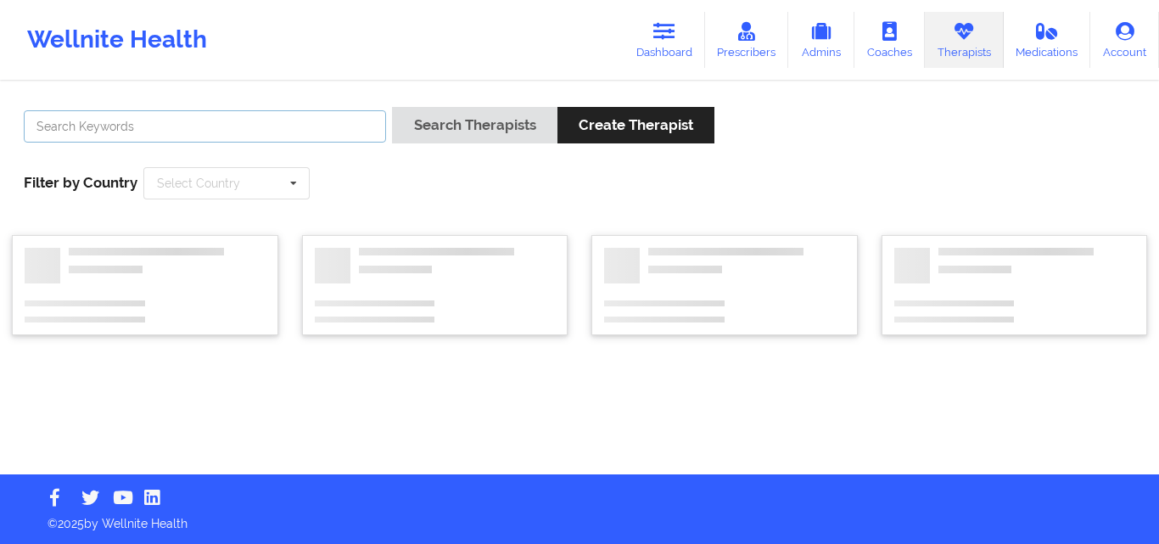
click at [314, 124] on input "text" at bounding box center [205, 126] width 362 height 32
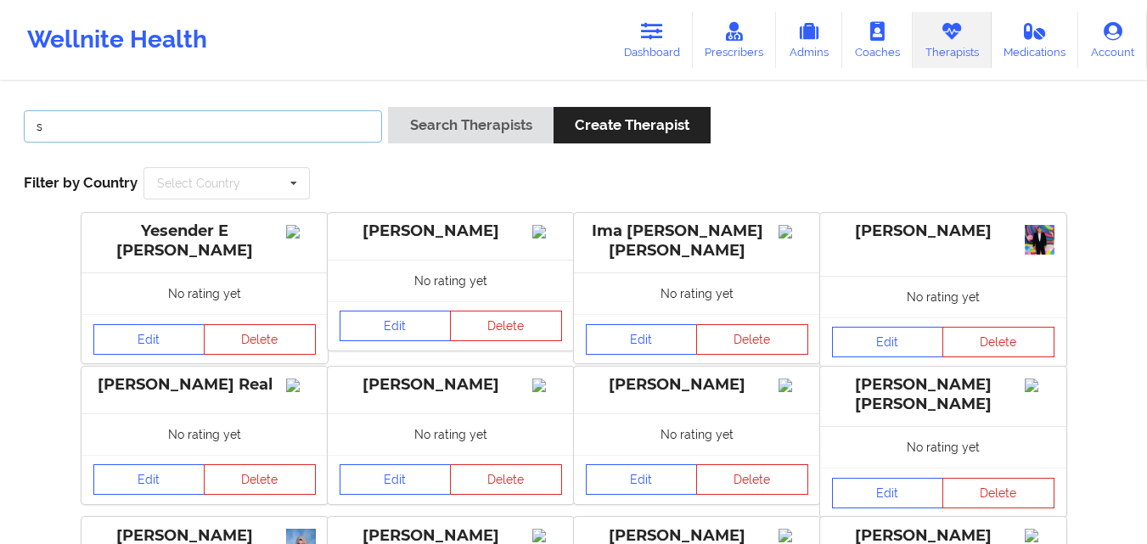
type input "[PERSON_NAME]"
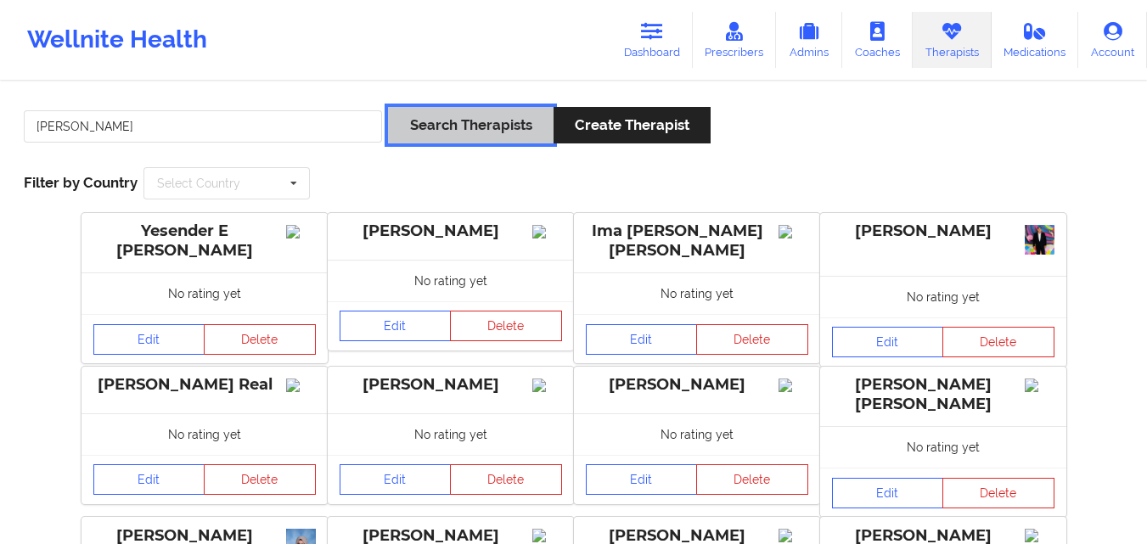
click at [438, 124] on button "Search Therapists" at bounding box center [470, 125] width 165 height 36
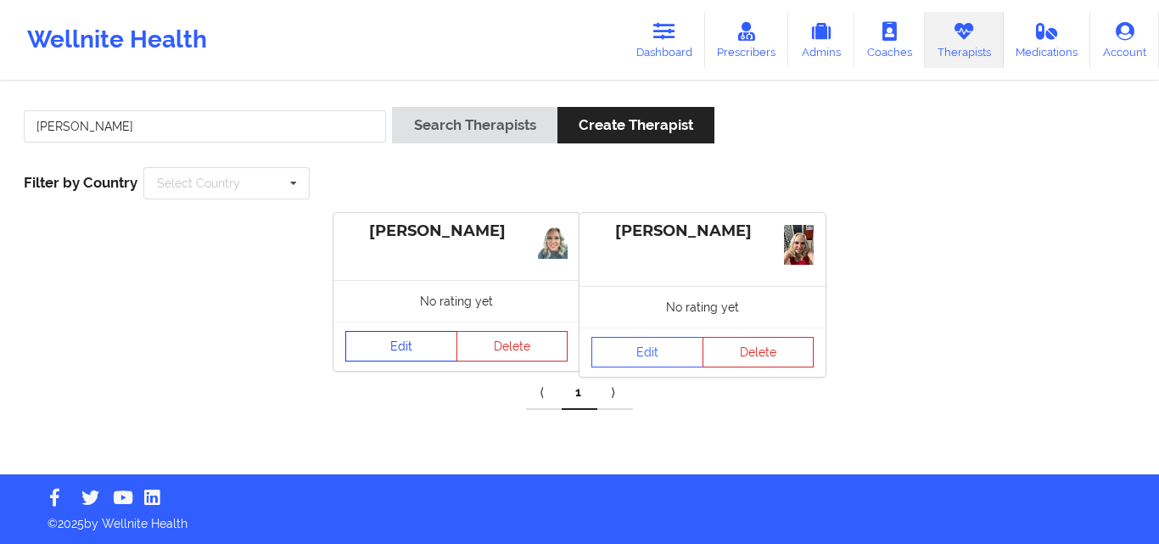
click at [415, 339] on link "Edit" at bounding box center [401, 346] width 112 height 31
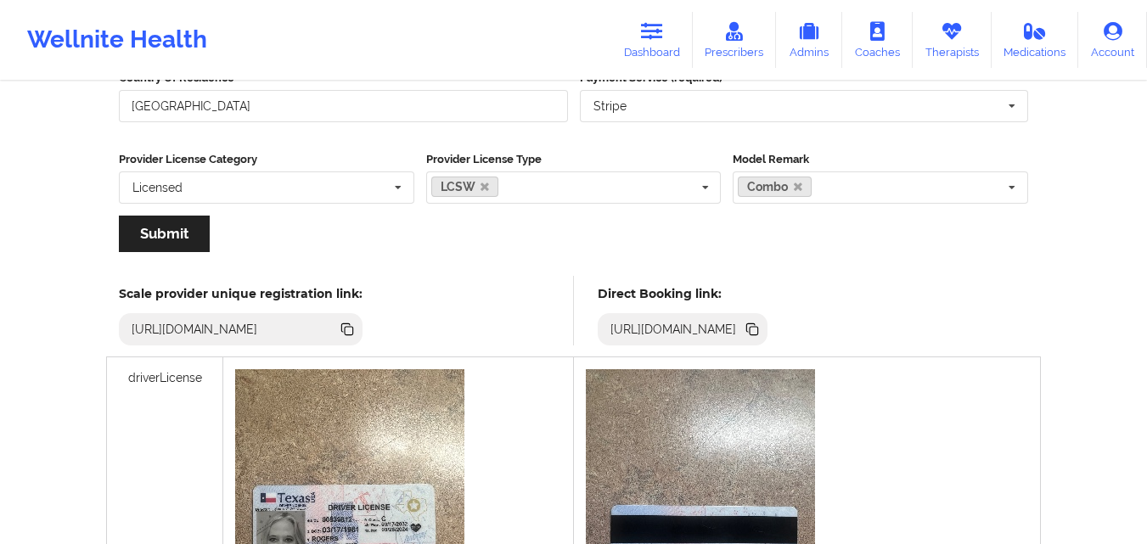
scroll to position [352, 0]
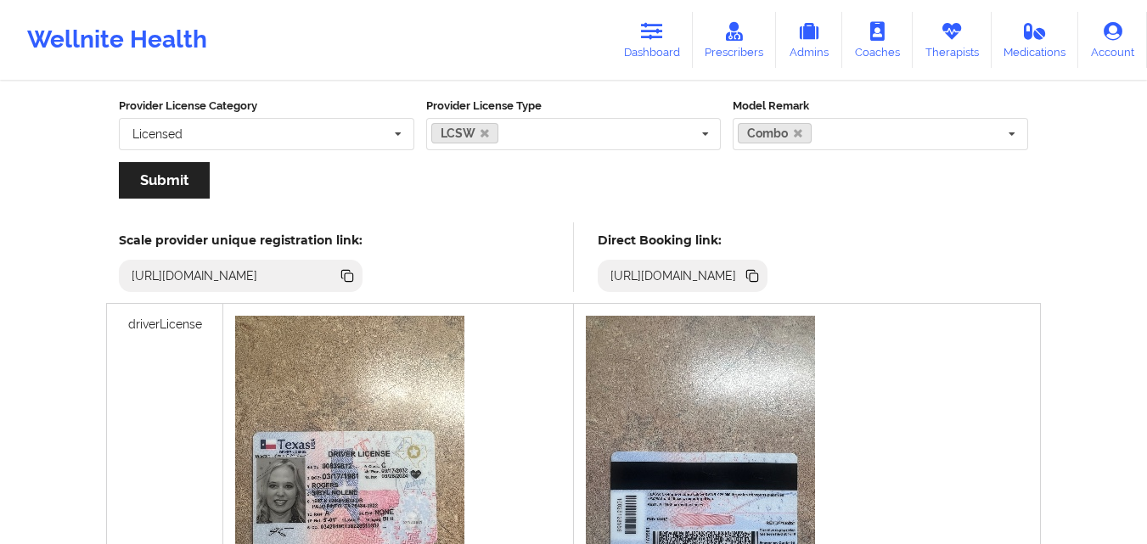
click at [758, 277] on icon at bounding box center [753, 277] width 8 height 8
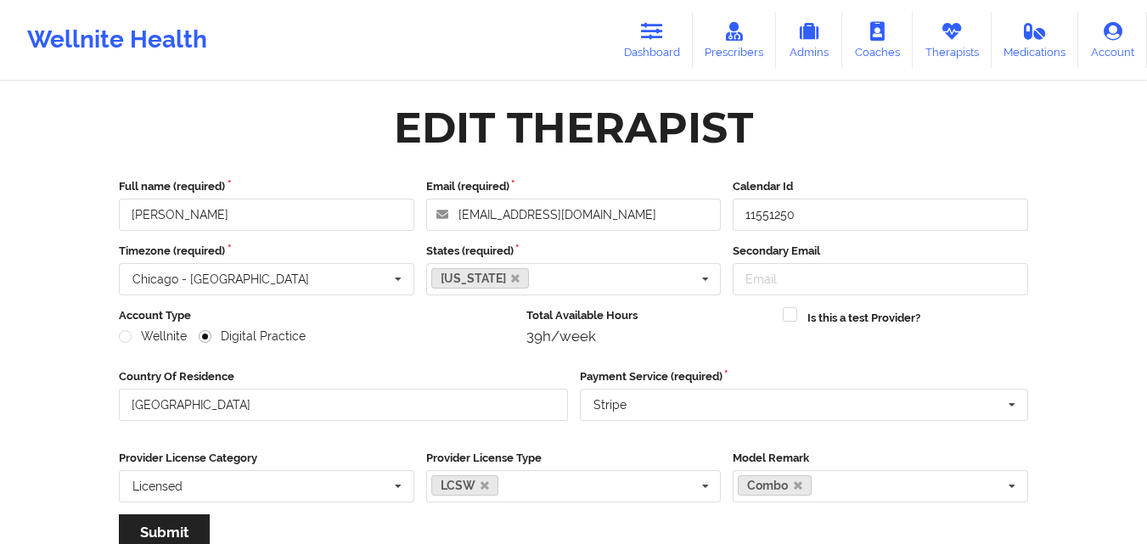
scroll to position [352, 0]
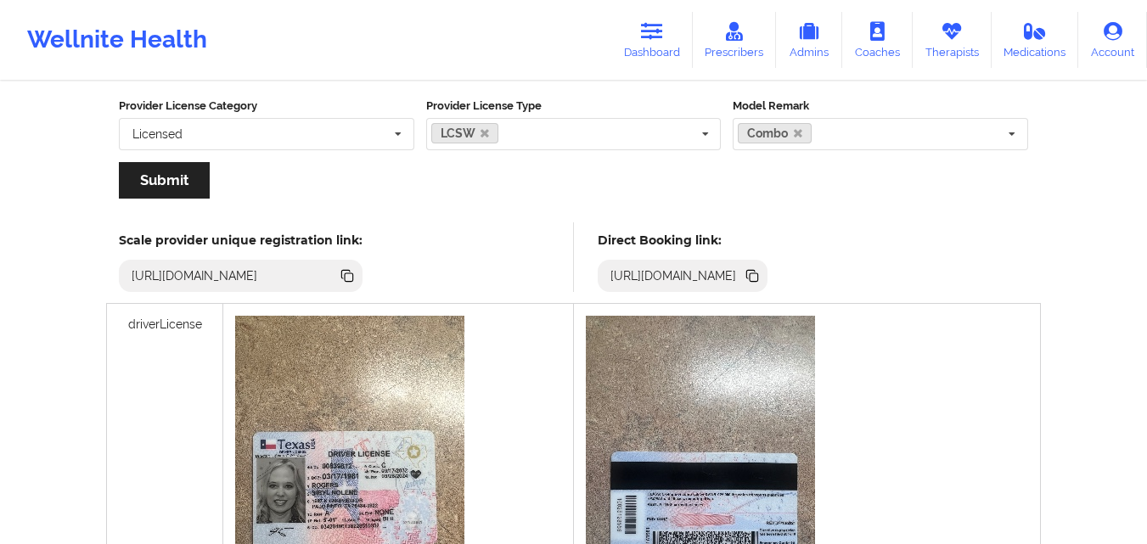
click at [952, 53] on link "Therapists" at bounding box center [951, 40] width 79 height 56
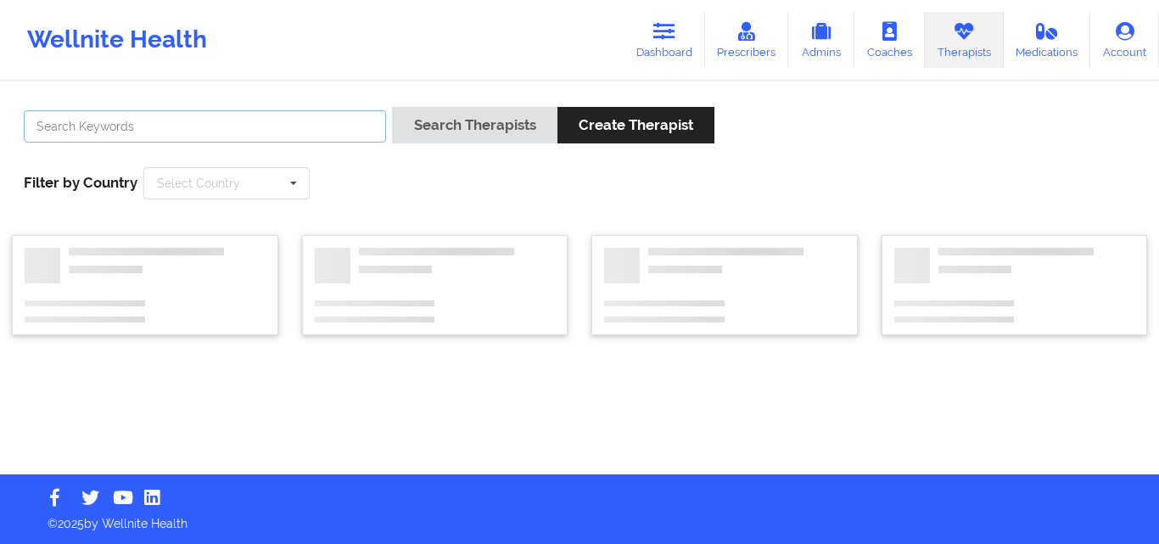
click at [242, 141] on input "text" at bounding box center [205, 126] width 362 height 32
type input "[PERSON_NAME]"
click at [392, 107] on button "Search Therapists" at bounding box center [474, 125] width 165 height 36
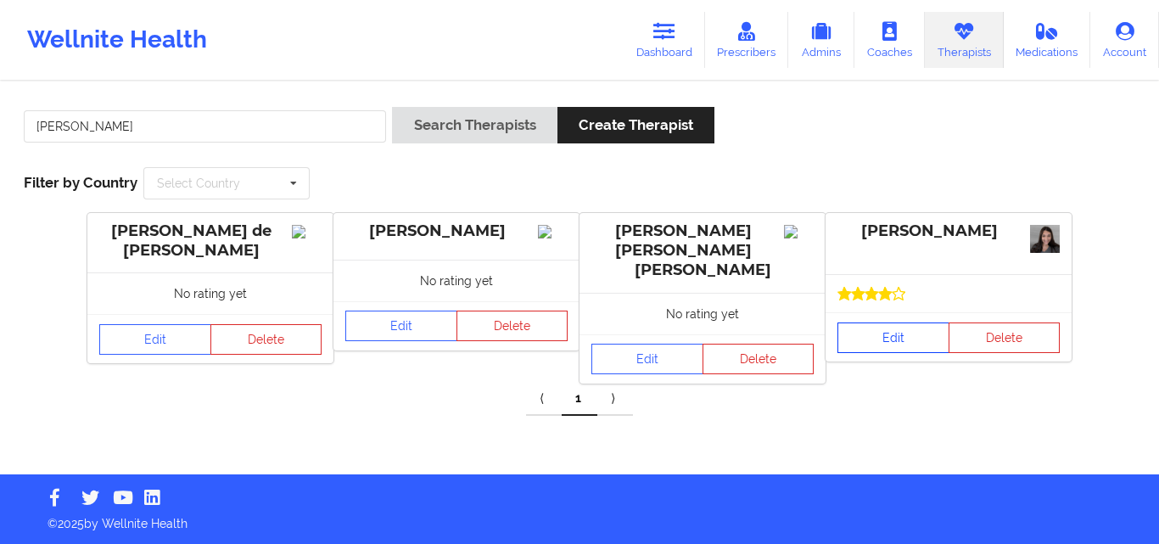
click at [905, 342] on link "Edit" at bounding box center [894, 338] width 112 height 31
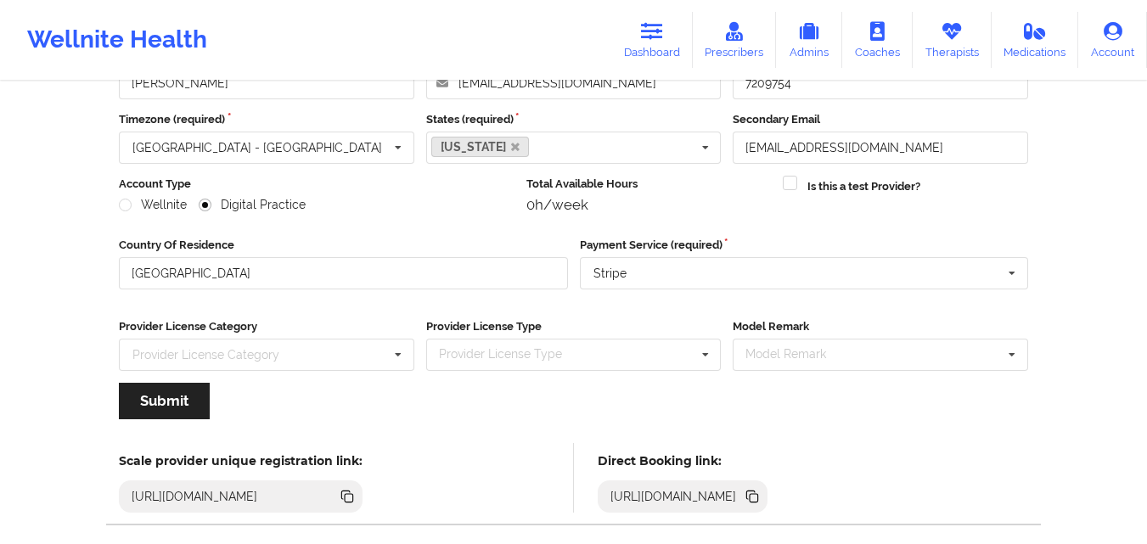
scroll to position [217, 0]
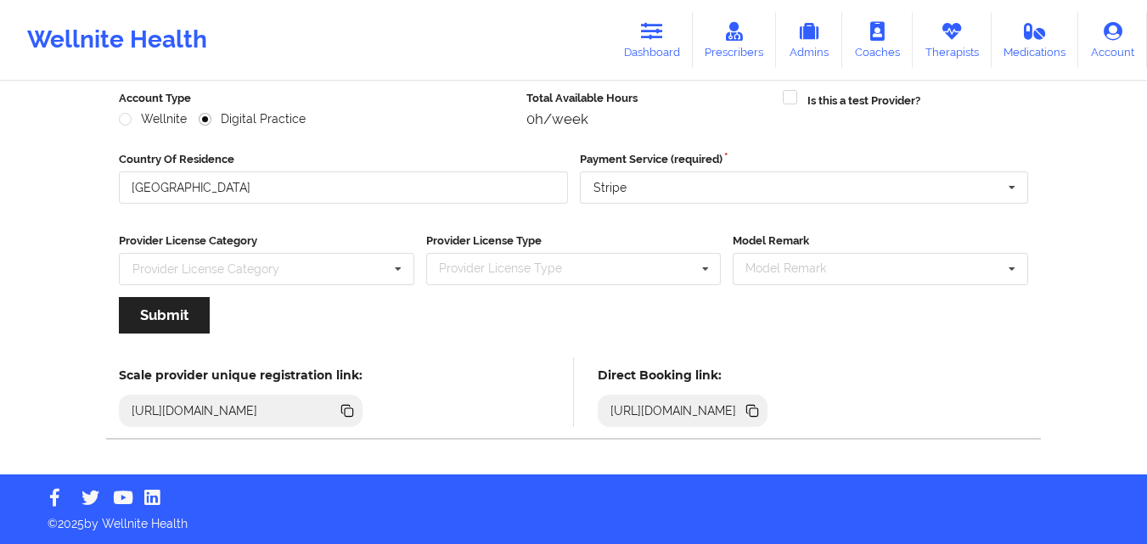
click at [761, 407] on icon at bounding box center [752, 410] width 19 height 19
click at [758, 414] on icon at bounding box center [753, 412] width 8 height 8
click at [957, 48] on link "Therapists" at bounding box center [951, 40] width 79 height 56
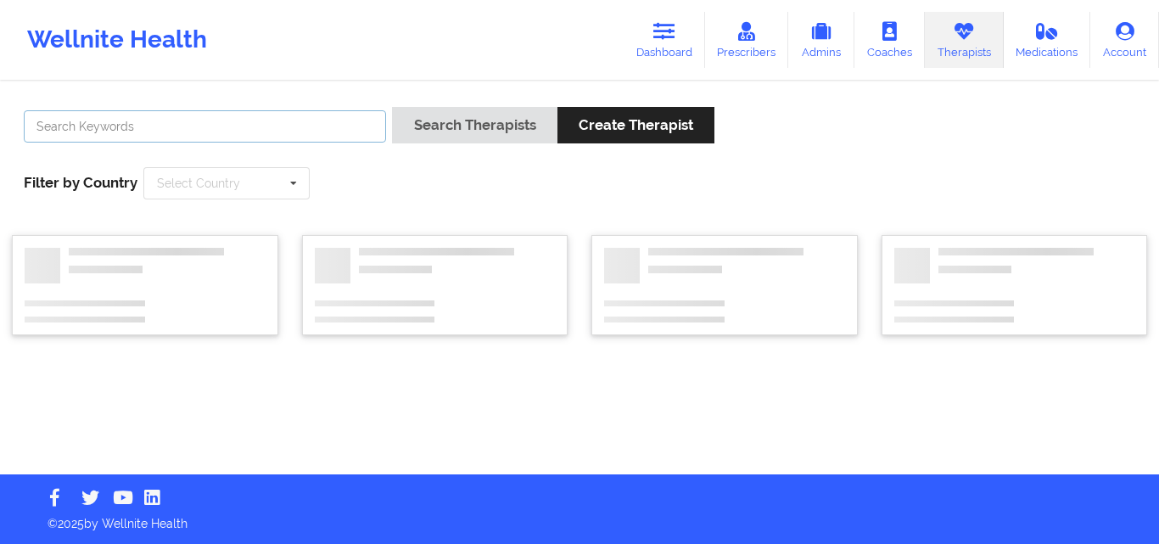
click at [325, 129] on input "text" at bounding box center [205, 126] width 362 height 32
type input "bolt"
click at [392, 107] on button "Search Therapists" at bounding box center [474, 125] width 165 height 36
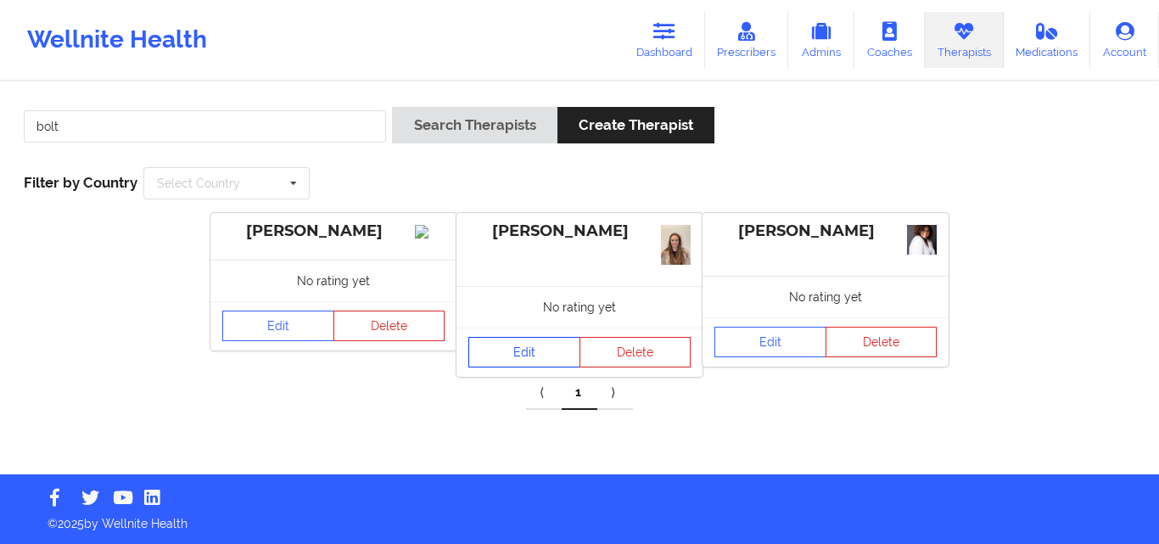
click at [507, 356] on link "Edit" at bounding box center [525, 352] width 112 height 31
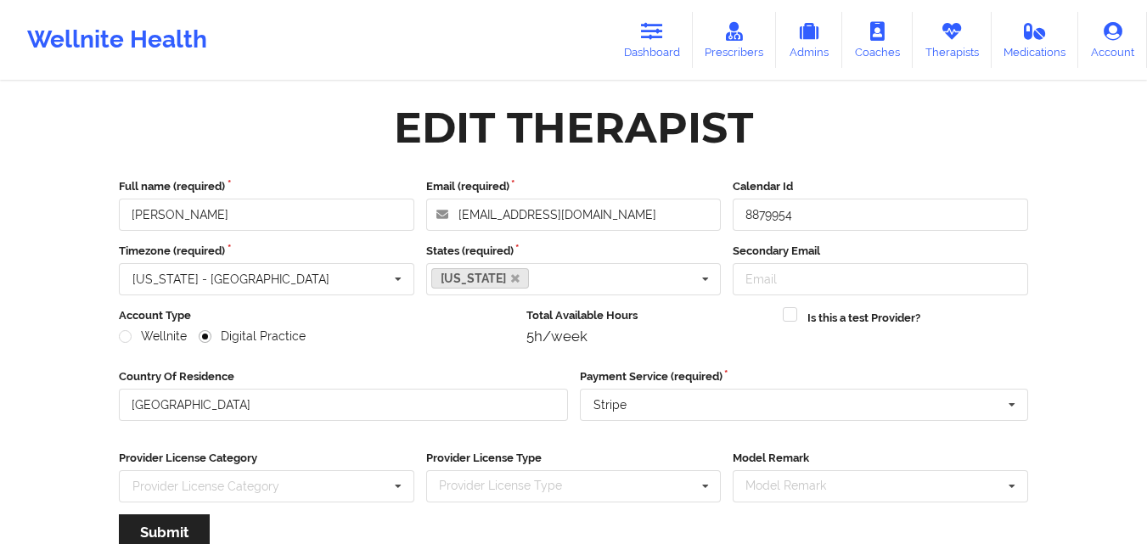
scroll to position [217, 0]
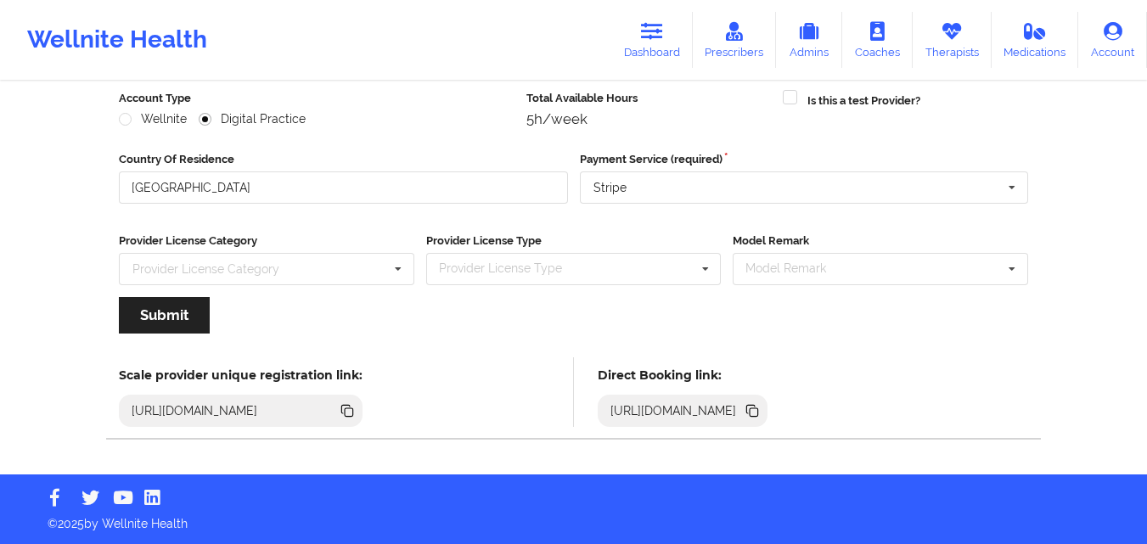
click at [758, 414] on icon at bounding box center [753, 412] width 8 height 8
